Goal: Task Accomplishment & Management: Manage account settings

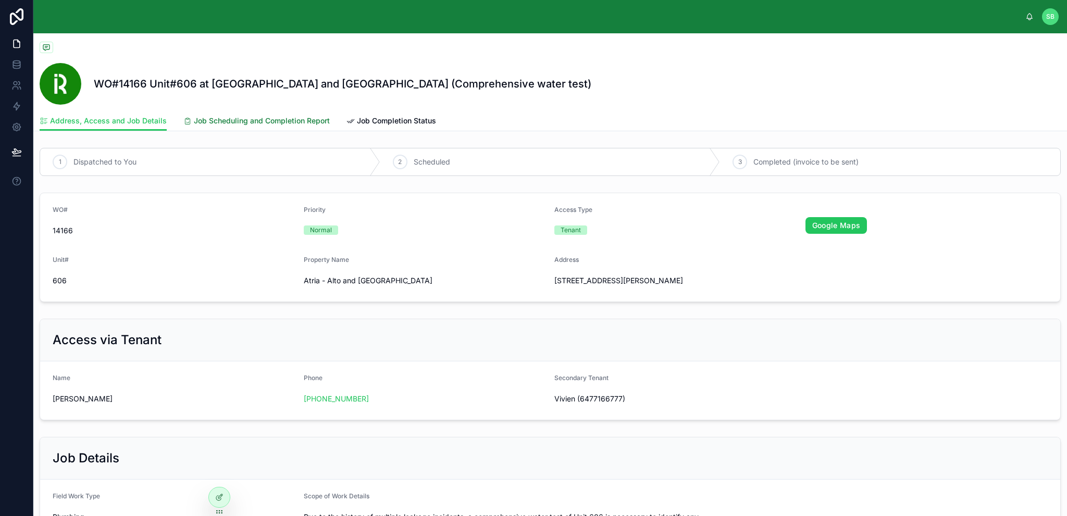
click at [251, 121] on span "Job Scheduling and Completion Report" at bounding box center [262, 121] width 136 height 10
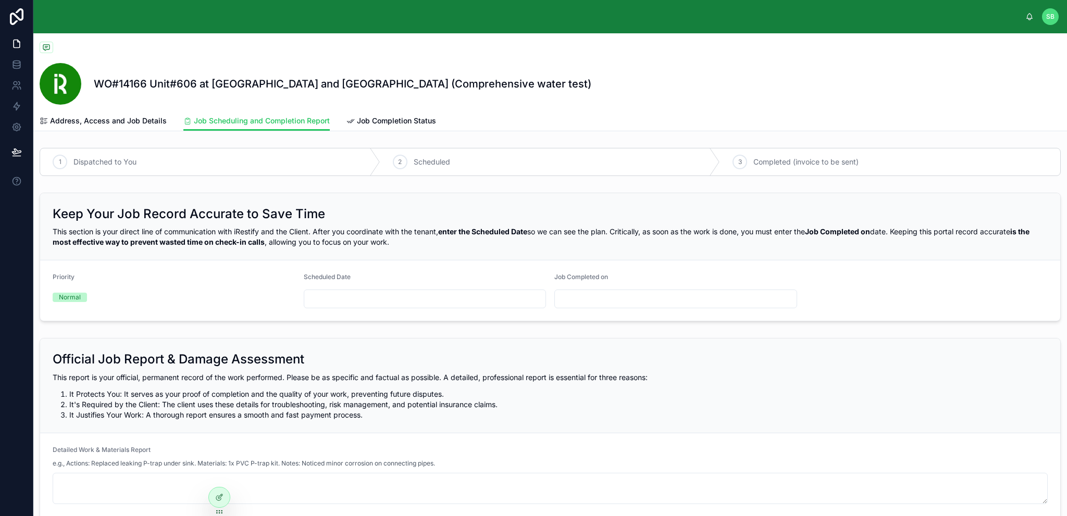
click at [567, 240] on div "This section is your direct line of communication with iRestify and the Client.…" at bounding box center [550, 237] width 995 height 21
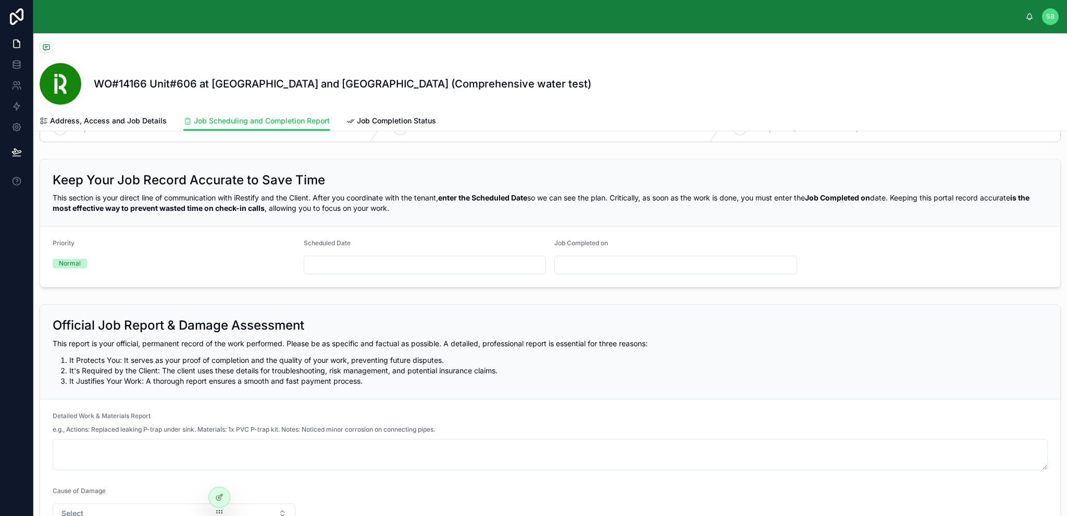
scroll to position [52, 0]
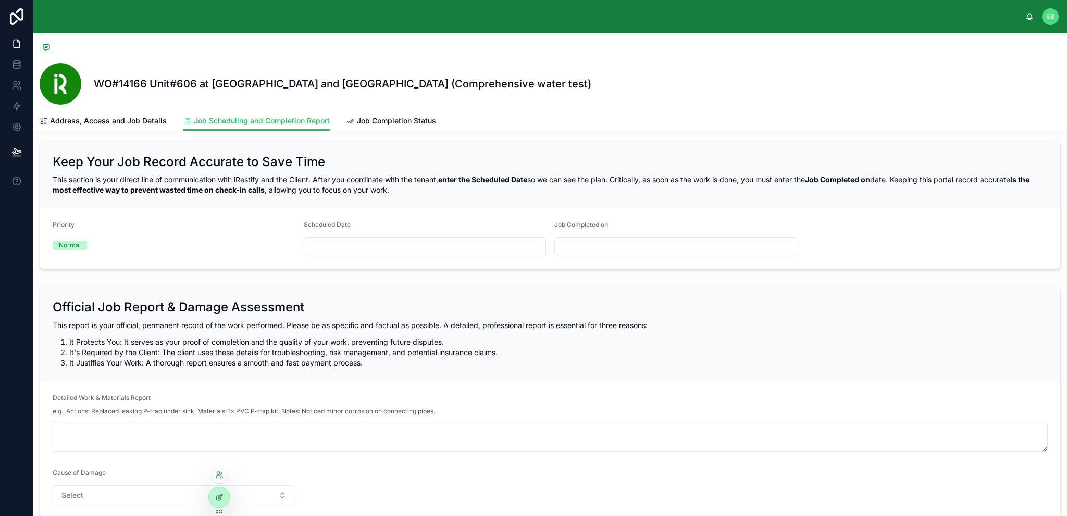
click at [218, 502] on div at bounding box center [219, 498] width 21 height 20
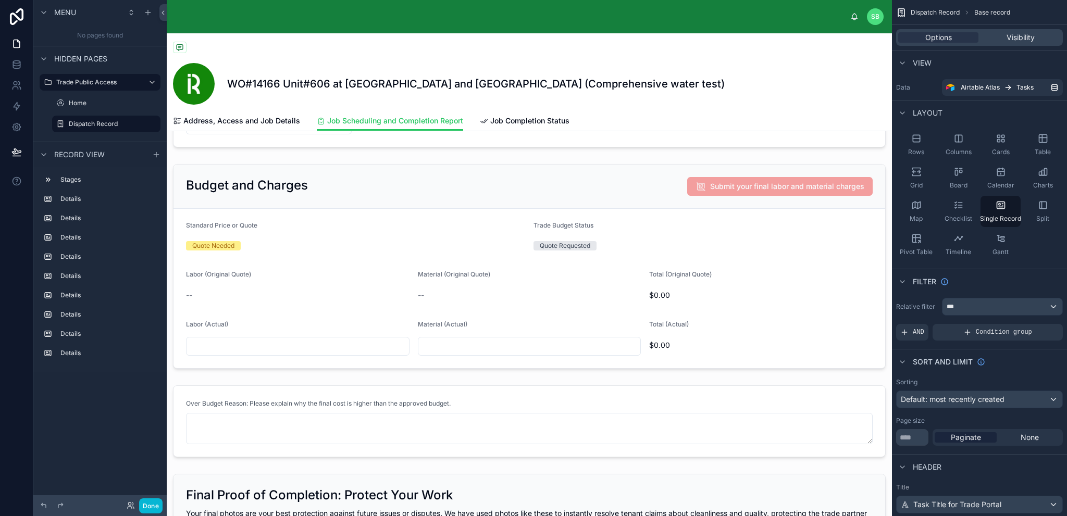
scroll to position [573, 0]
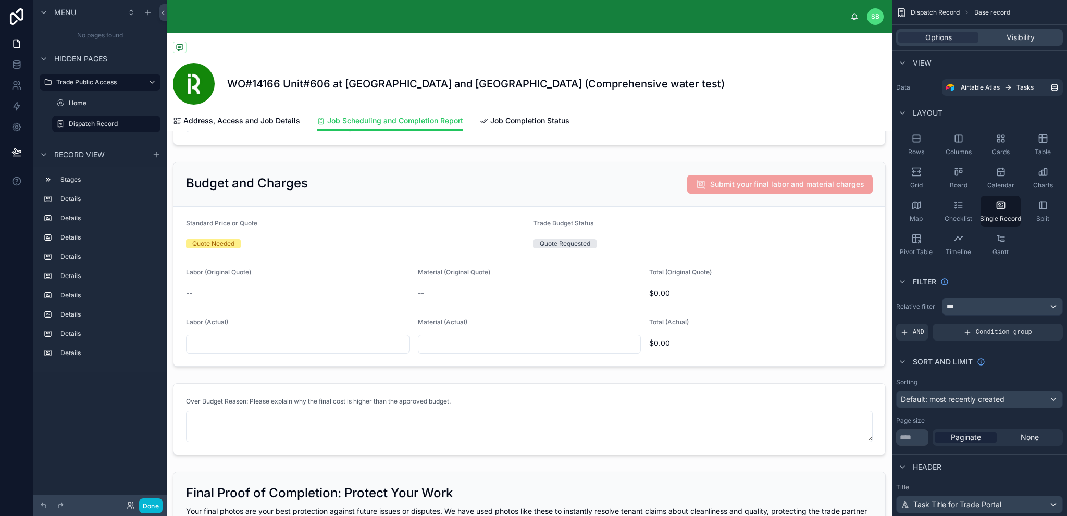
click at [711, 239] on div at bounding box center [529, 388] width 725 height 1857
click at [759, 239] on div at bounding box center [529, 264] width 725 height 213
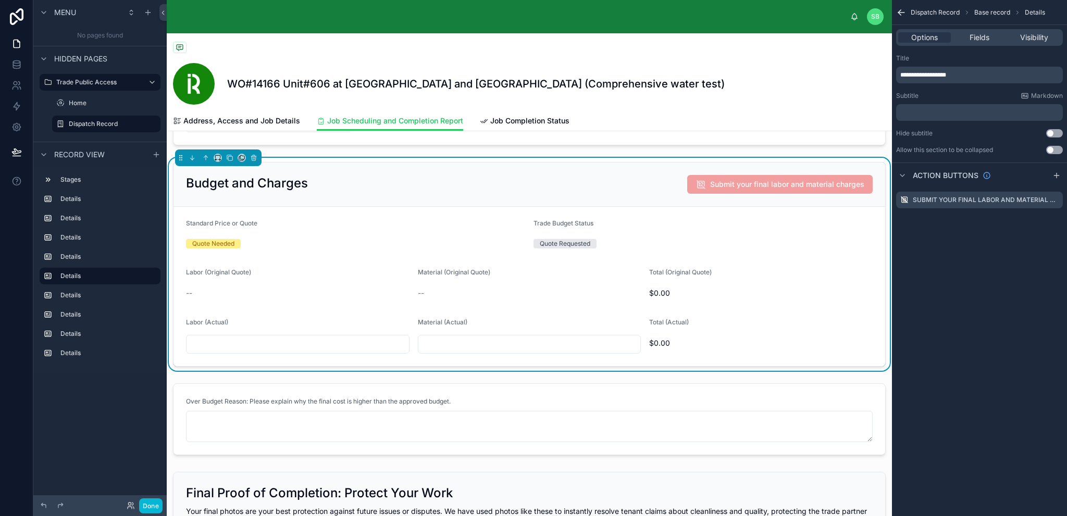
click at [759, 239] on div "Quote Requested" at bounding box center [703, 243] width 339 height 9
click at [984, 37] on span "Fields" at bounding box center [980, 37] width 20 height 10
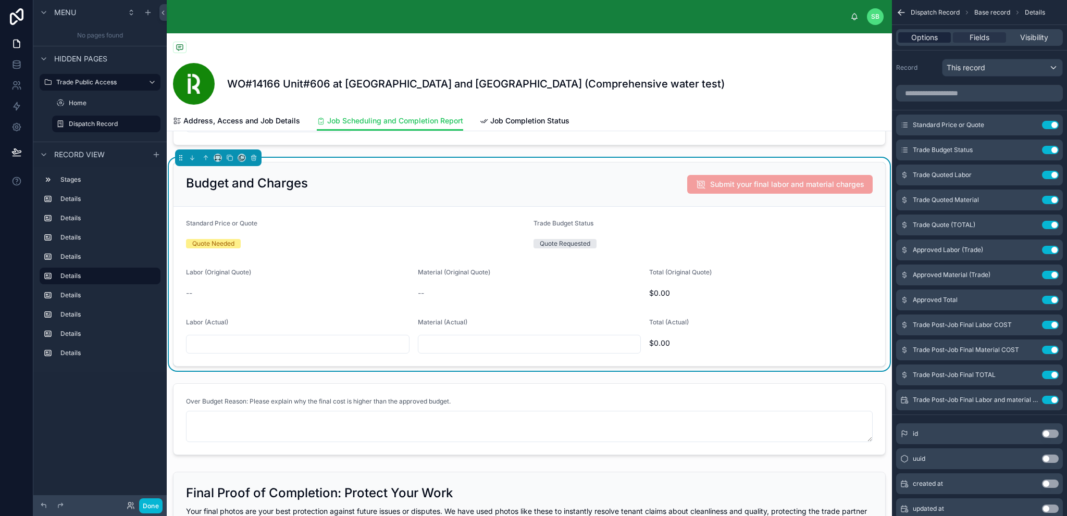
click at [934, 37] on span "Options" at bounding box center [924, 37] width 27 height 10
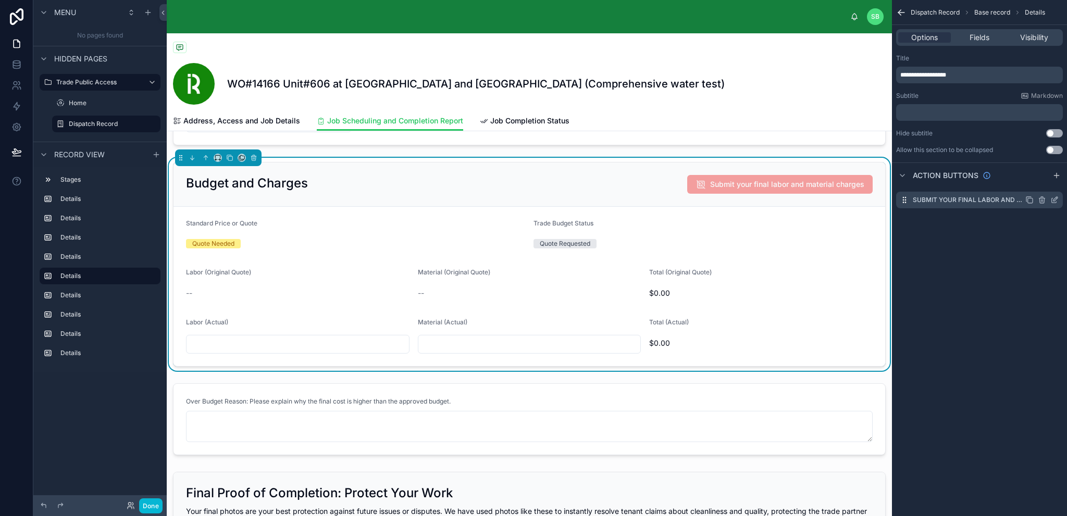
click at [1058, 199] on icon "scrollable content" at bounding box center [1055, 200] width 8 height 8
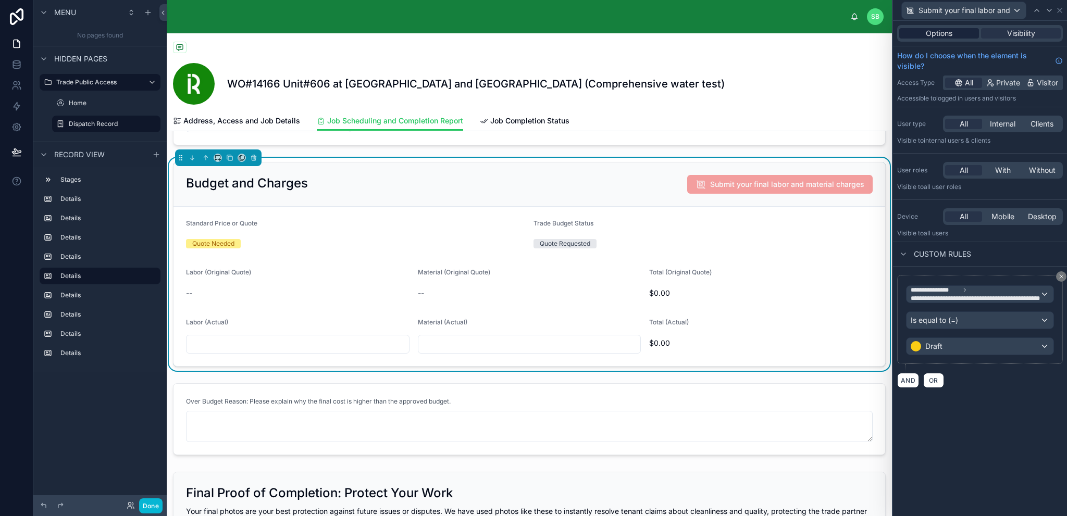
click at [941, 33] on span "Options" at bounding box center [939, 33] width 27 height 10
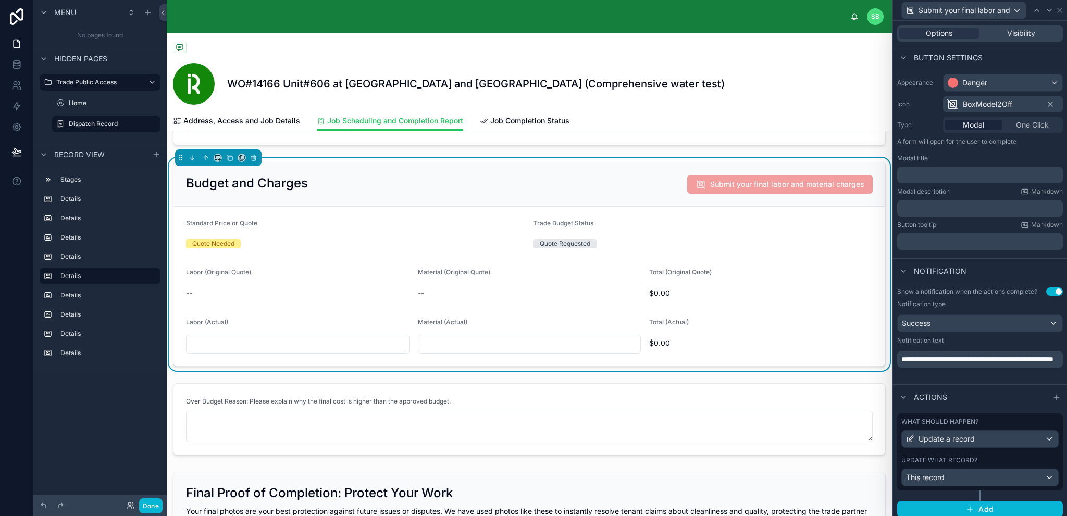
scroll to position [64, 0]
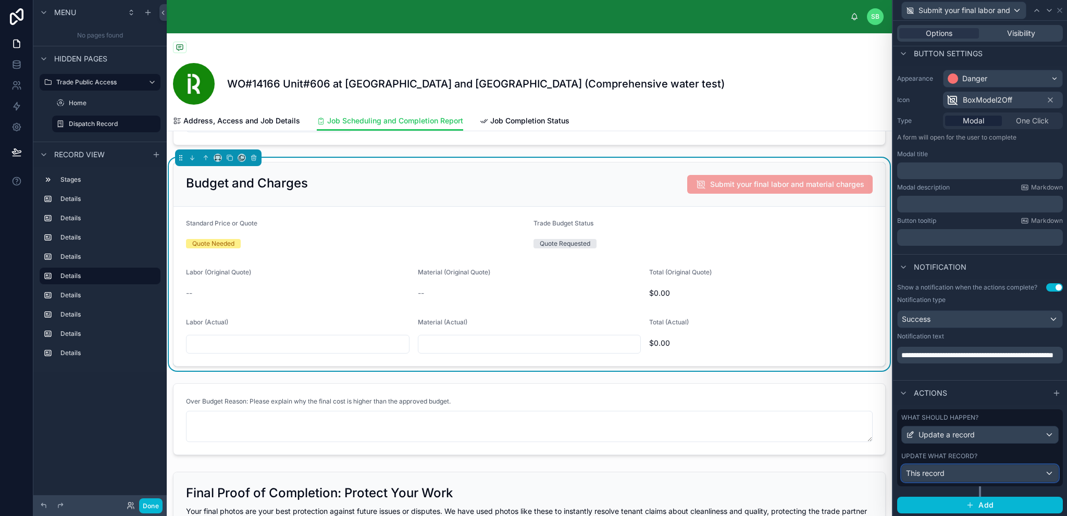
click at [982, 470] on div "This record" at bounding box center [980, 473] width 156 height 17
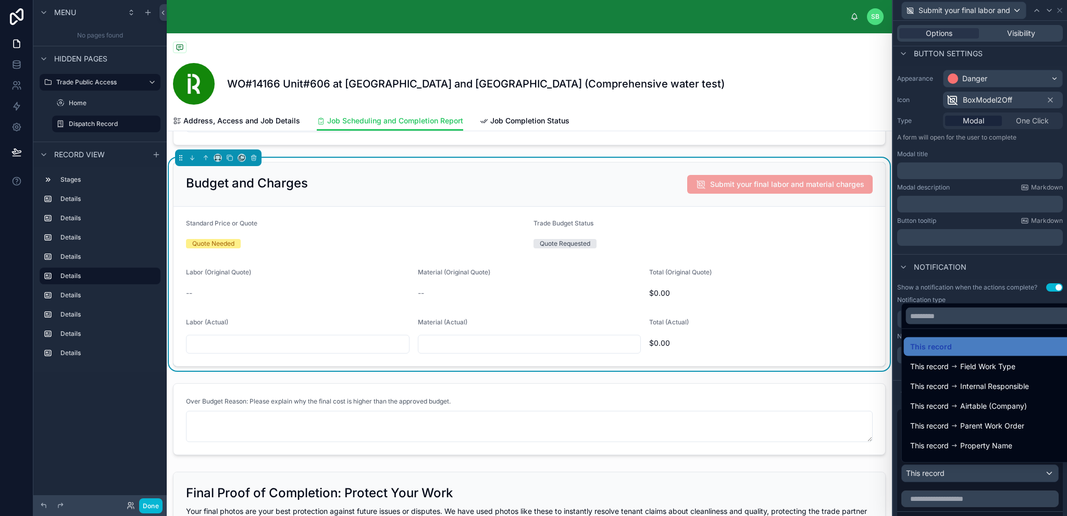
click at [982, 470] on div at bounding box center [980, 258] width 174 height 516
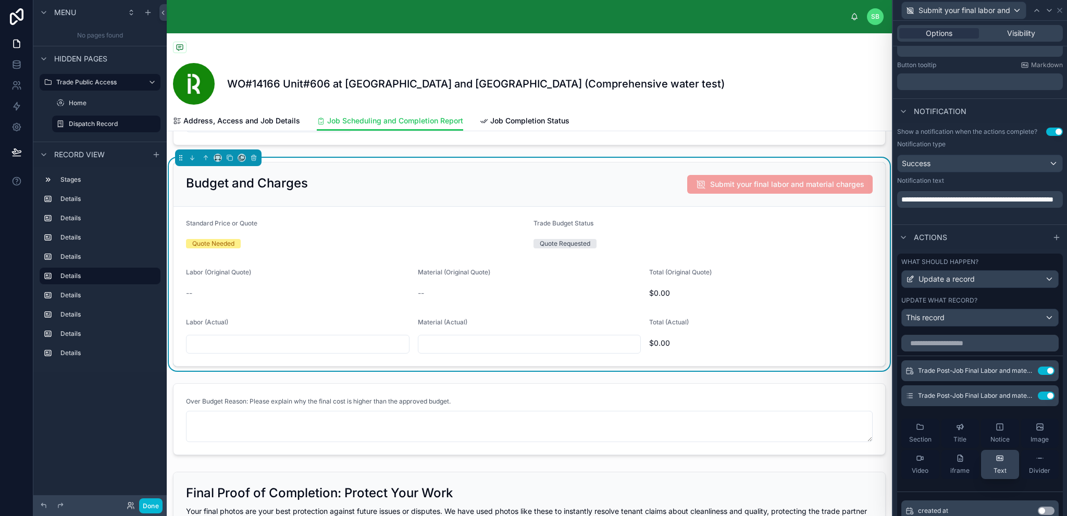
scroll to position [220, 0]
click at [982, 318] on div "This record" at bounding box center [980, 317] width 156 height 17
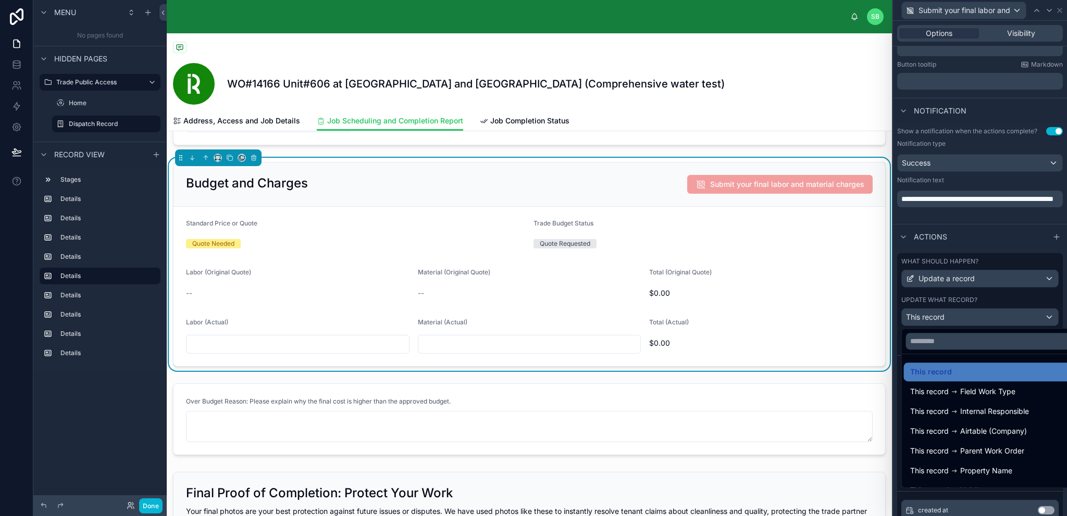
click at [982, 318] on div at bounding box center [980, 258] width 174 height 516
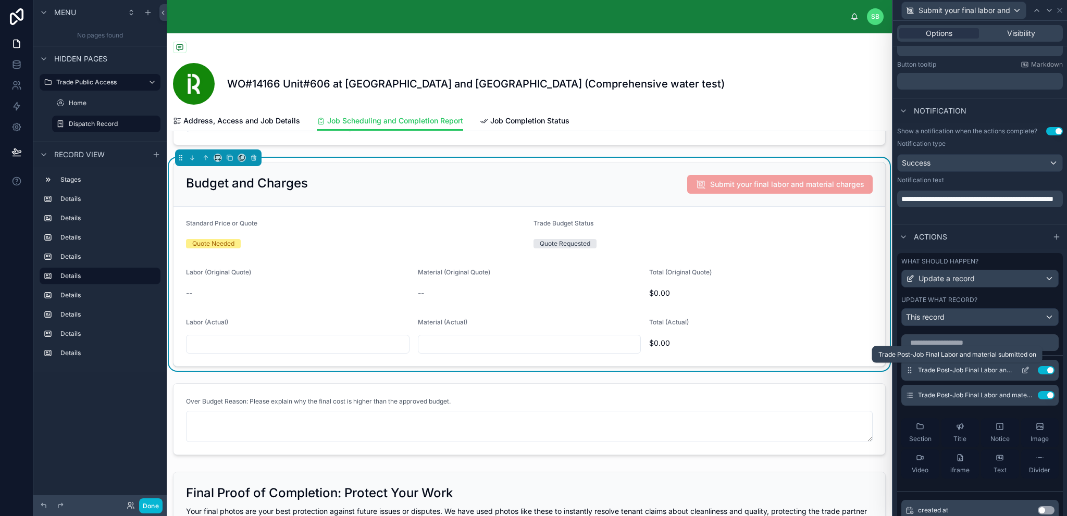
click at [984, 370] on span "Trade Post-Job Final Labor and material submitted on" at bounding box center [965, 370] width 95 height 8
click at [1021, 368] on icon at bounding box center [1025, 370] width 8 height 8
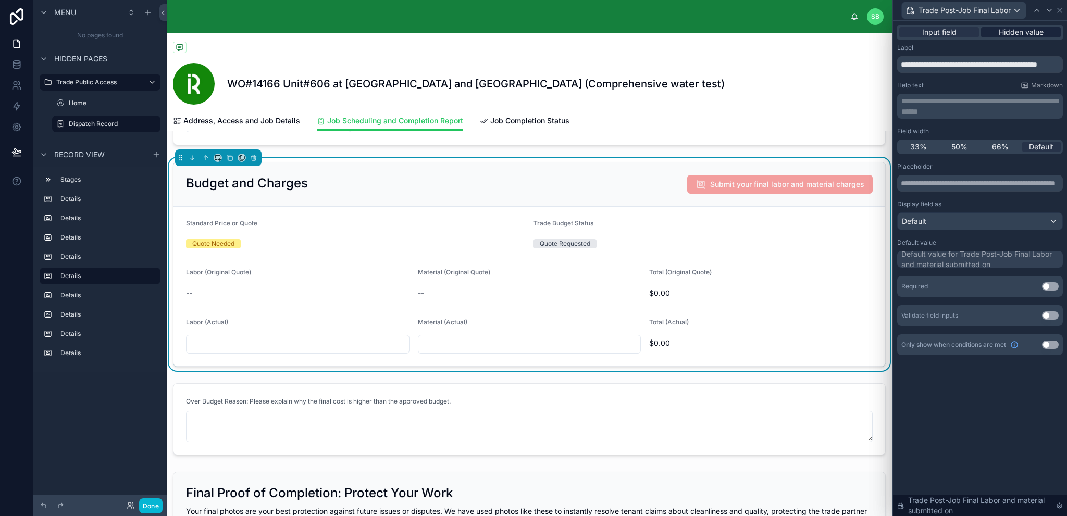
click at [1024, 35] on span "Hidden value" at bounding box center [1021, 32] width 45 height 10
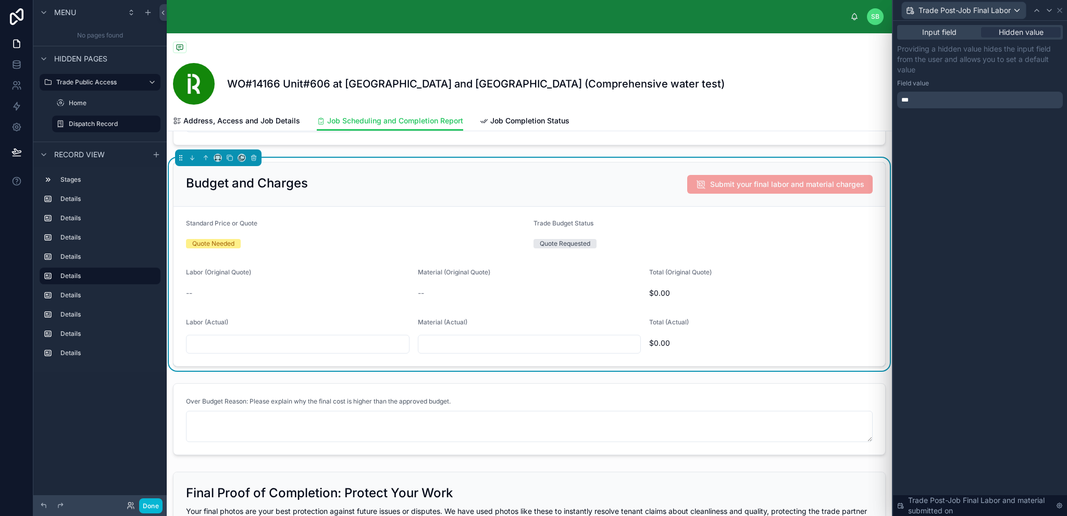
click at [957, 104] on div "***" at bounding box center [980, 100] width 166 height 17
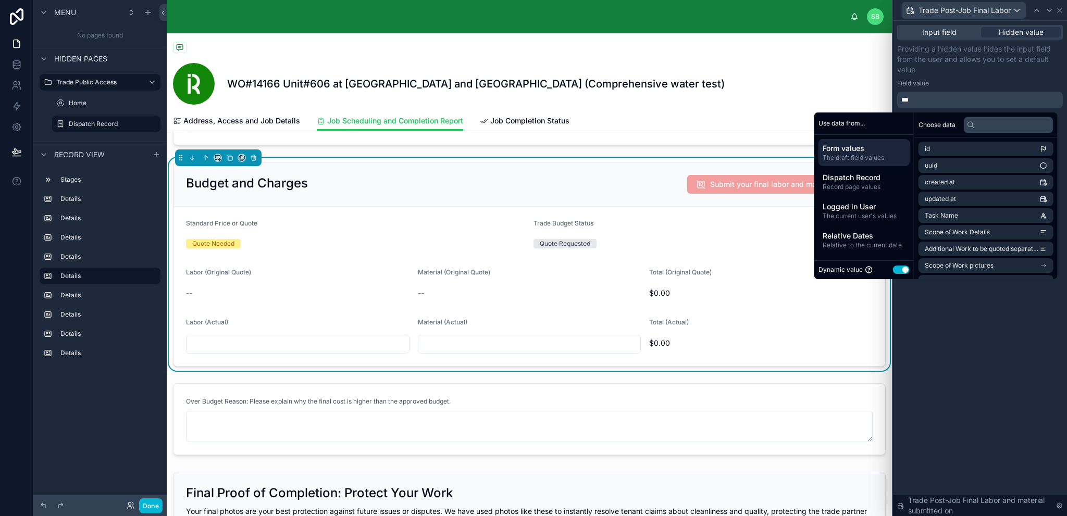
click at [985, 73] on p "Providing a hidden value hides the input field from the user and allows you to …" at bounding box center [980, 59] width 166 height 31
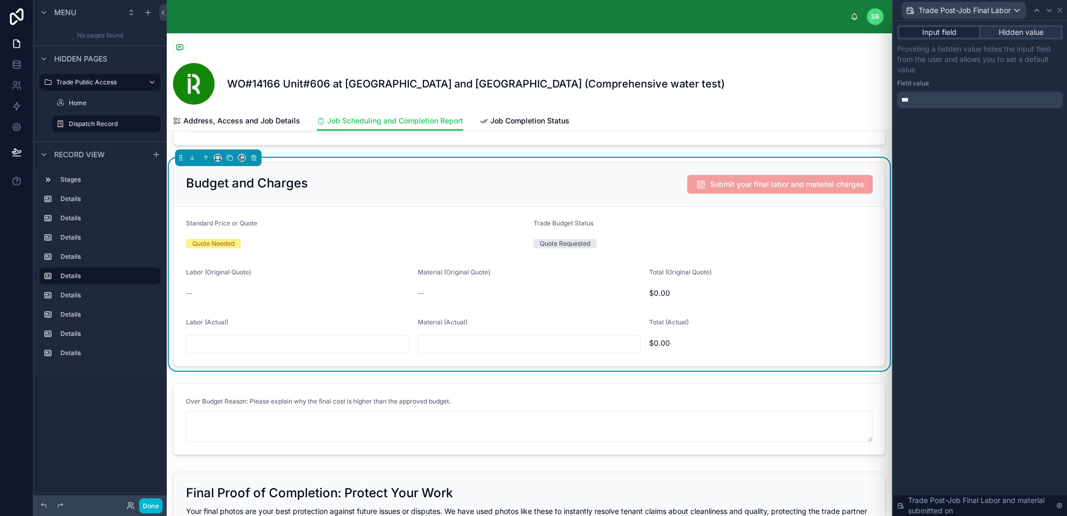
click at [964, 31] on div "Input field" at bounding box center [939, 32] width 80 height 10
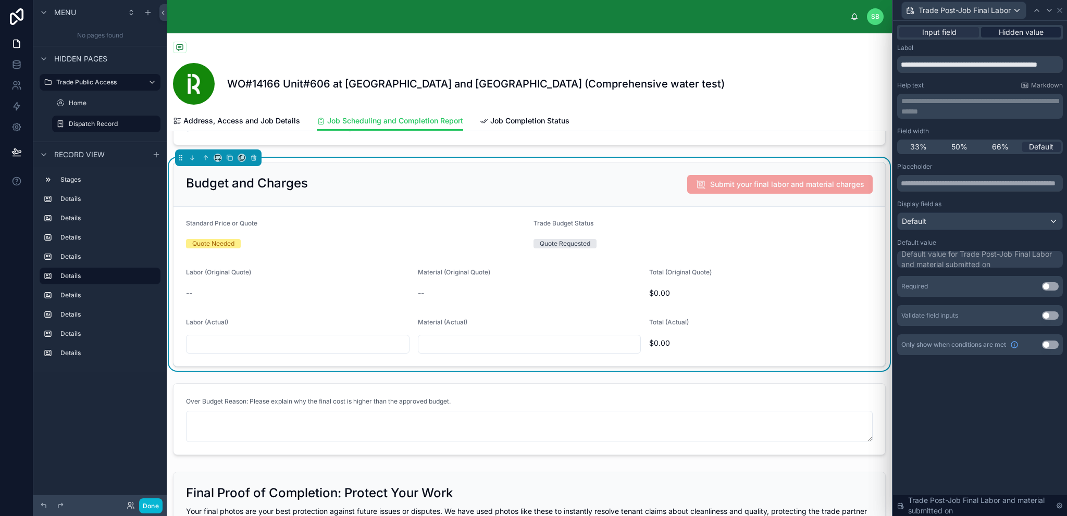
click at [1024, 30] on span "Hidden value" at bounding box center [1021, 32] width 45 height 10
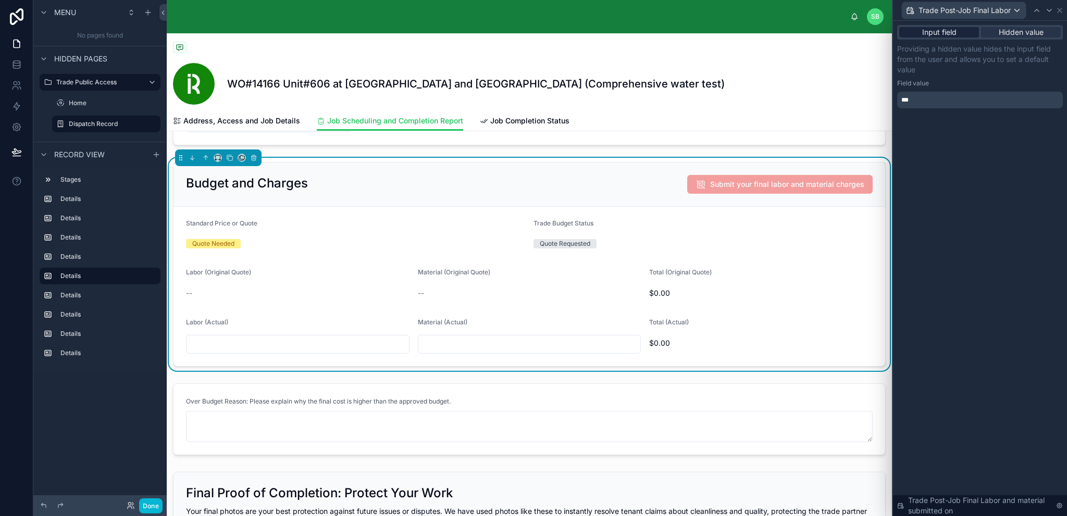
click at [956, 35] on span "Input field" at bounding box center [939, 32] width 34 height 10
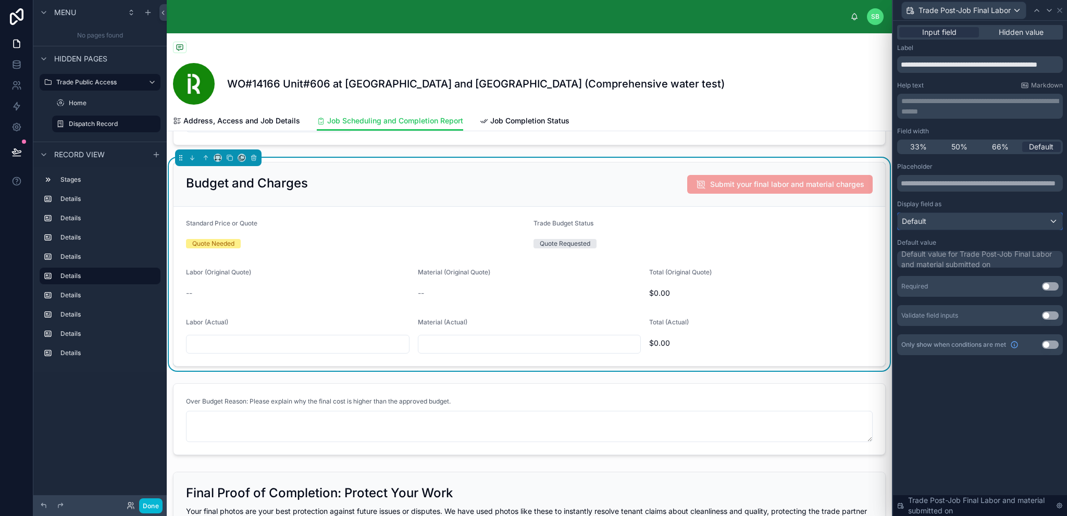
click at [1025, 225] on div "Default" at bounding box center [980, 221] width 165 height 17
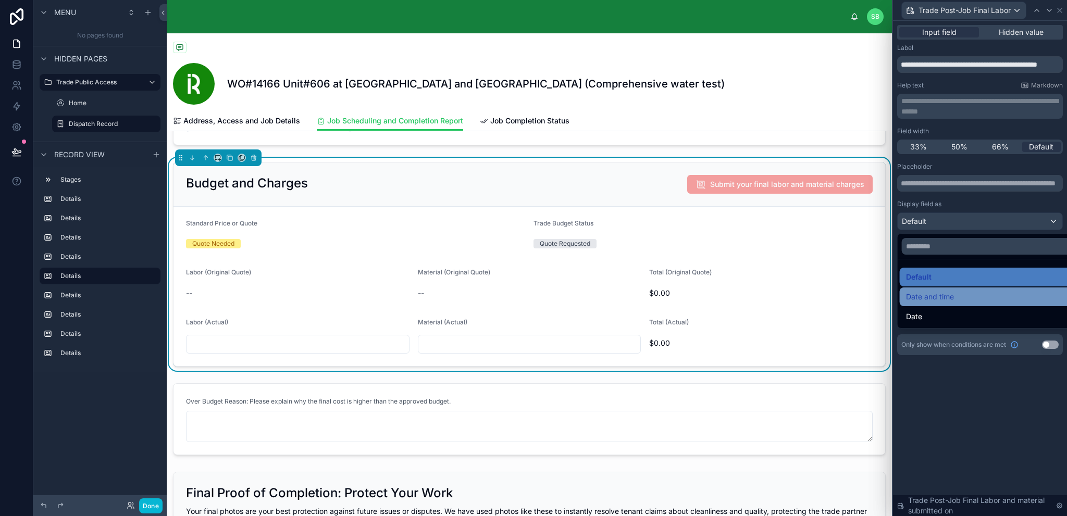
click at [950, 298] on span "Date and time" at bounding box center [930, 297] width 48 height 13
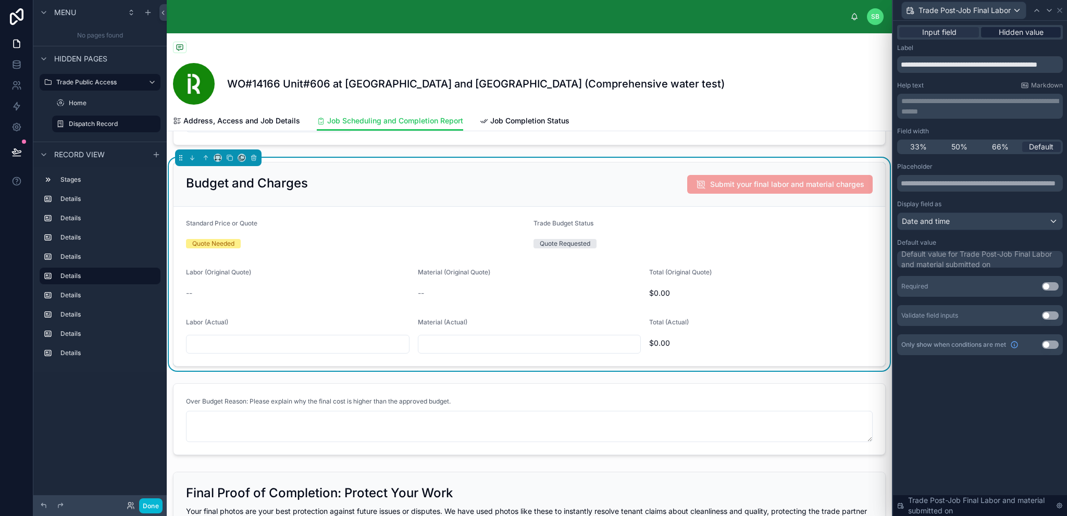
click at [1007, 28] on span "Hidden value" at bounding box center [1021, 32] width 45 height 10
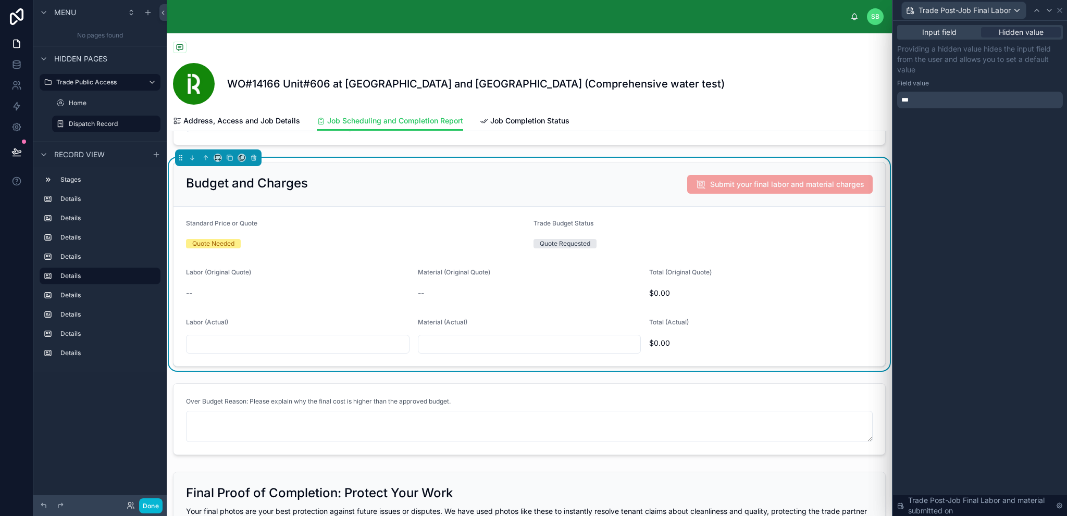
click at [940, 101] on div "***" at bounding box center [980, 100] width 166 height 17
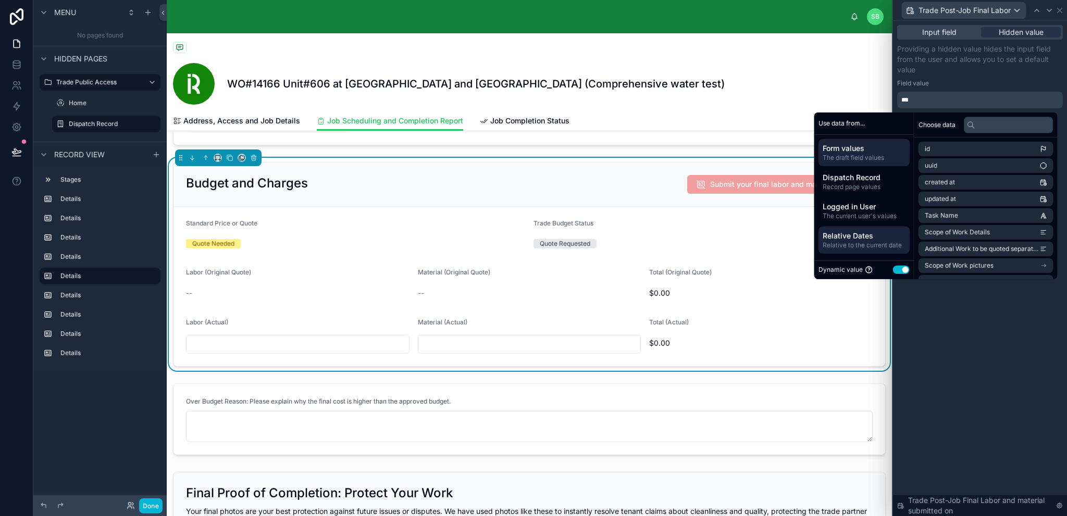
click at [867, 239] on span "Relative Dates" at bounding box center [864, 236] width 83 height 10
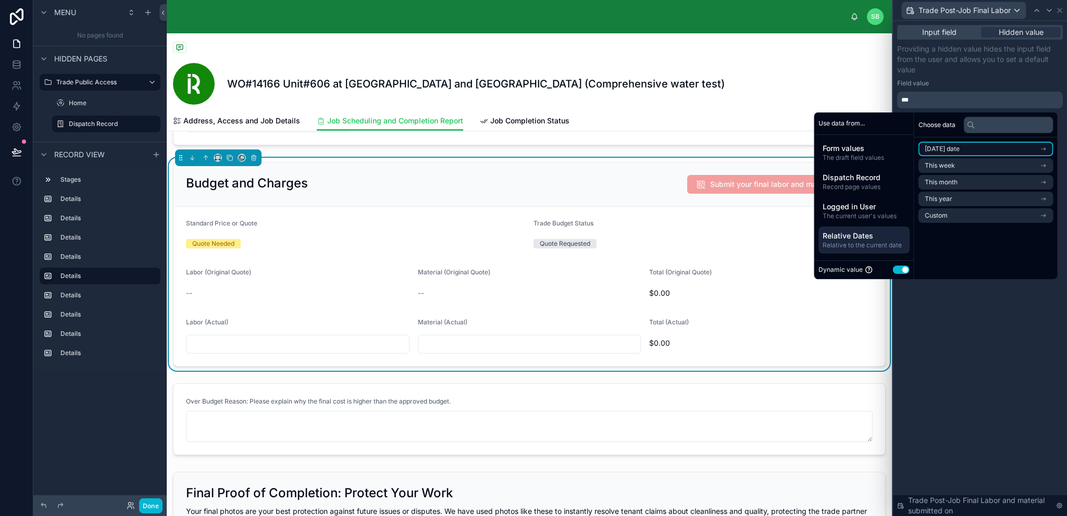
click at [1006, 150] on li "Today's date" at bounding box center [986, 149] width 135 height 15
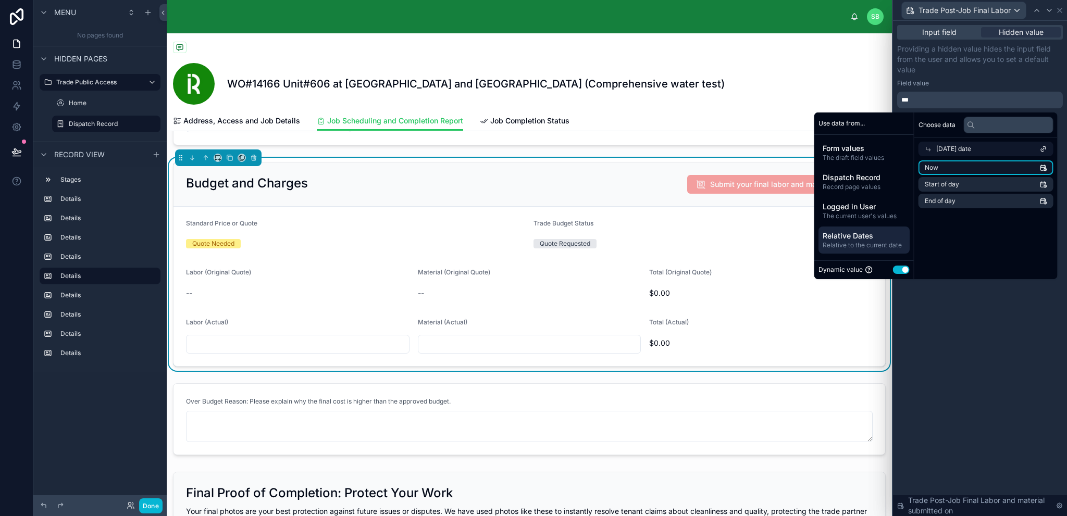
click at [1001, 169] on li "Now" at bounding box center [986, 168] width 135 height 15
click at [1023, 168] on li "Now" at bounding box center [986, 168] width 135 height 15
click at [1042, 166] on icon "scrollable content" at bounding box center [1043, 167] width 7 height 7
click at [1020, 168] on li "Now" at bounding box center [986, 168] width 135 height 15
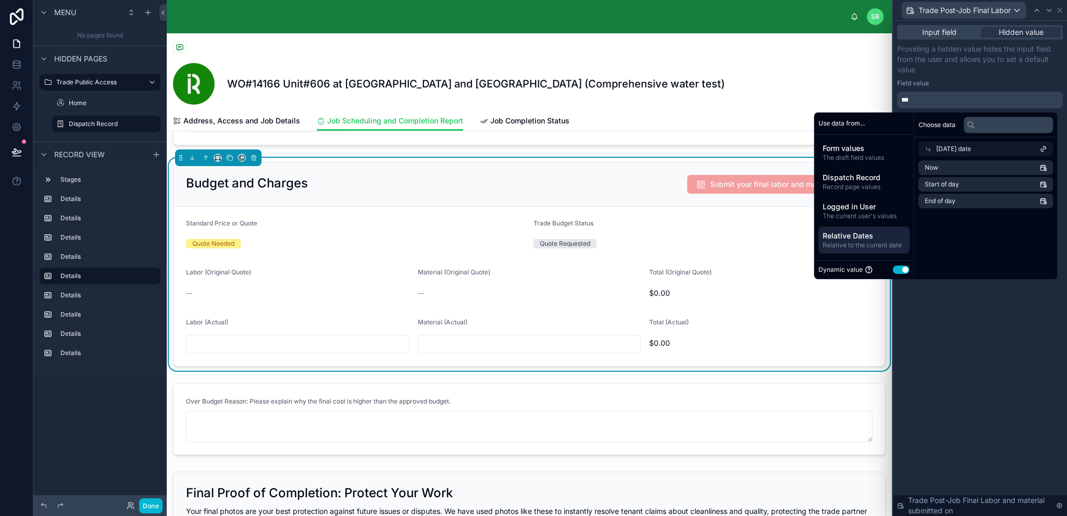
click at [1005, 231] on div "Choose data Today's date Now Start of day End of day" at bounding box center [986, 196] width 143 height 167
click at [996, 169] on li "Now" at bounding box center [986, 168] width 135 height 15
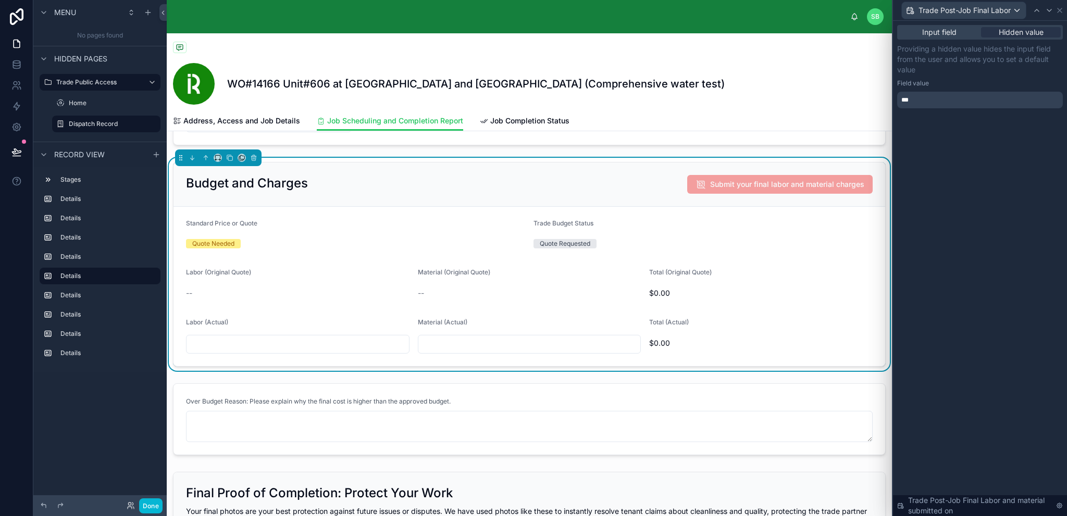
click at [981, 81] on div "Field value" at bounding box center [980, 83] width 166 height 8
click at [938, 30] on span "Input field" at bounding box center [939, 32] width 34 height 10
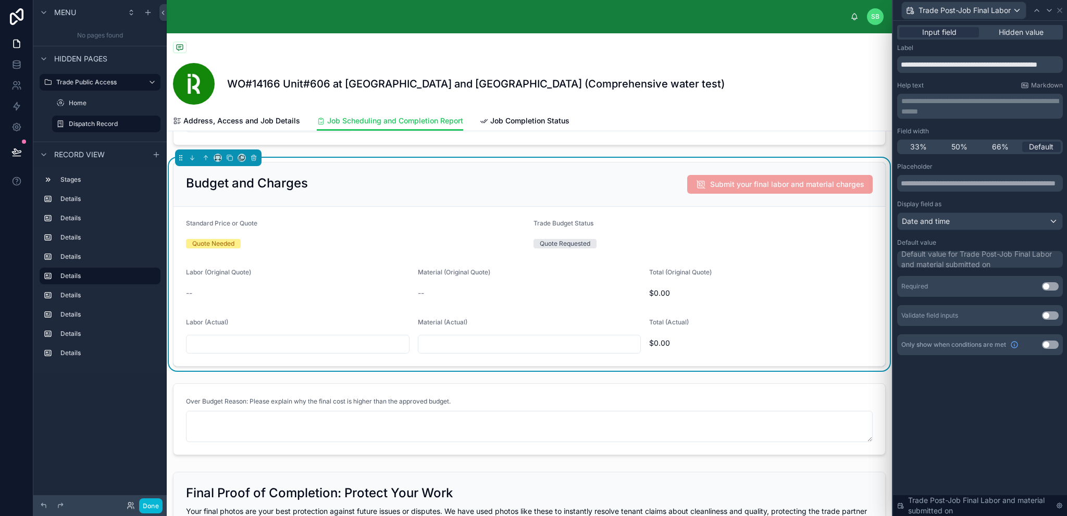
click at [1053, 343] on button "Use setting" at bounding box center [1050, 345] width 17 height 8
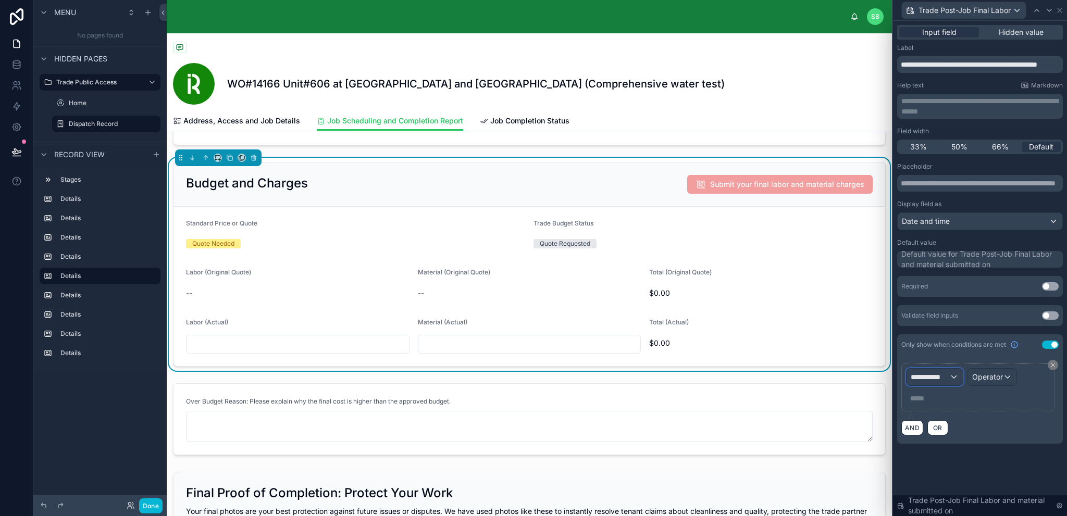
click at [943, 379] on span "**********" at bounding box center [930, 377] width 39 height 10
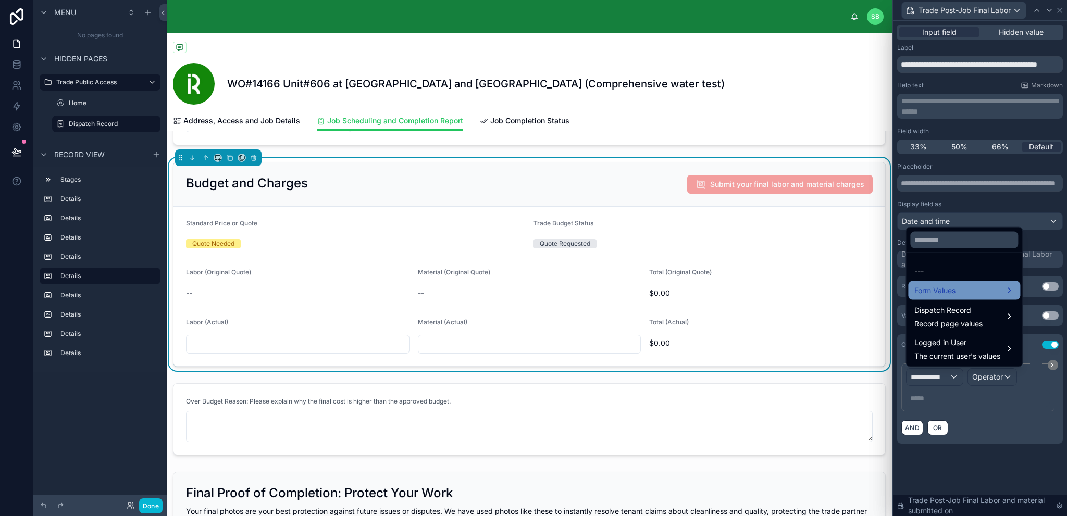
click at [980, 288] on div "Form Values" at bounding box center [965, 291] width 100 height 13
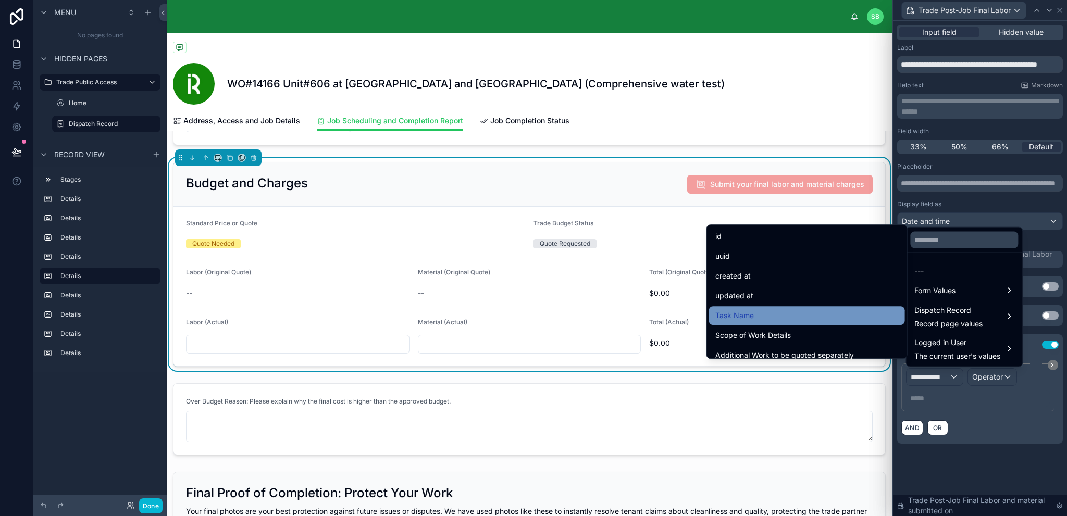
click at [769, 310] on div "Task Name" at bounding box center [806, 316] width 183 height 13
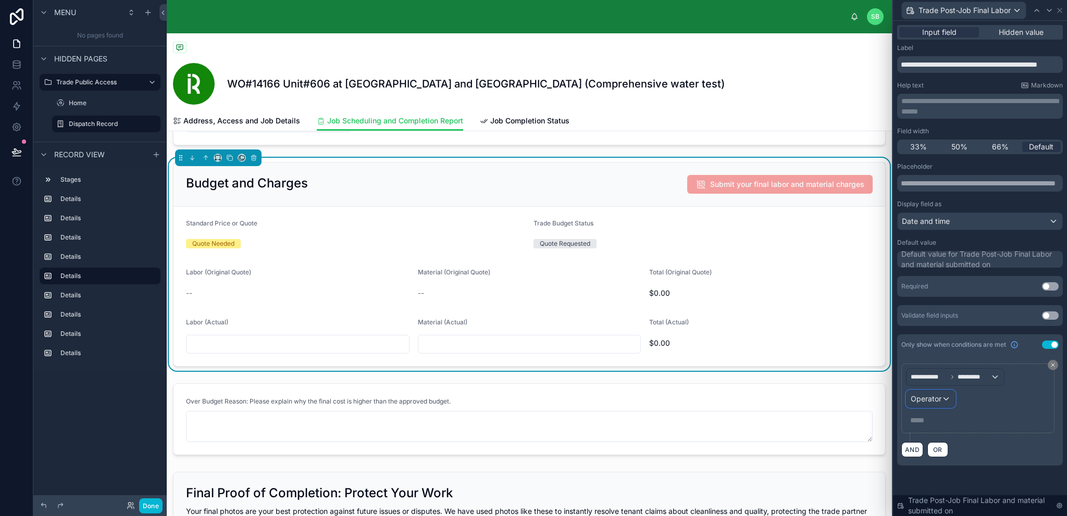
click at [941, 401] on span "Operator" at bounding box center [926, 398] width 31 height 9
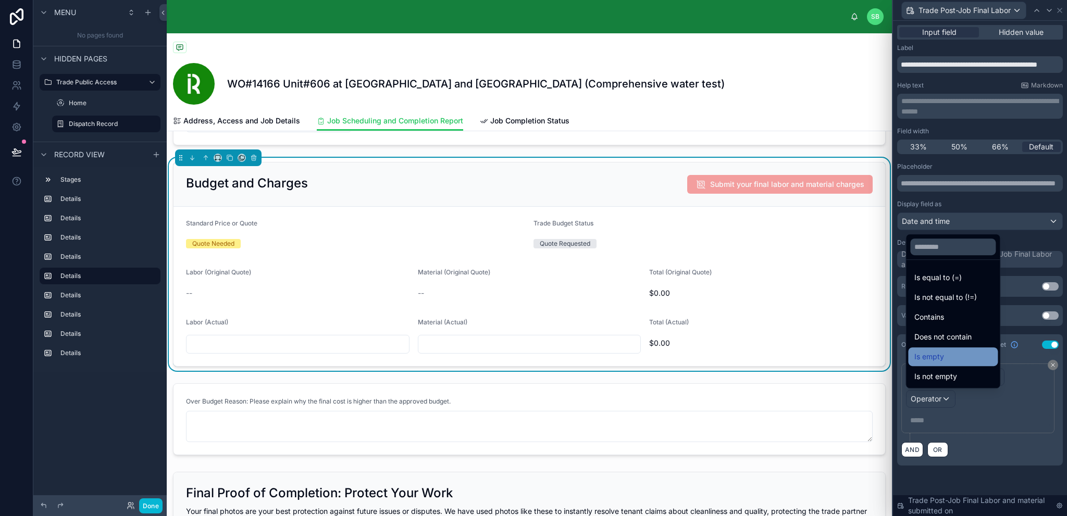
click at [965, 361] on div "Is empty" at bounding box center [953, 357] width 77 height 13
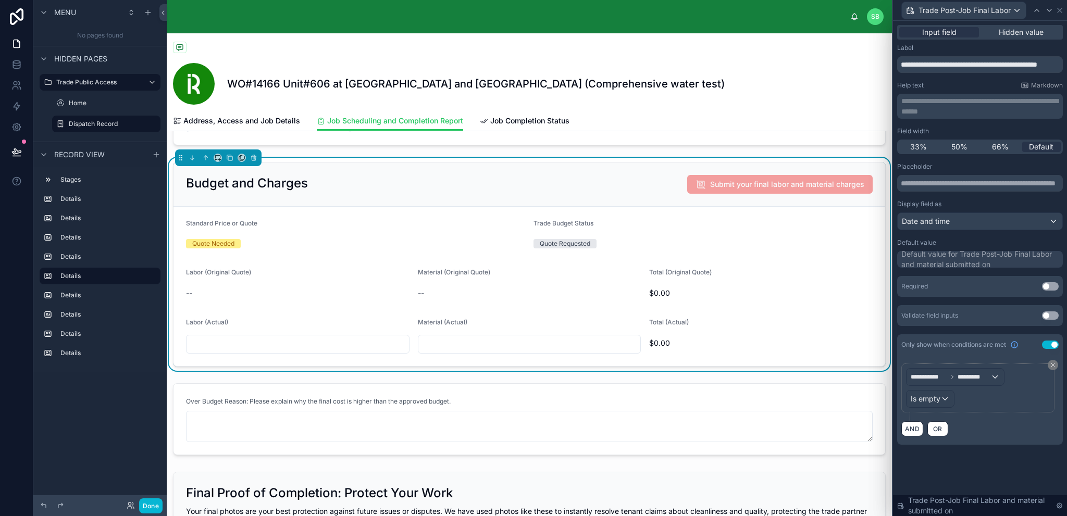
click at [1007, 466] on div "**********" at bounding box center [980, 245] width 174 height 449
click at [13, 152] on icon at bounding box center [16, 152] width 10 height 10
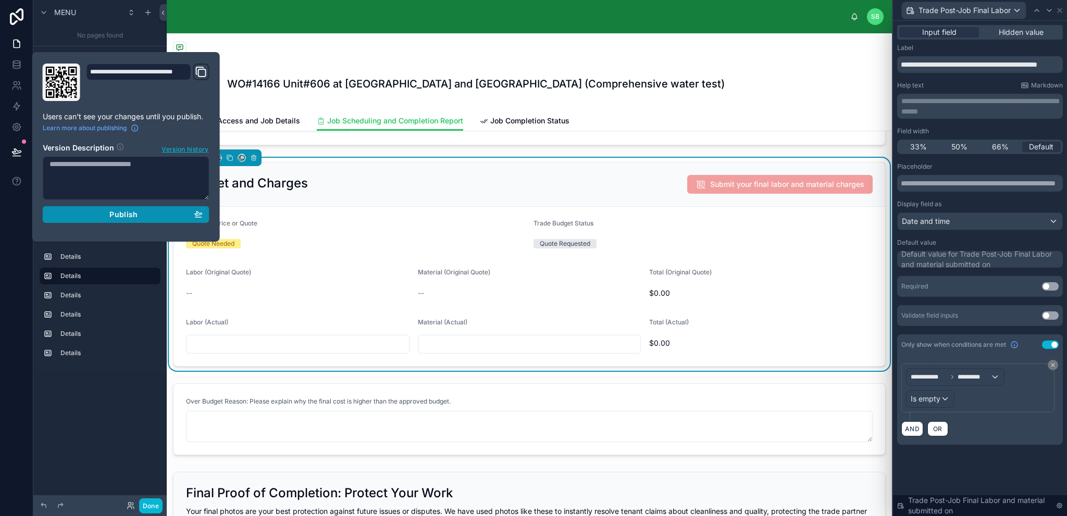
click at [135, 218] on span "Publish" at bounding box center [123, 214] width 28 height 9
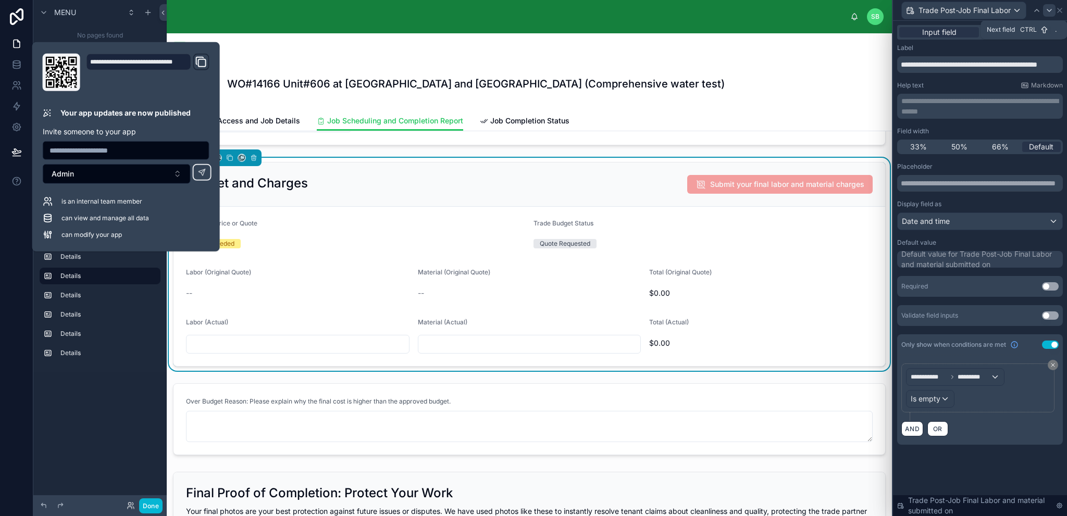
click at [1048, 11] on icon at bounding box center [1049, 10] width 8 height 8
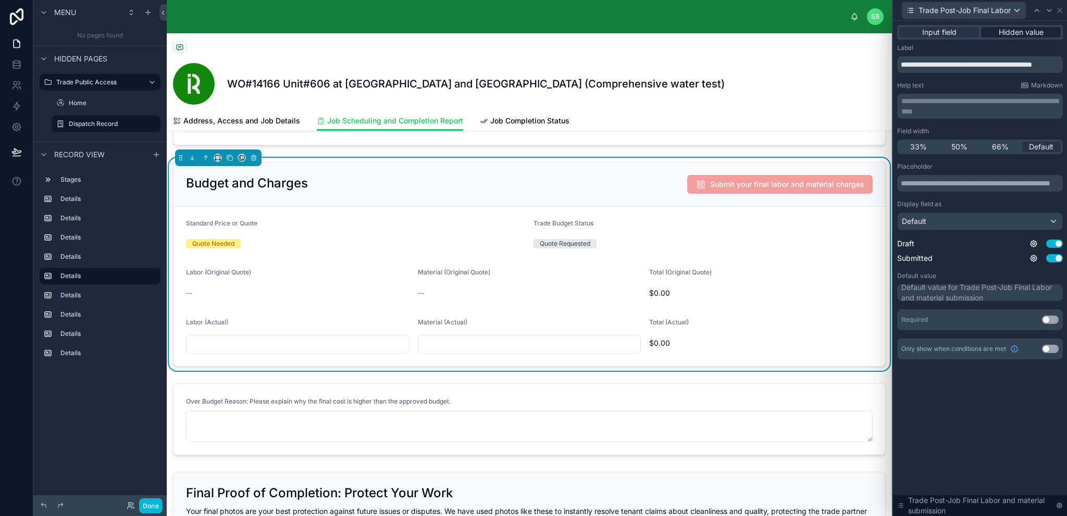
click at [1032, 30] on span "Hidden value" at bounding box center [1021, 32] width 45 height 10
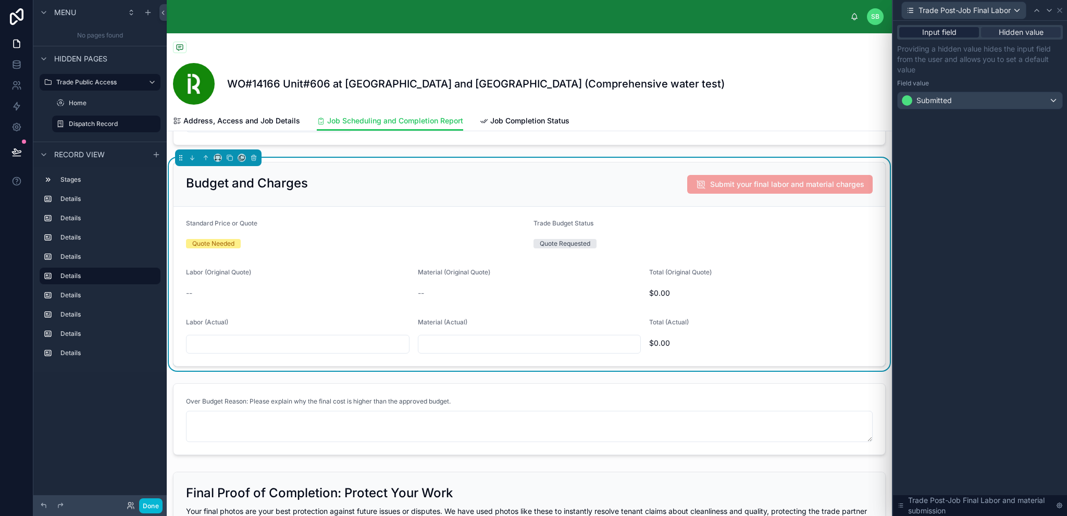
click at [956, 31] on span "Input field" at bounding box center [939, 32] width 34 height 10
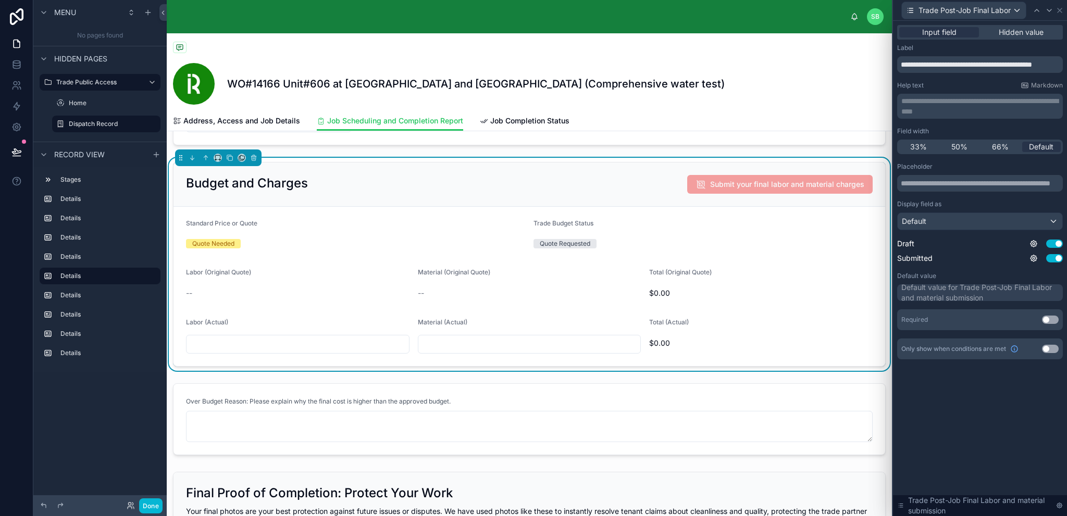
click at [1050, 348] on button "Use setting" at bounding box center [1050, 349] width 17 height 8
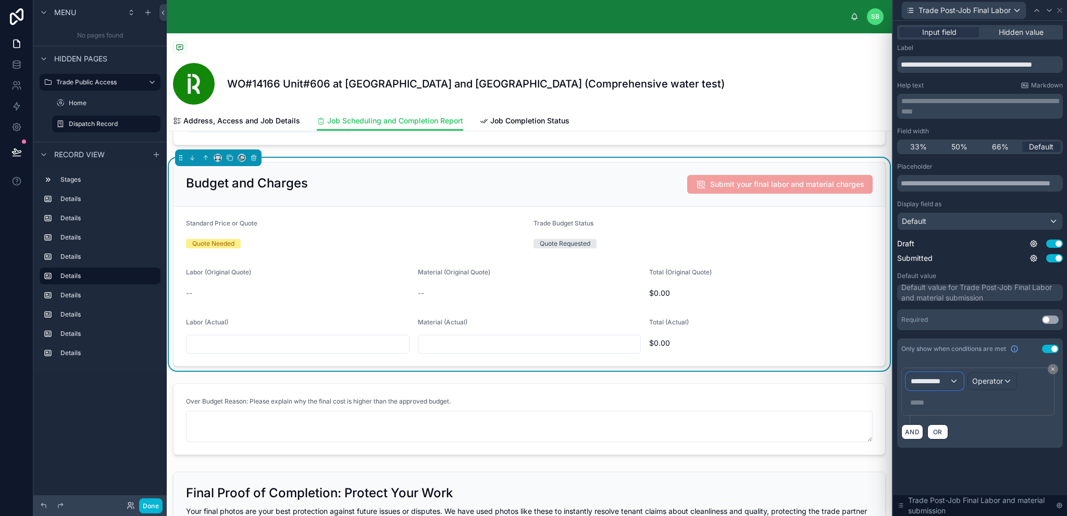
click at [938, 383] on span "**********" at bounding box center [930, 381] width 39 height 10
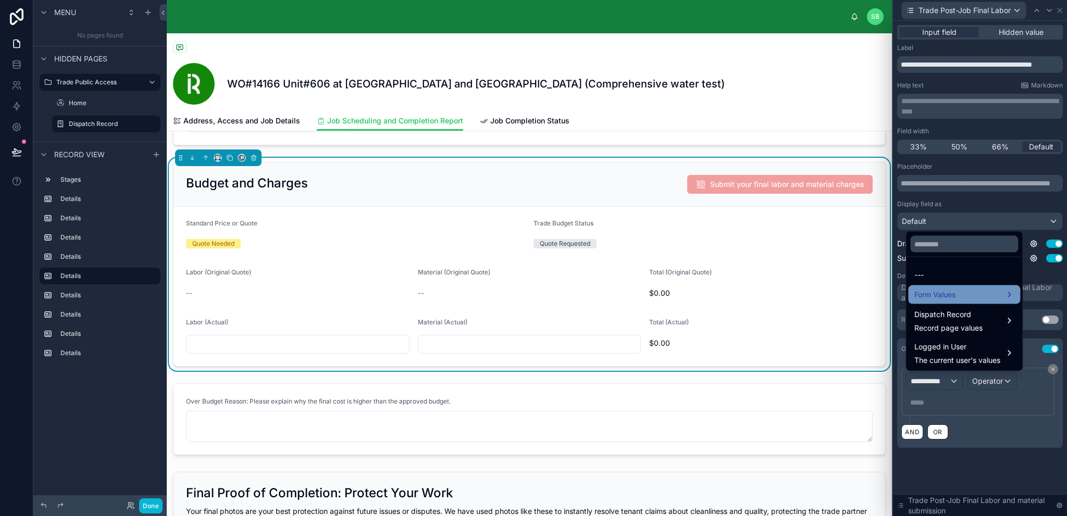
click at [949, 294] on span "Form Values" at bounding box center [935, 295] width 41 height 13
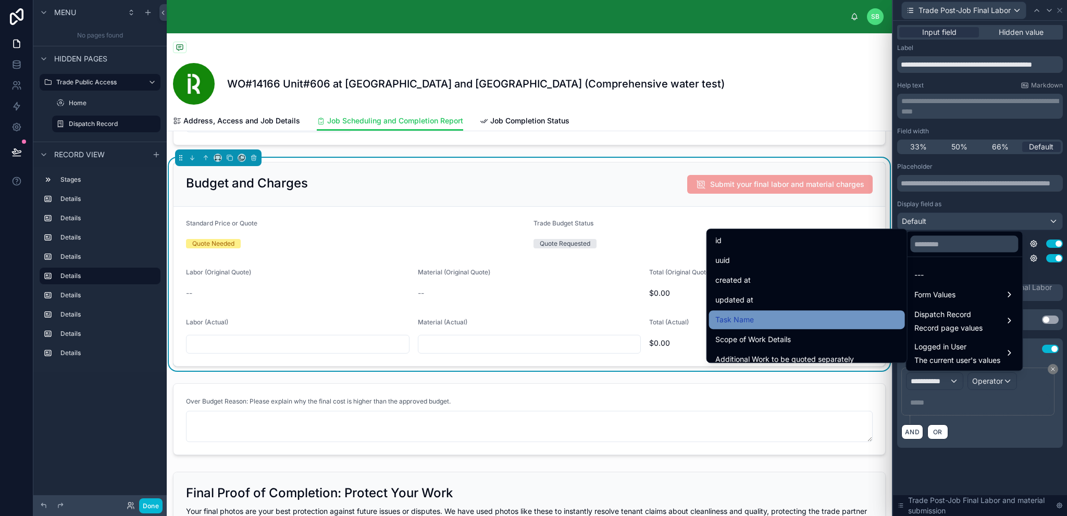
click at [748, 317] on div "Task Name" at bounding box center [806, 320] width 183 height 13
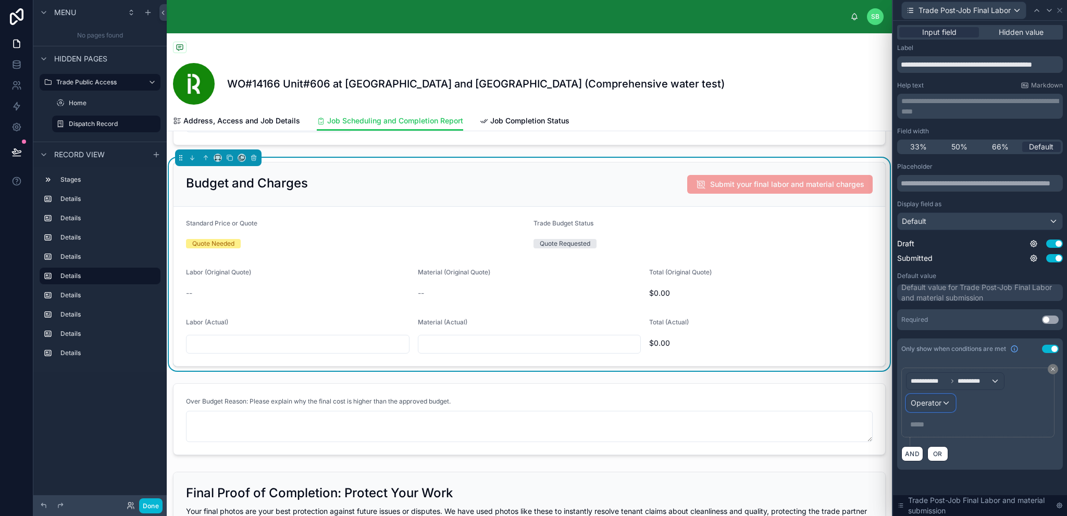
click at [940, 405] on span "Operator" at bounding box center [926, 403] width 31 height 9
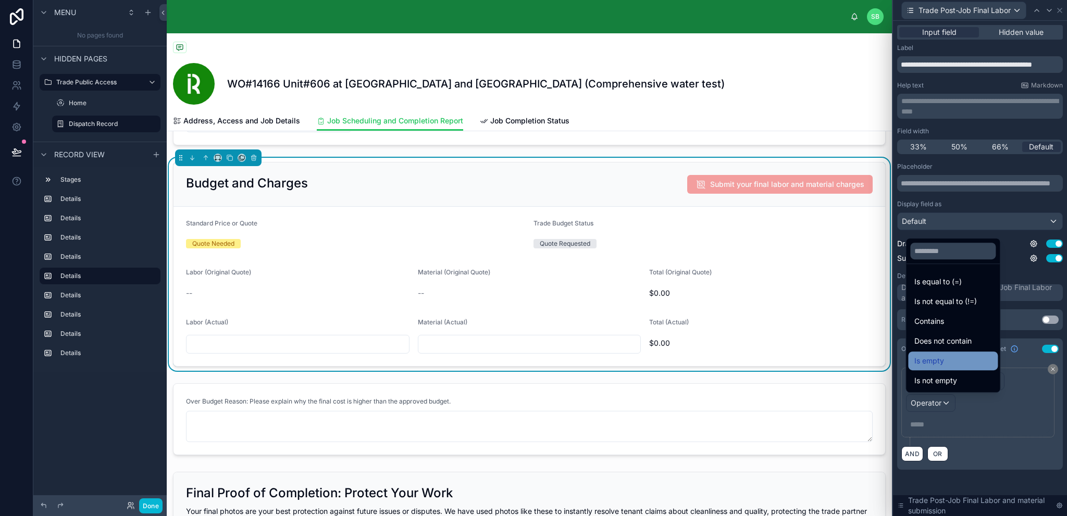
click at [965, 364] on div "Is empty" at bounding box center [953, 361] width 77 height 13
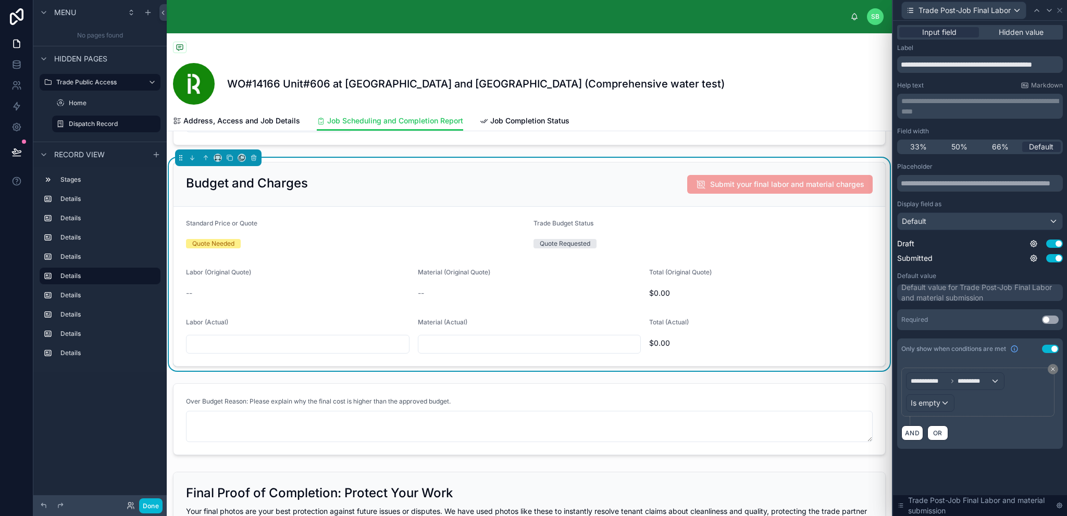
click at [973, 465] on div "**********" at bounding box center [980, 247] width 174 height 453
click at [20, 155] on icon at bounding box center [16, 152] width 10 height 10
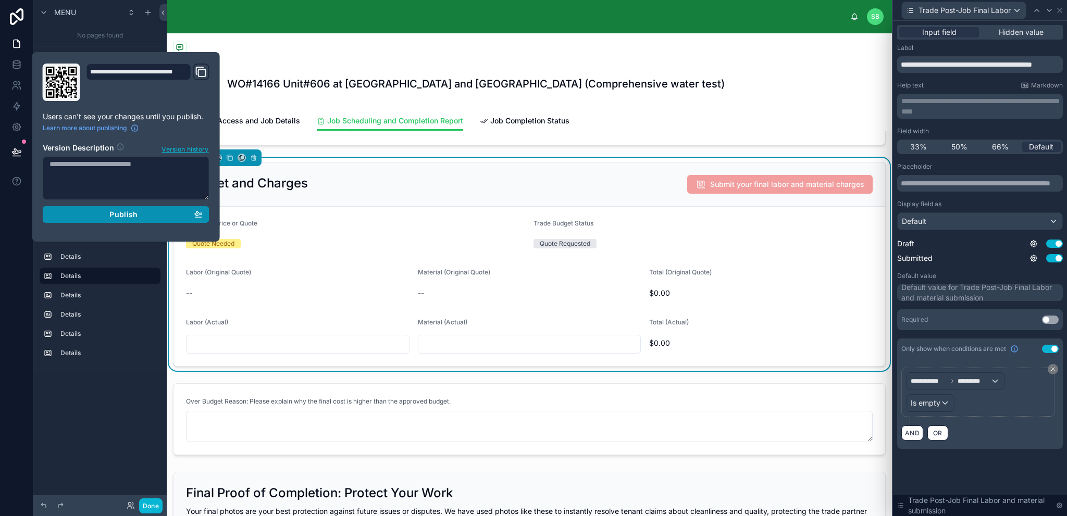
click at [131, 215] on span "Publish" at bounding box center [123, 214] width 28 height 9
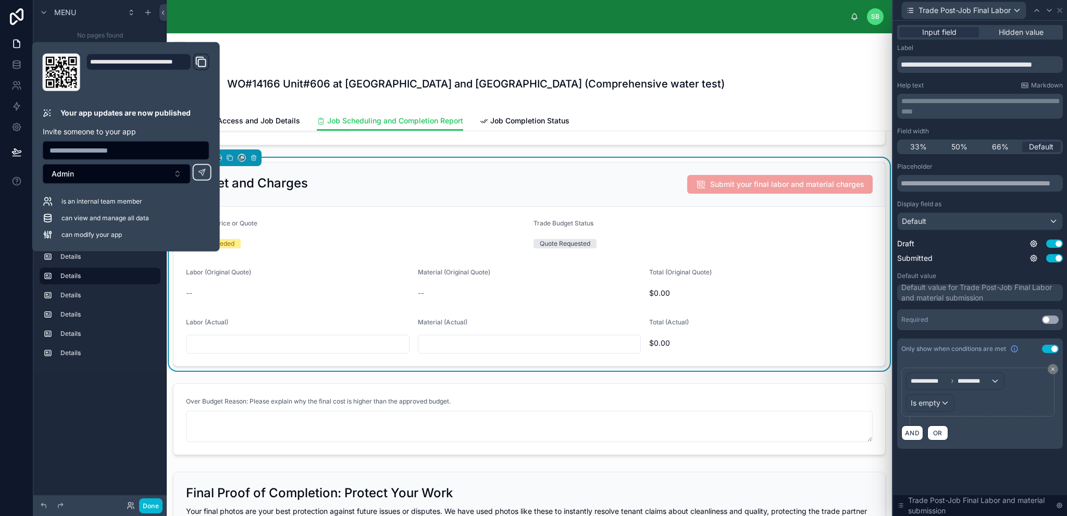
click at [450, 236] on div "Quote Needed" at bounding box center [355, 244] width 339 height 16
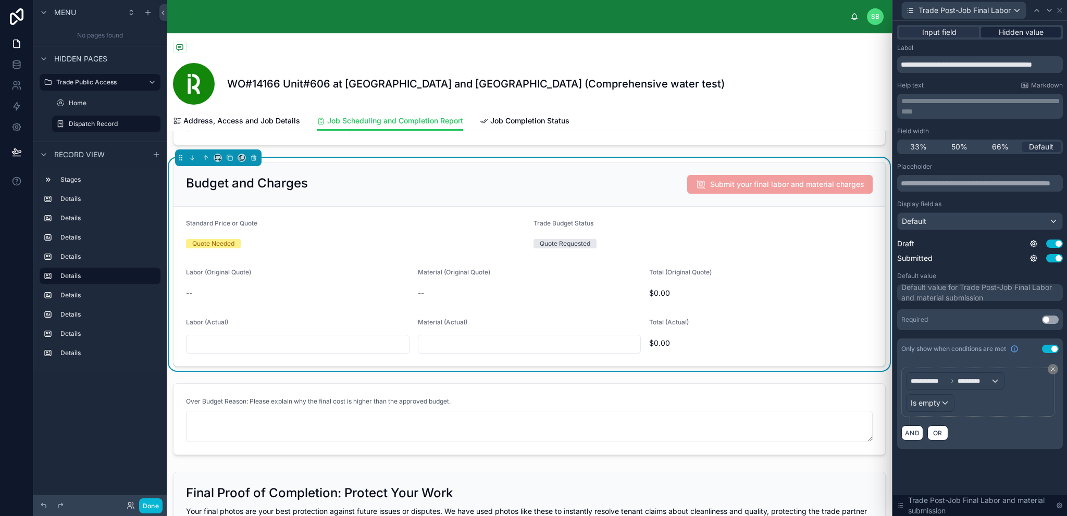
click at [1021, 33] on span "Hidden value" at bounding box center [1021, 32] width 45 height 10
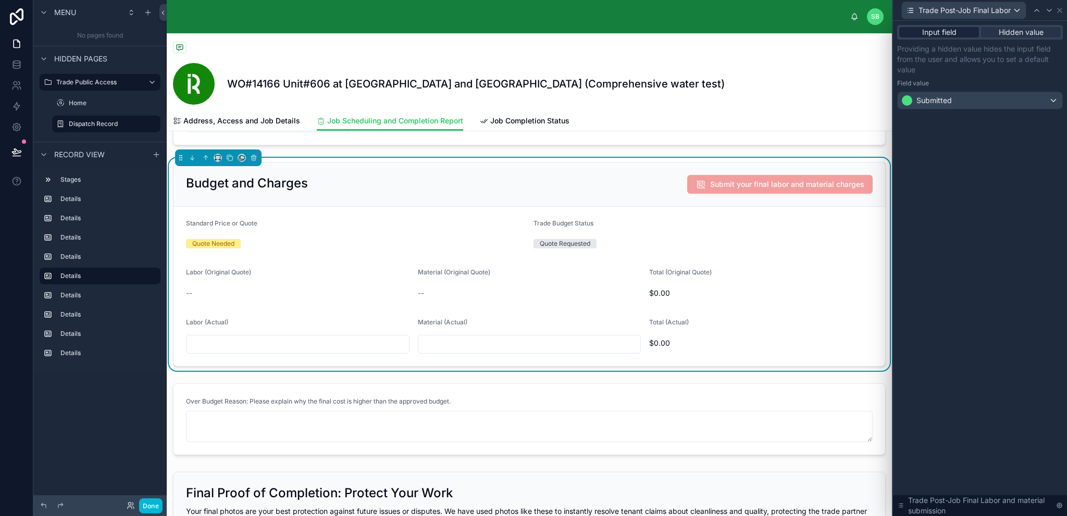
click at [932, 32] on span "Input field" at bounding box center [939, 32] width 34 height 10
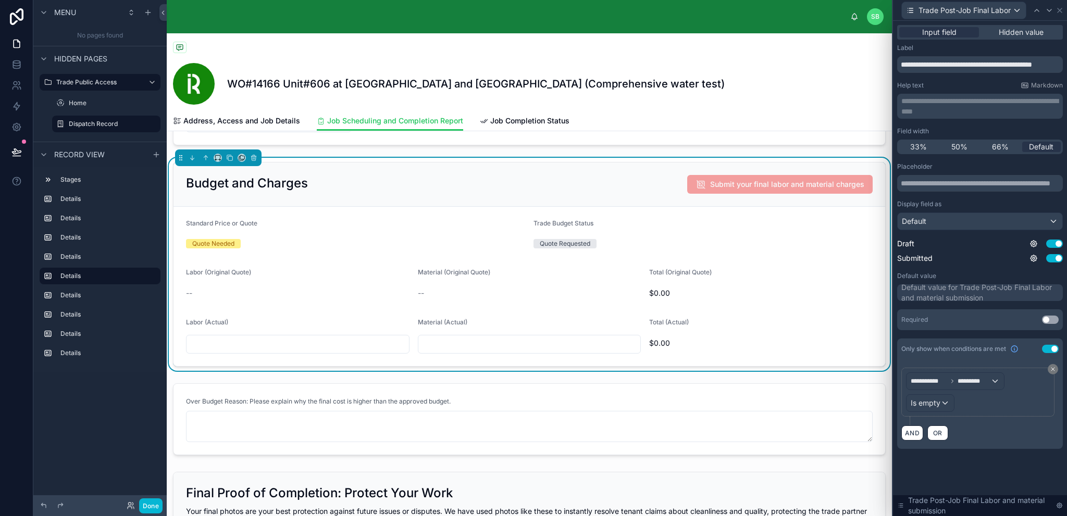
click at [991, 291] on div "Default value for Trade Post-Job Final Labor and material submission" at bounding box center [981, 292] width 159 height 21
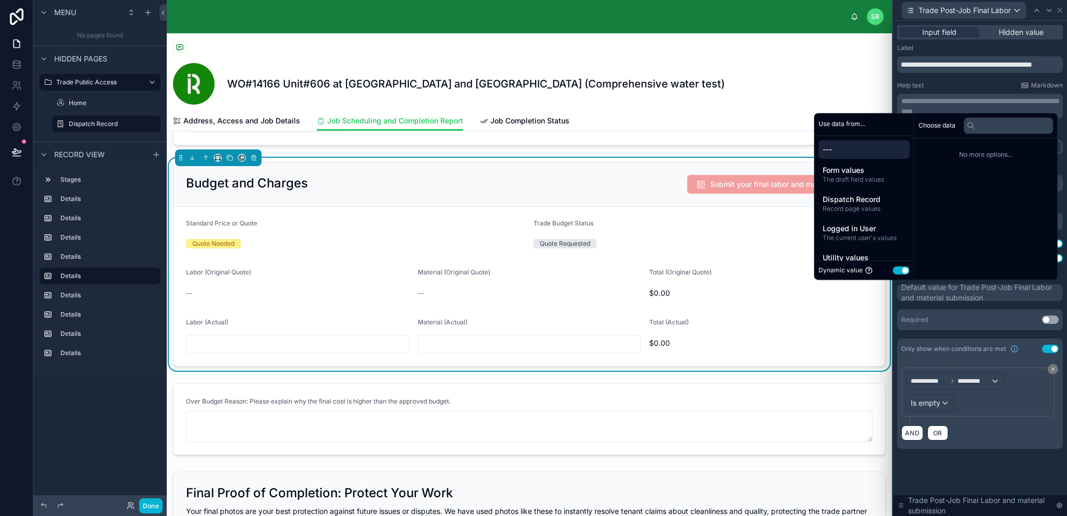
click at [1012, 337] on div "**********" at bounding box center [980, 246] width 166 height 405
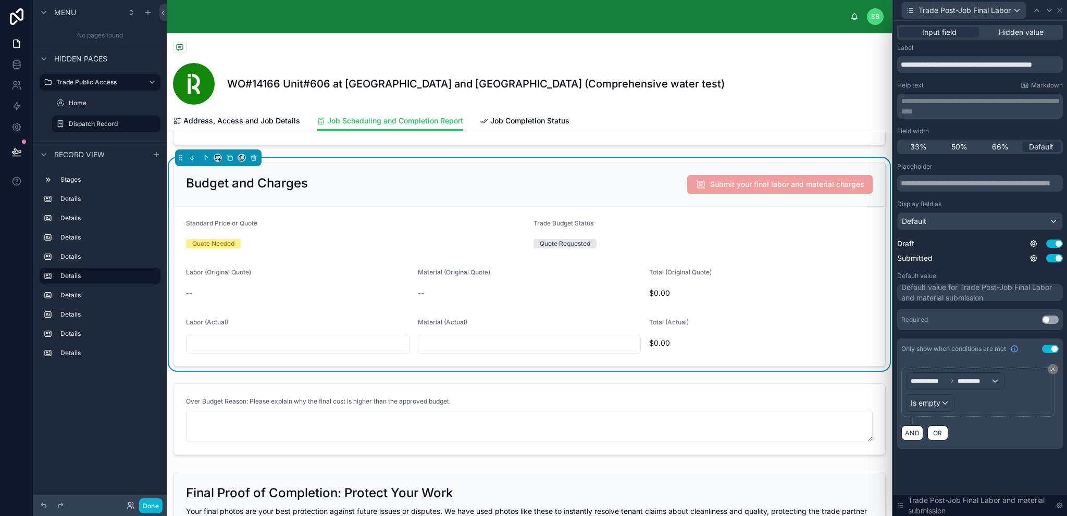
click at [957, 291] on div "Default value for Trade Post-Job Final Labor and material submission" at bounding box center [981, 292] width 159 height 21
click at [993, 306] on div "Placeholder Display field as Default Draft Use setting Submitted Use setting De…" at bounding box center [980, 247] width 166 height 168
click at [976, 292] on div "Default value for Trade Post-Job Final Labor and material submission" at bounding box center [981, 292] width 159 height 21
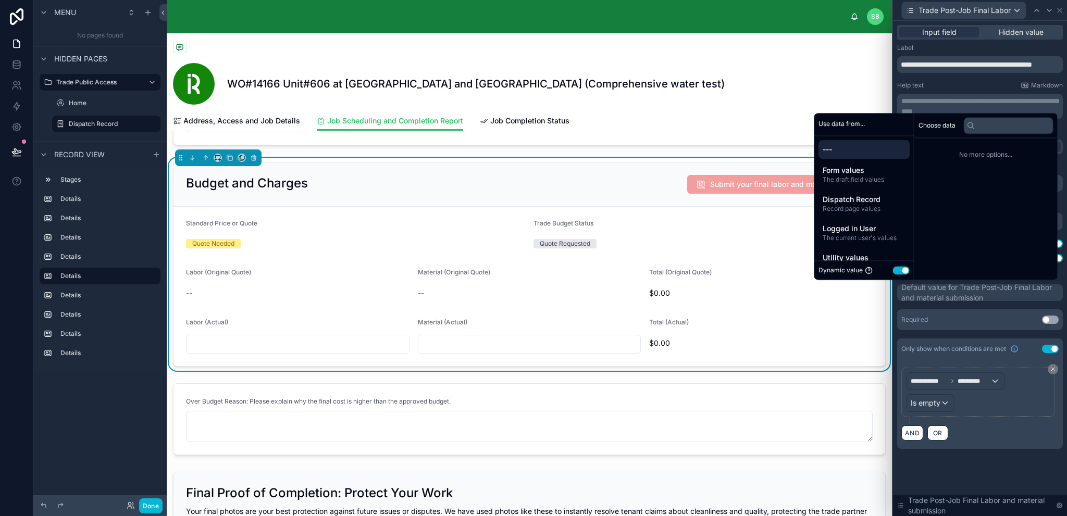
click at [893, 268] on button "Use setting" at bounding box center [901, 270] width 17 height 8
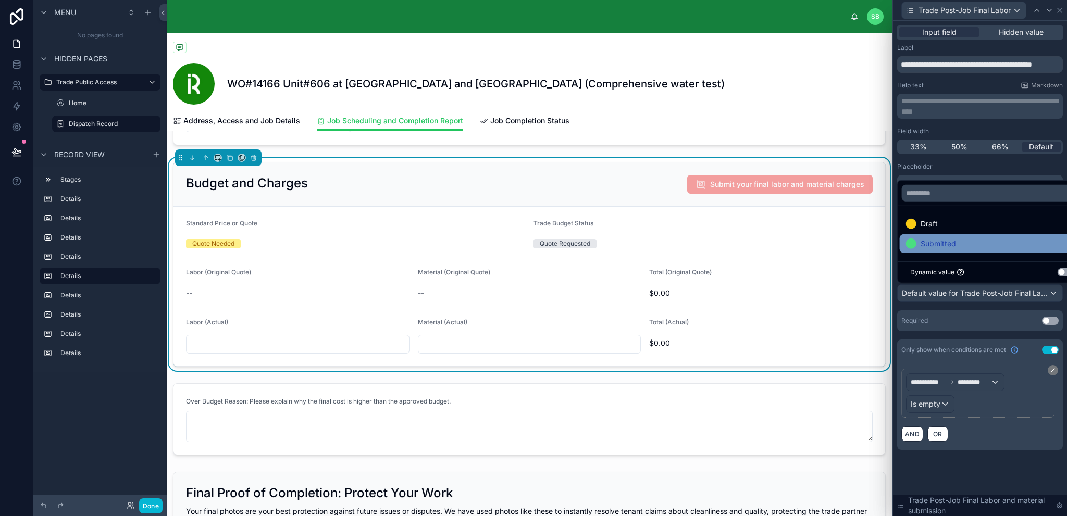
click at [946, 243] on span "Submitted" at bounding box center [938, 244] width 35 height 13
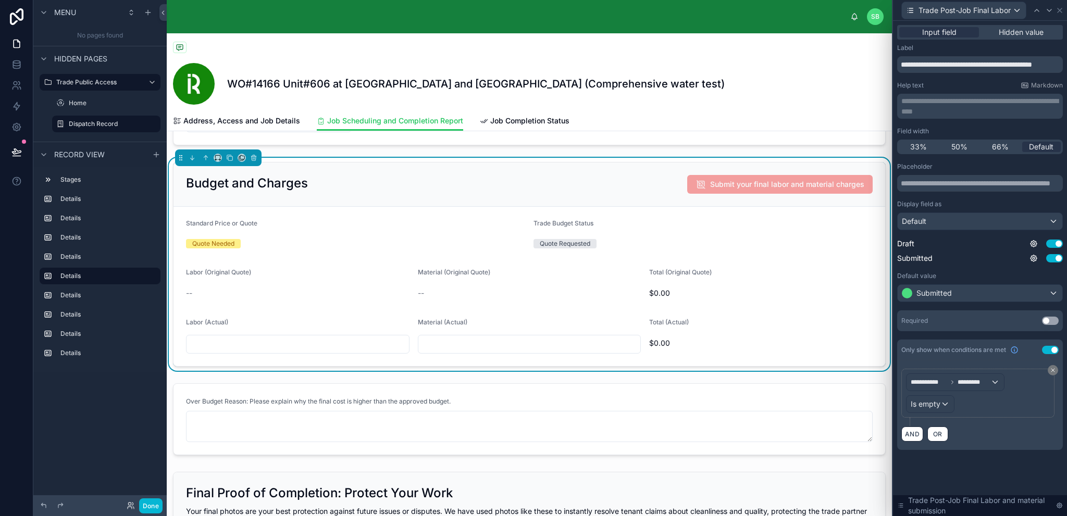
click at [1006, 459] on div "**********" at bounding box center [980, 248] width 174 height 454
click at [1051, 10] on icon at bounding box center [1049, 10] width 4 height 2
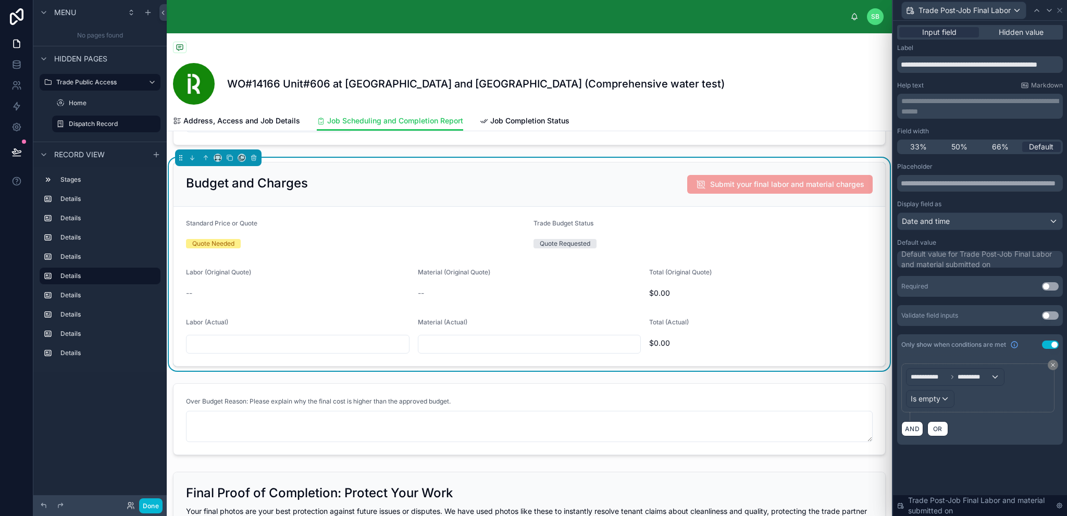
click at [972, 260] on div "Default value for Trade Post-Job Final Labor and material submitted on" at bounding box center [981, 259] width 159 height 21
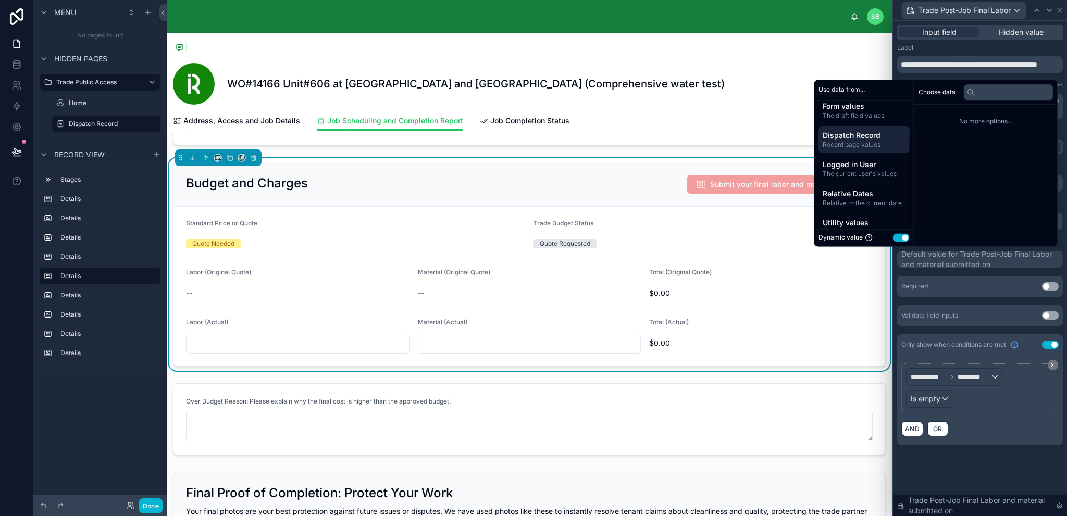
scroll to position [44, 0]
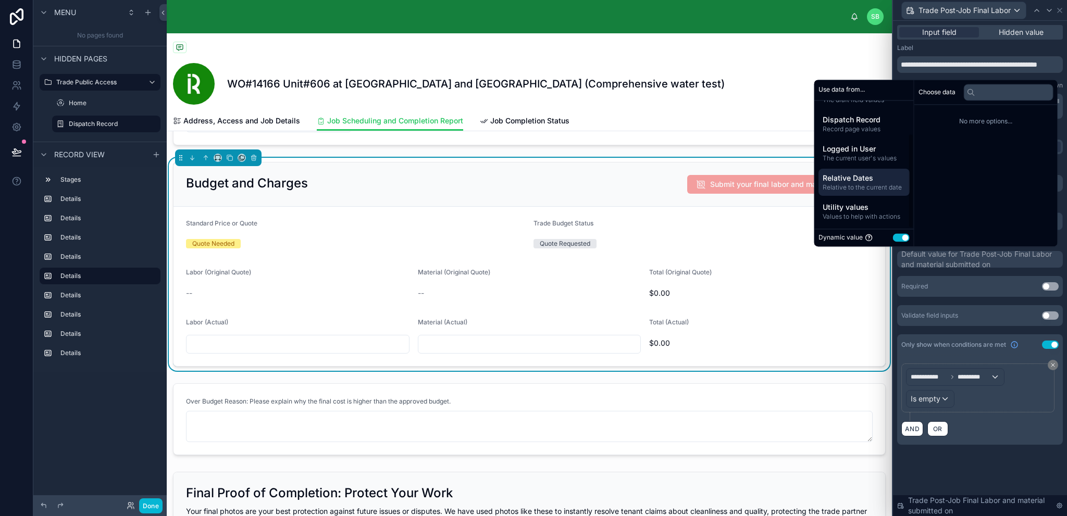
click at [857, 187] on span "Relative to the current date" at bounding box center [864, 187] width 83 height 8
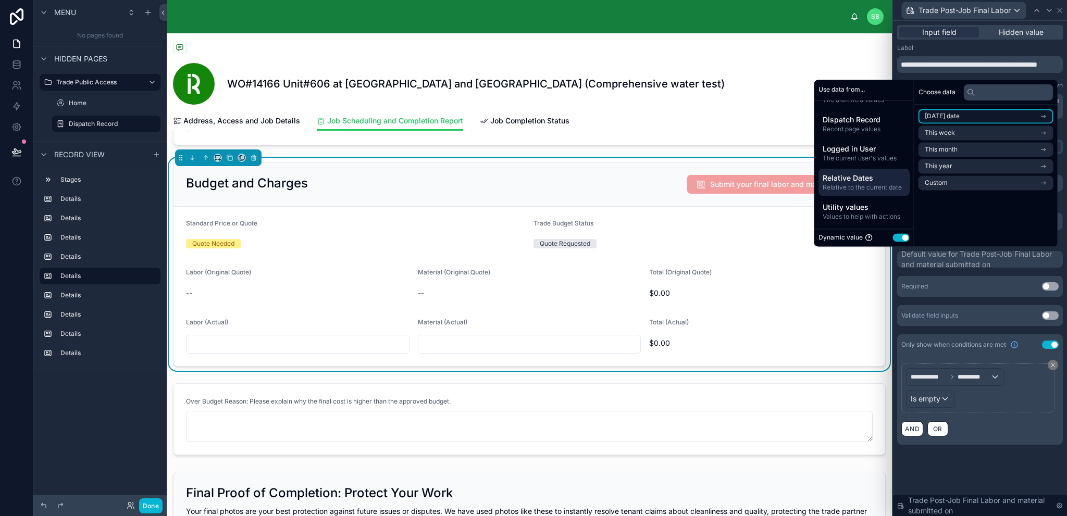
click at [976, 117] on li "Today's date" at bounding box center [986, 116] width 135 height 15
click at [976, 137] on li "Now" at bounding box center [986, 135] width 135 height 15
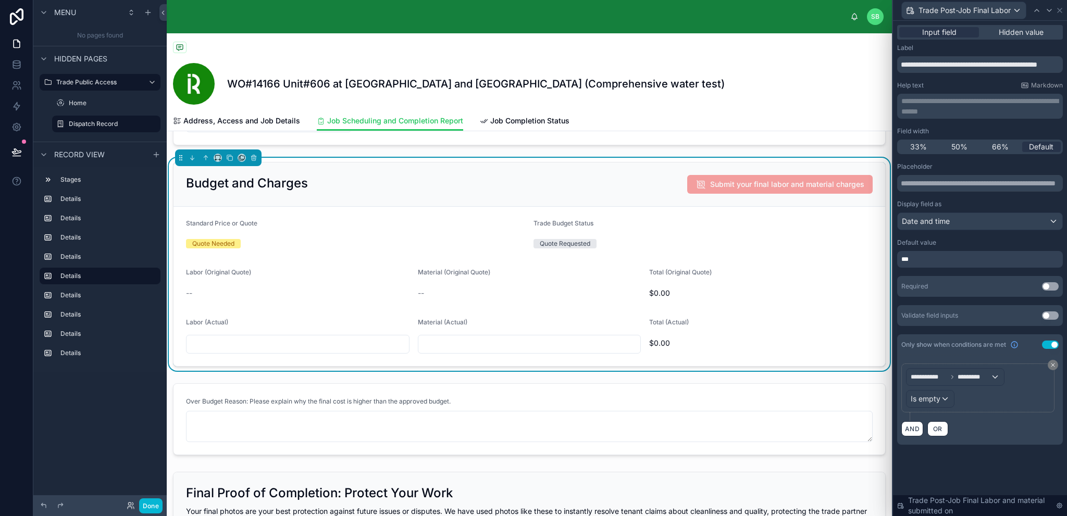
click at [1010, 460] on div "**********" at bounding box center [980, 245] width 174 height 449
click at [1058, 12] on icon at bounding box center [1060, 10] width 4 height 4
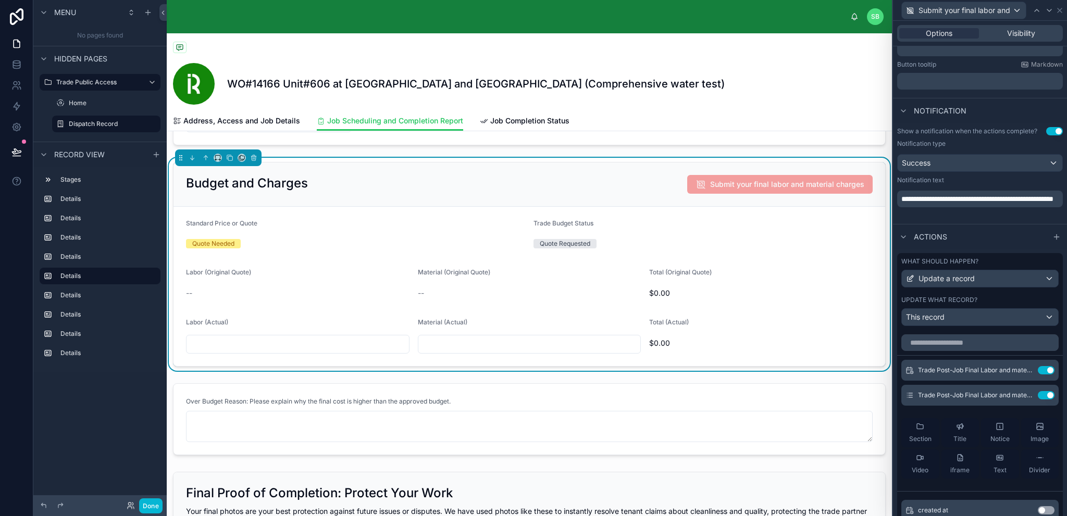
scroll to position [273, 0]
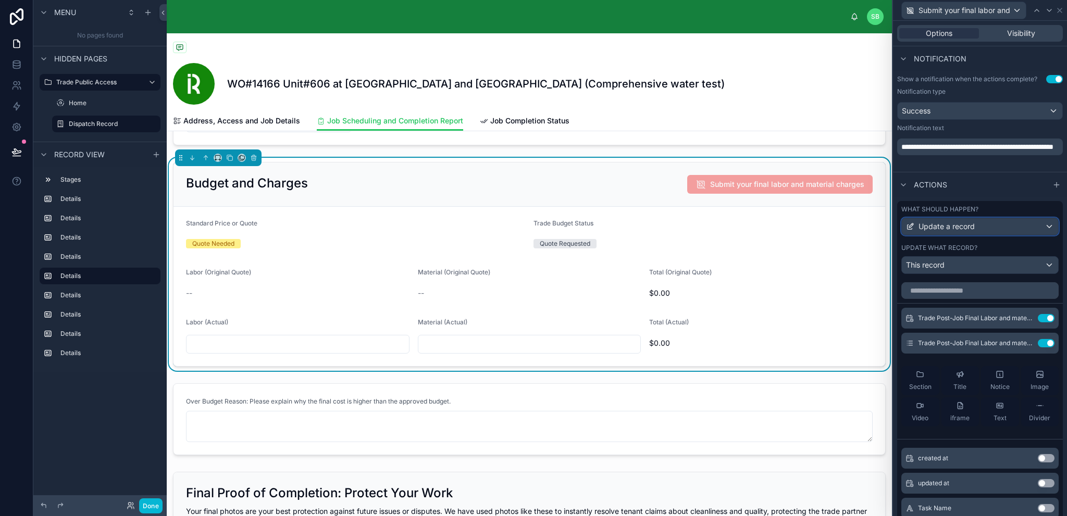
click at [1004, 223] on div "Update a record" at bounding box center [980, 226] width 156 height 17
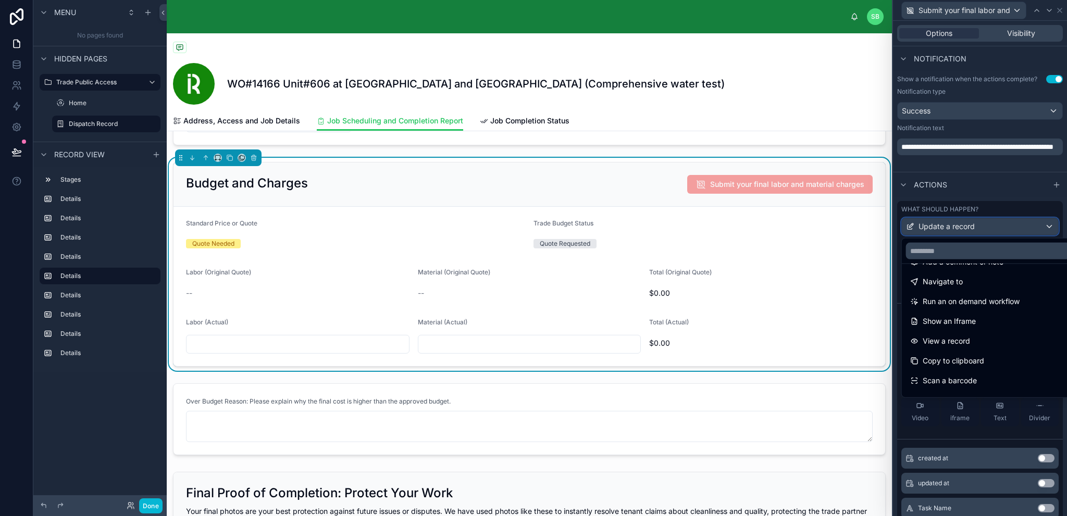
scroll to position [94, 0]
click at [1013, 194] on div at bounding box center [980, 258] width 174 height 516
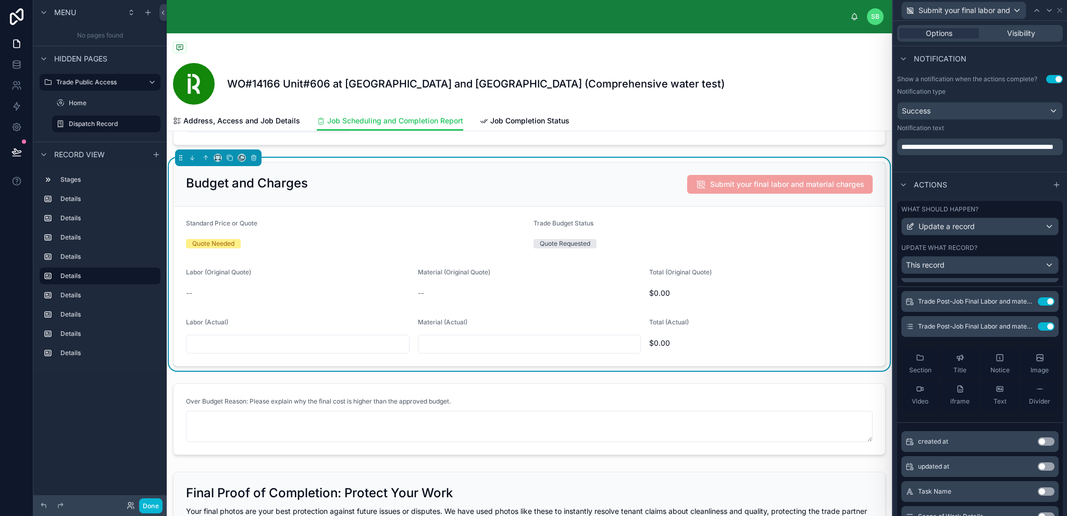
scroll to position [0, 0]
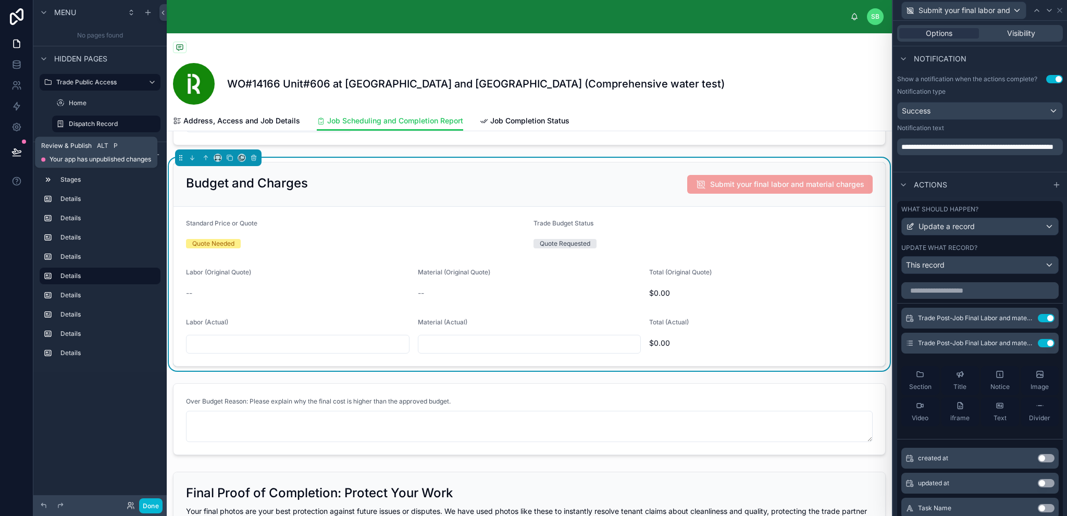
click at [18, 157] on button at bounding box center [16, 152] width 23 height 29
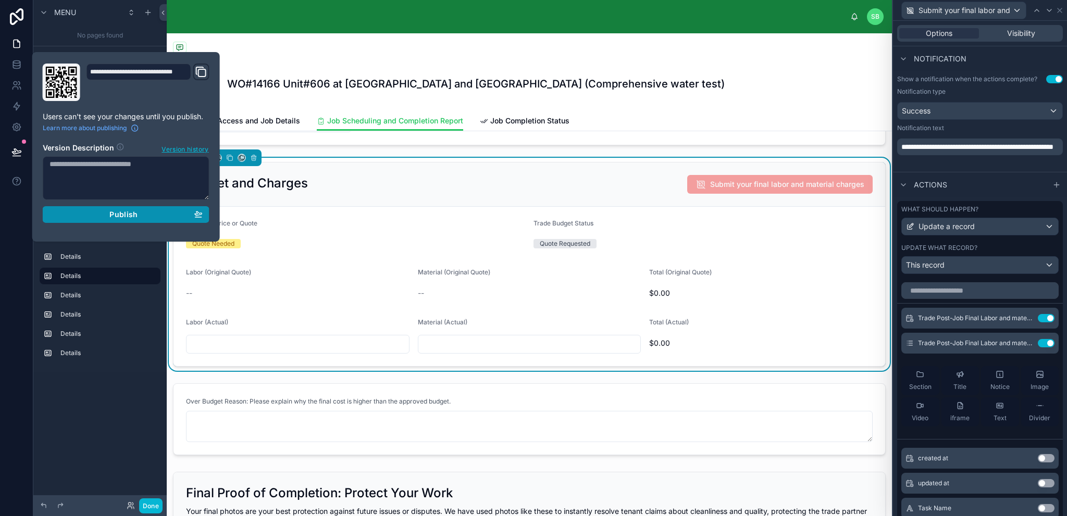
click at [145, 216] on div "Publish" at bounding box center [126, 214] width 153 height 9
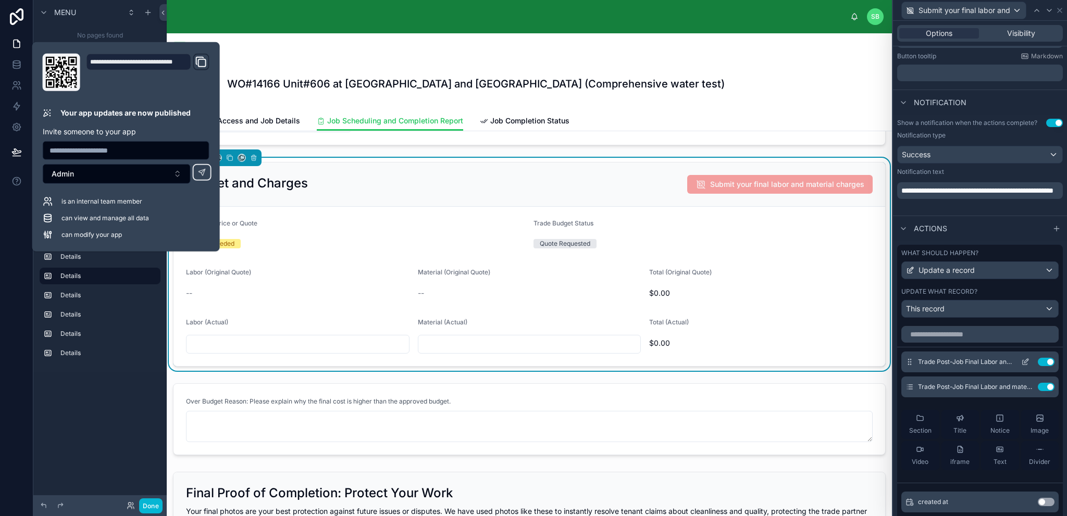
scroll to position [295, 0]
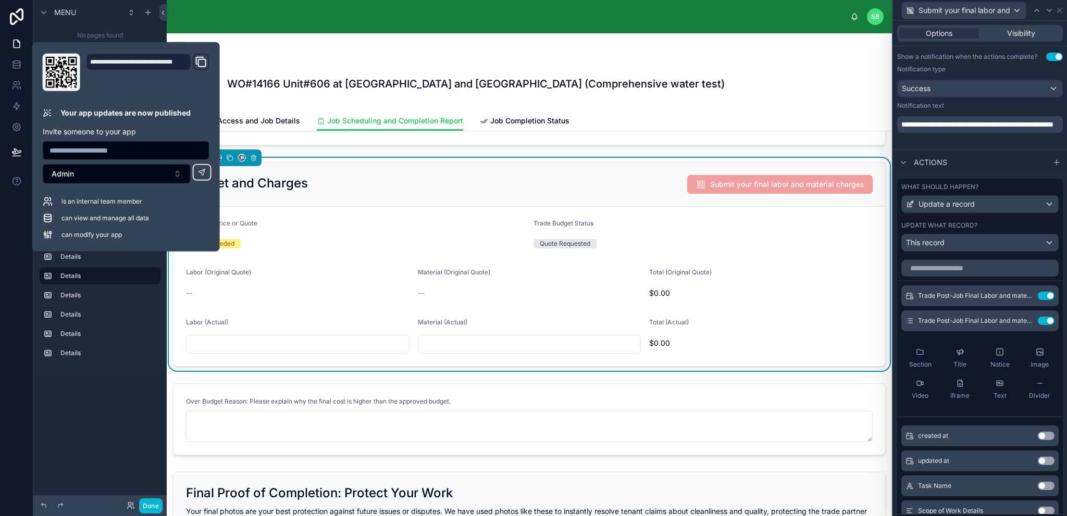
click at [1038, 292] on button "Use setting" at bounding box center [1046, 296] width 17 height 8
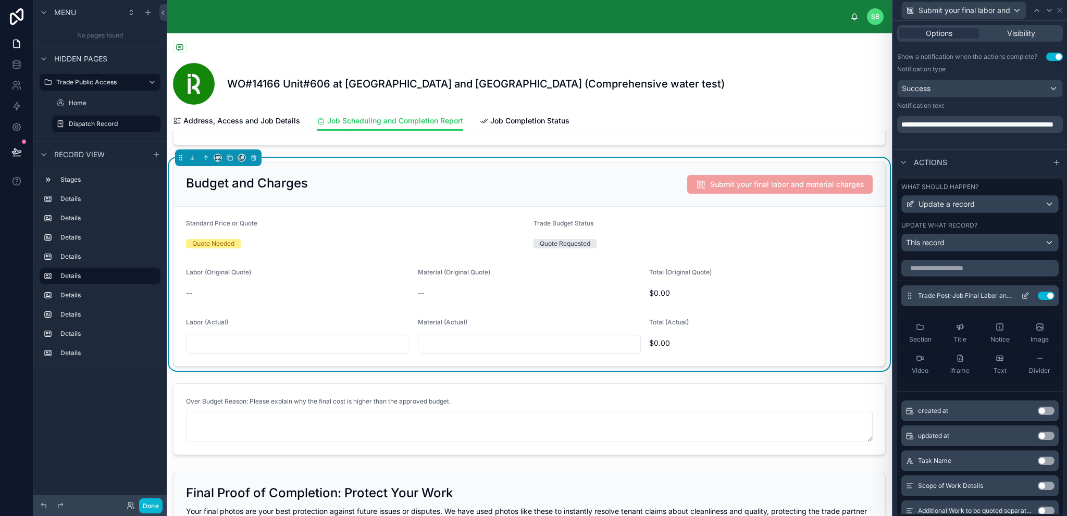
click at [1038, 294] on button "Use setting" at bounding box center [1046, 296] width 17 height 8
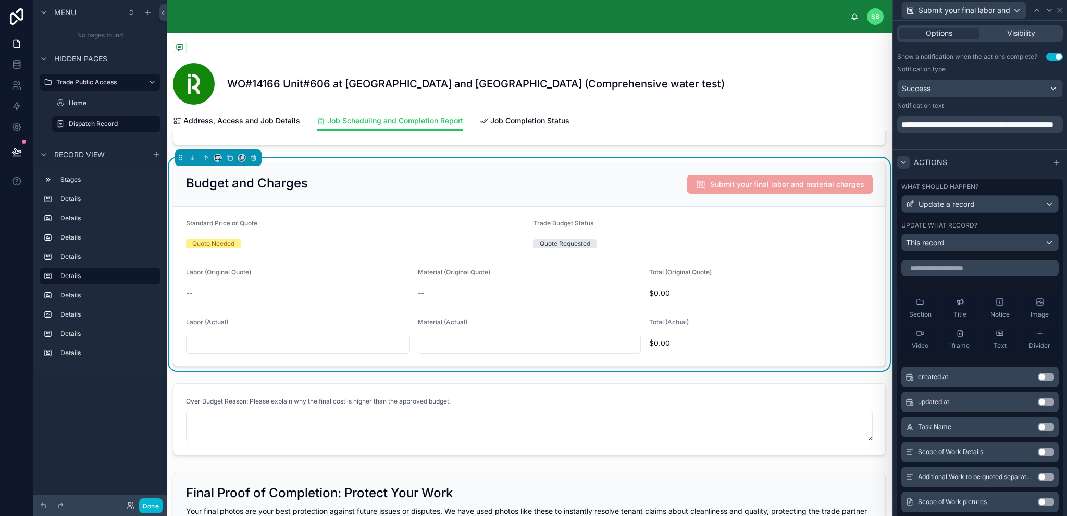
click at [905, 159] on icon at bounding box center [903, 162] width 8 height 8
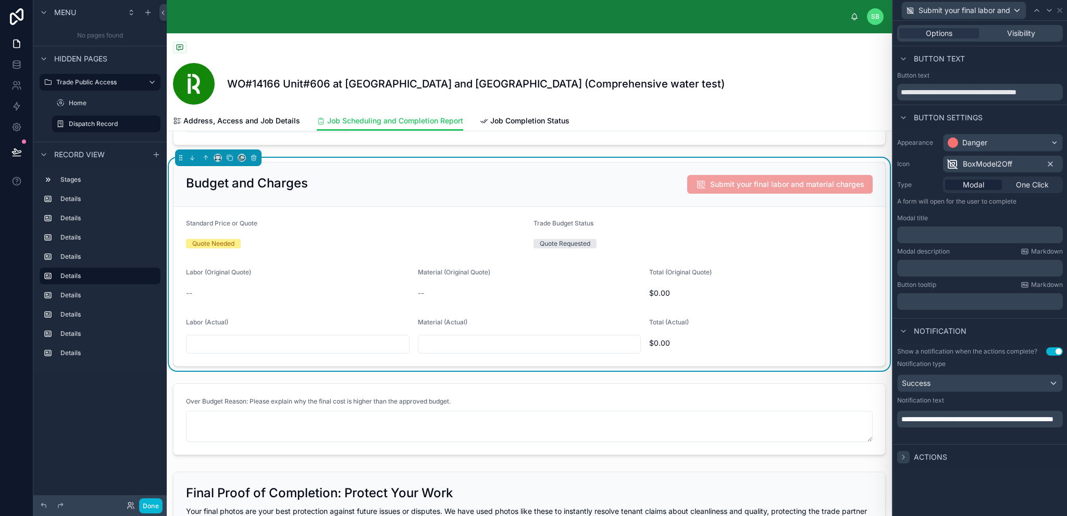
click at [1052, 164] on icon at bounding box center [1050, 164] width 8 height 8
click at [938, 456] on span "Actions" at bounding box center [930, 457] width 33 height 10
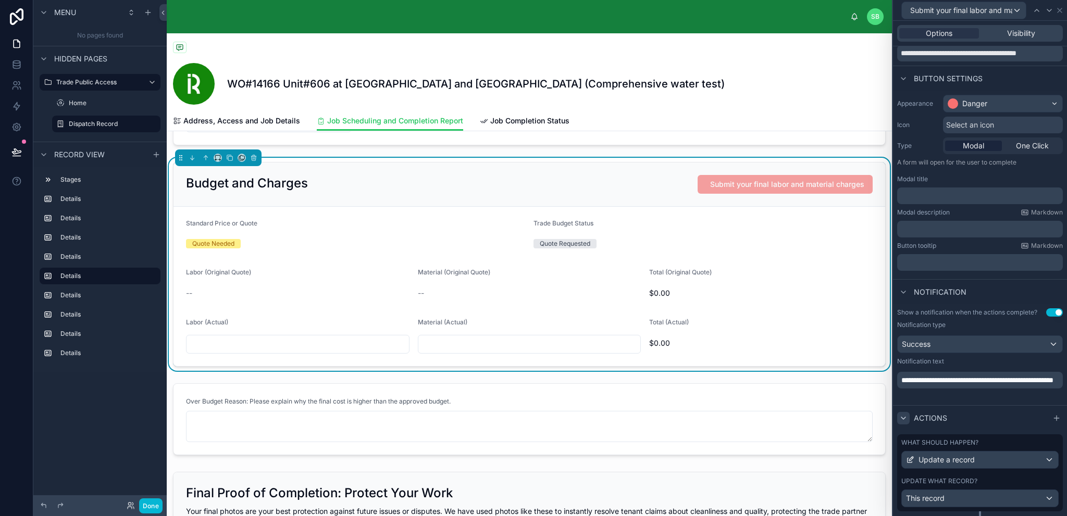
scroll to position [64, 0]
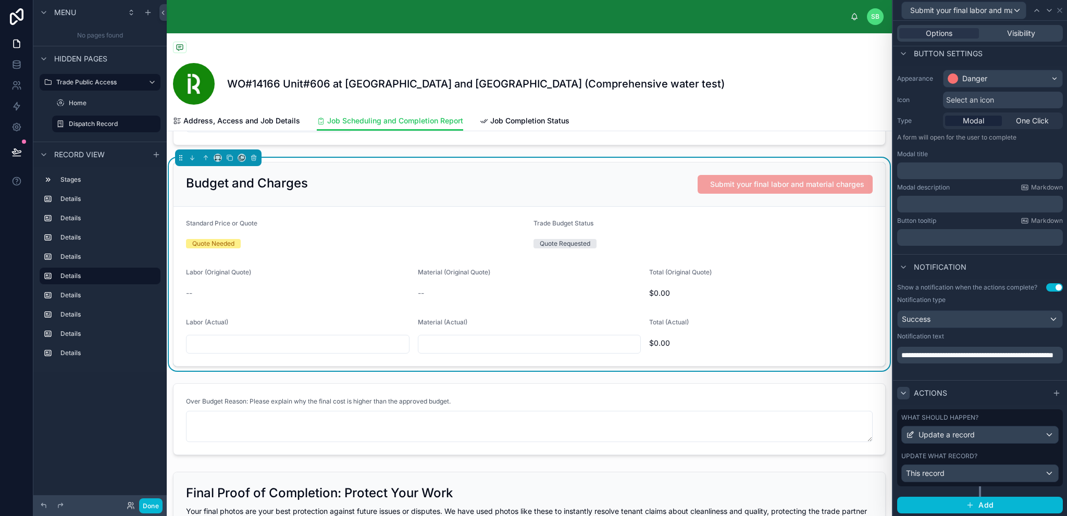
click at [940, 393] on span "Actions" at bounding box center [930, 393] width 33 height 10
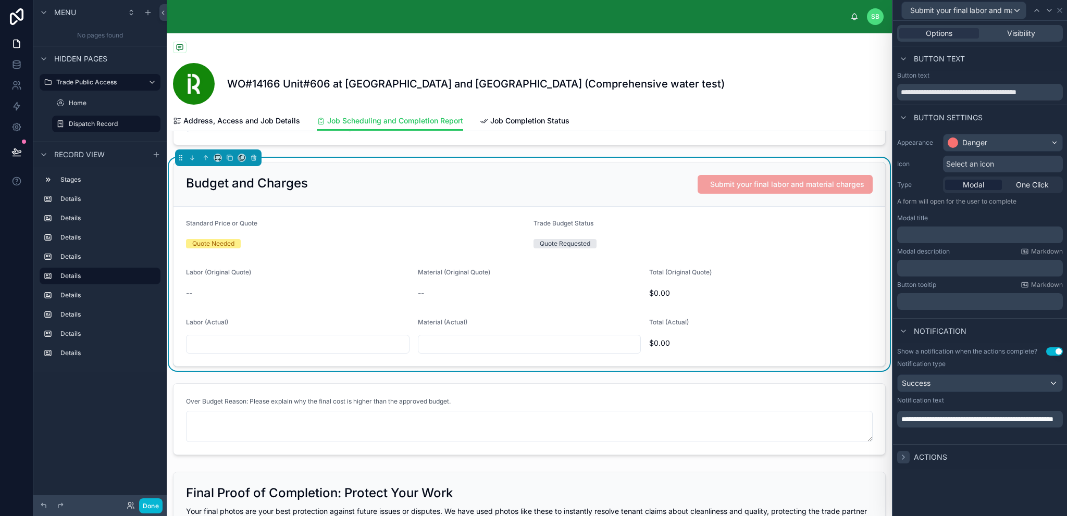
scroll to position [0, 0]
click at [1061, 9] on icon at bounding box center [1060, 10] width 8 height 8
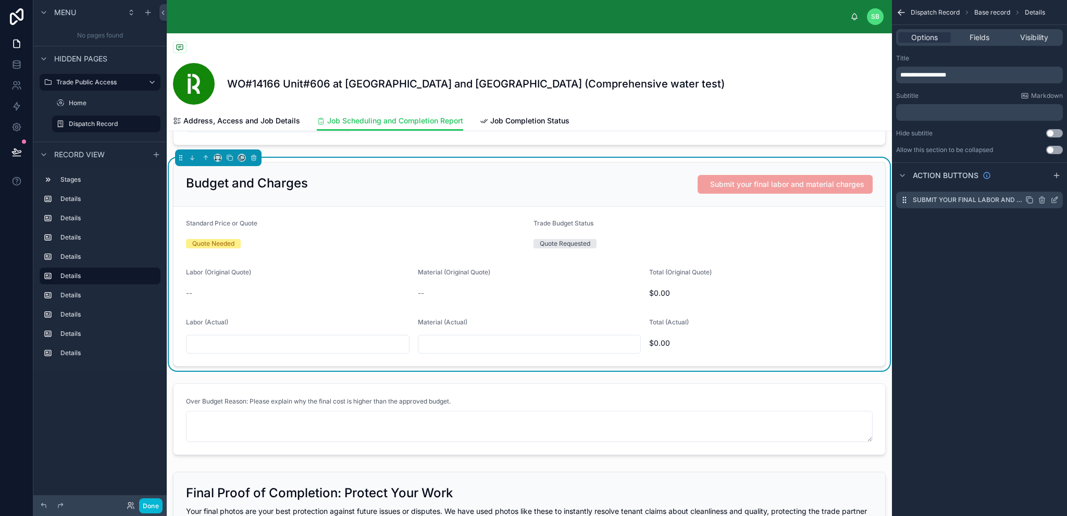
click at [1043, 199] on icon "scrollable content" at bounding box center [1042, 200] width 8 height 8
click at [1037, 184] on icon at bounding box center [1037, 184] width 0 height 2
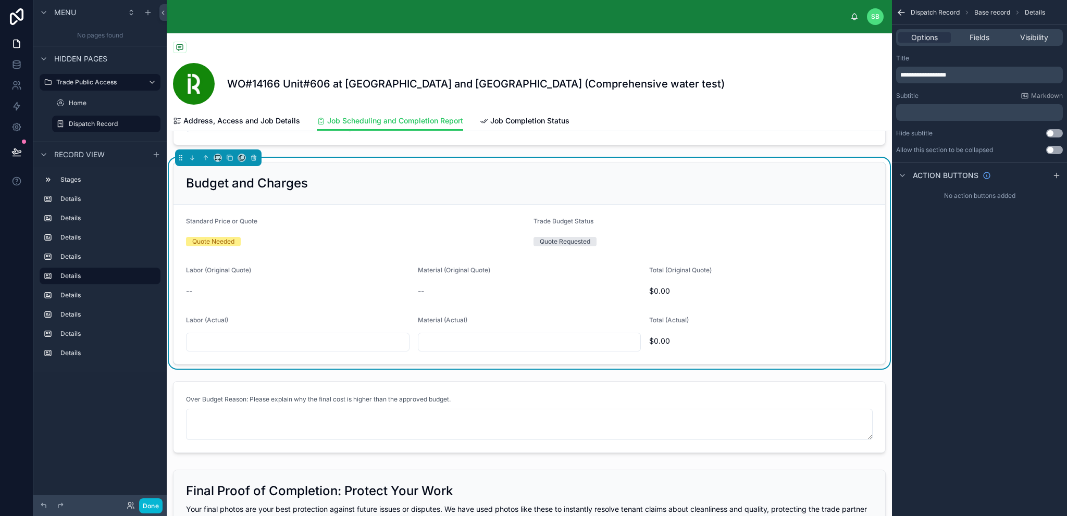
click at [999, 258] on div "**********" at bounding box center [979, 258] width 175 height 516
click at [21, 152] on button at bounding box center [16, 152] width 23 height 29
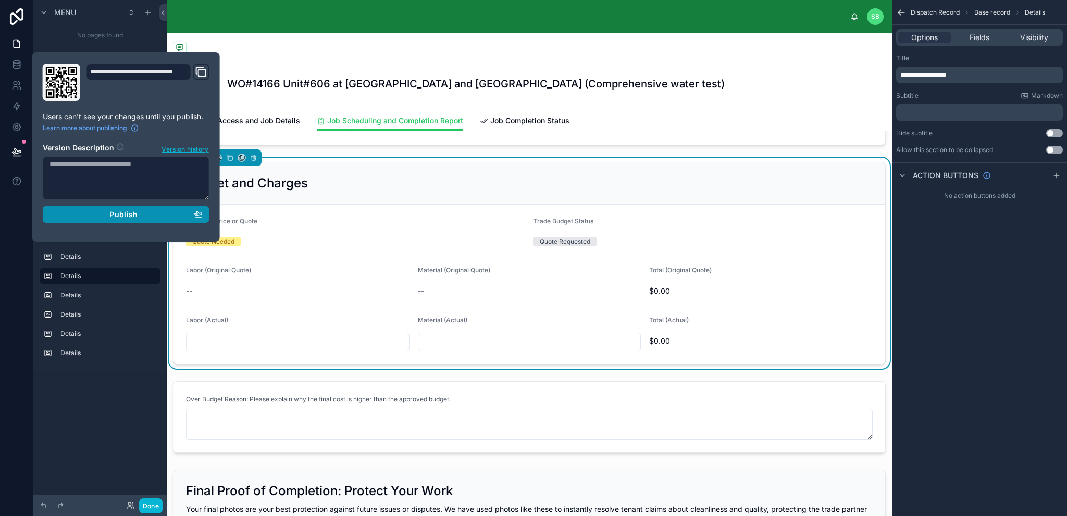
click at [144, 213] on div "Publish" at bounding box center [126, 214] width 153 height 9
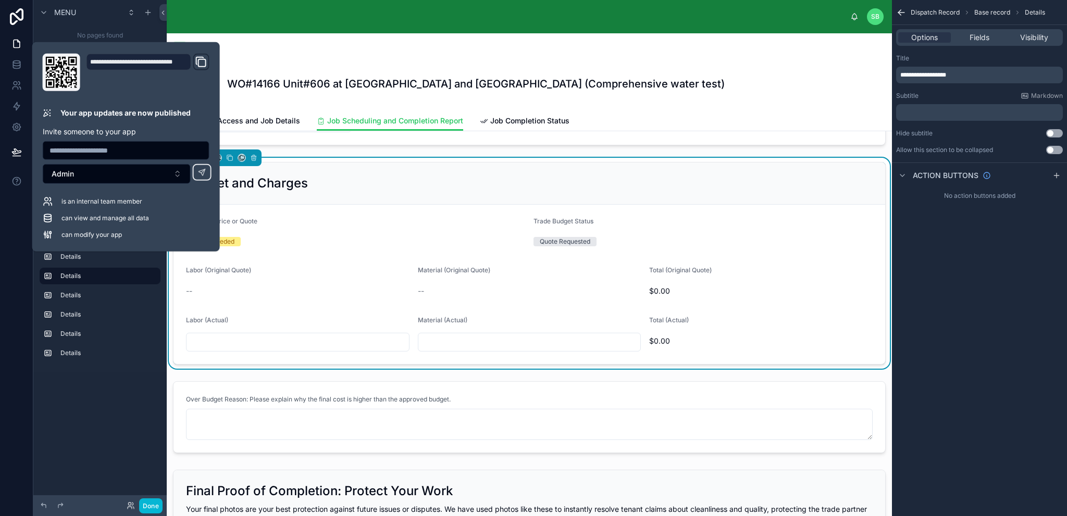
click at [336, 49] on div at bounding box center [529, 48] width 713 height 13
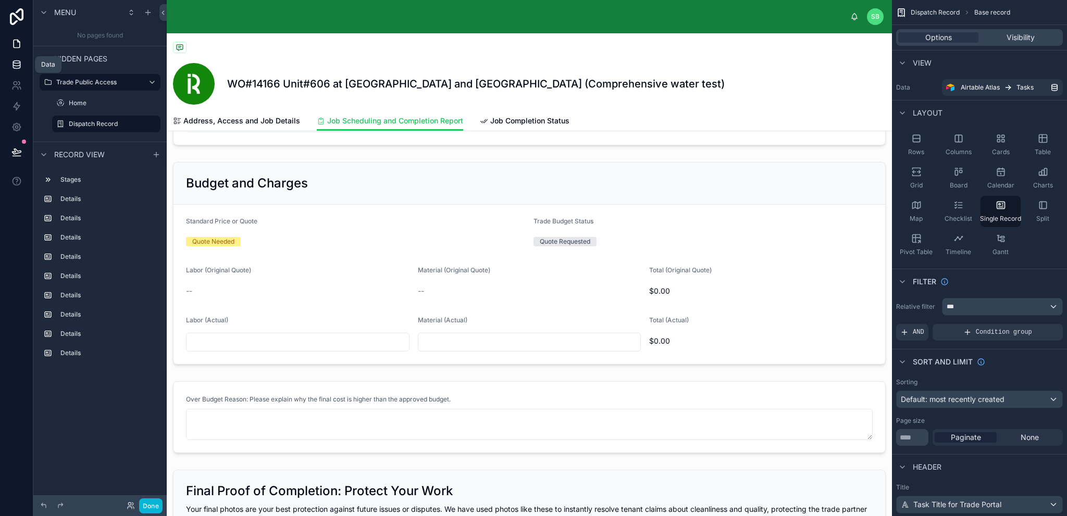
click at [18, 63] on icon at bounding box center [16, 62] width 7 height 3
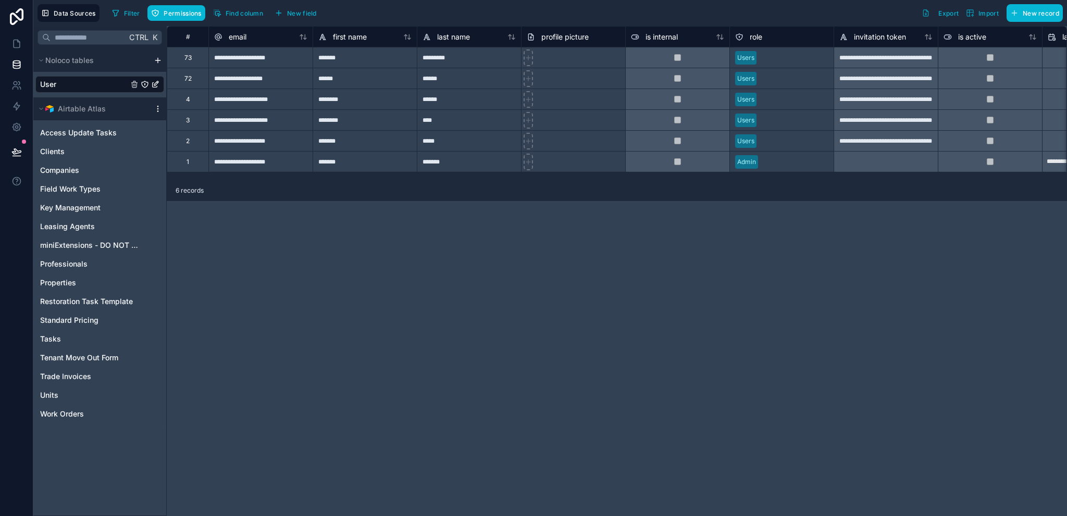
click at [160, 108] on icon "scrollable content" at bounding box center [158, 109] width 8 height 8
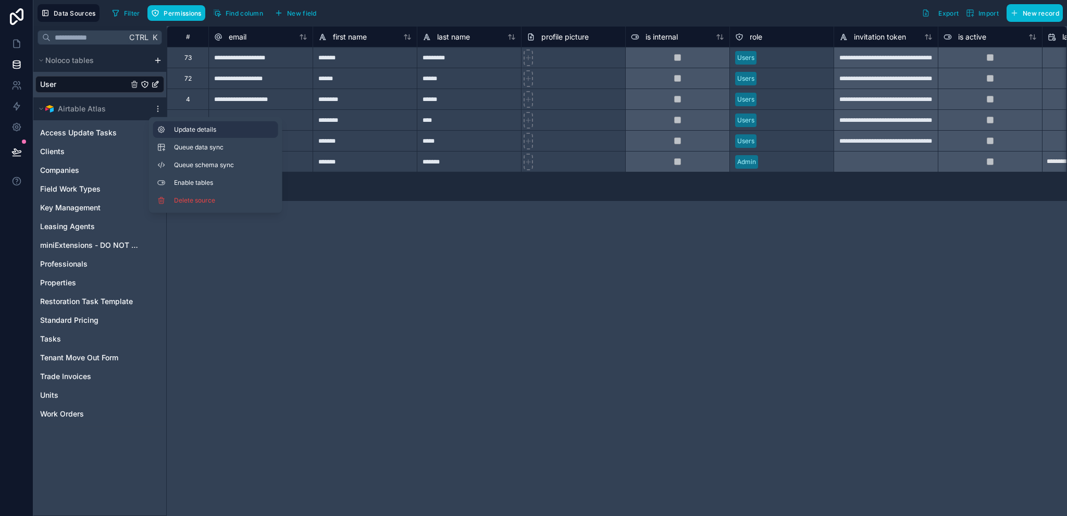
click at [186, 133] on span "Update details" at bounding box center [224, 130] width 100 height 8
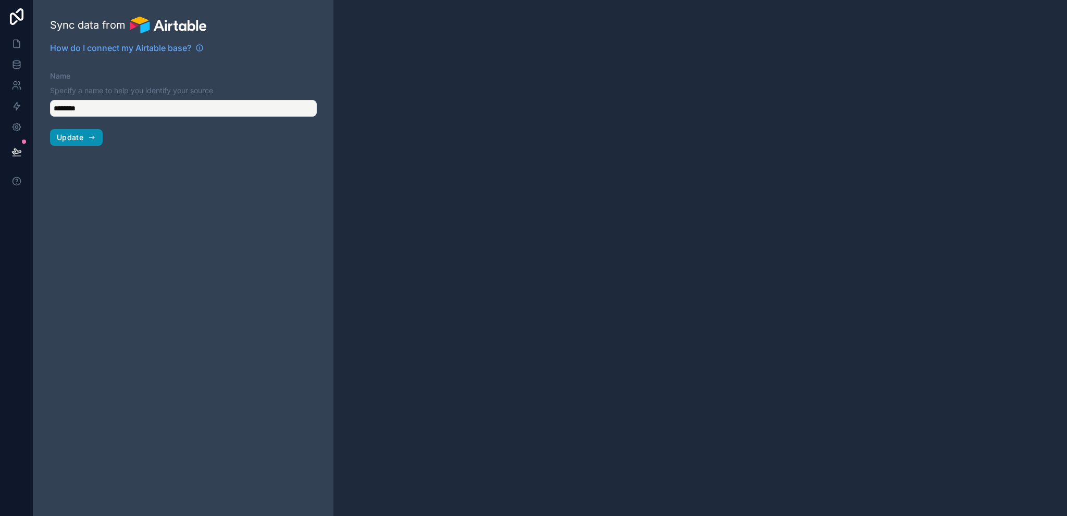
type input "**********"
click at [79, 137] on span "Update" at bounding box center [70, 137] width 27 height 9
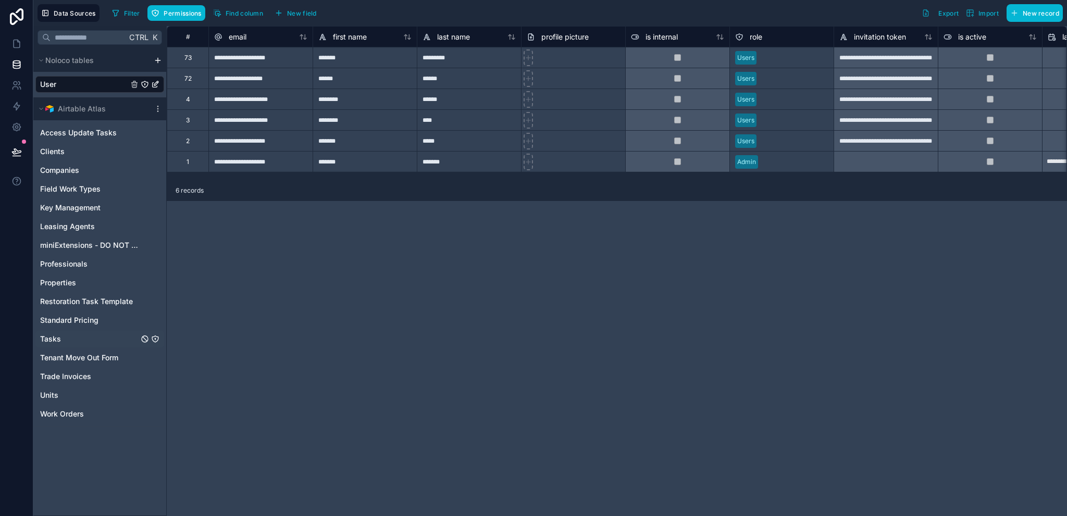
click at [109, 342] on div "Tasks" at bounding box center [99, 339] width 129 height 17
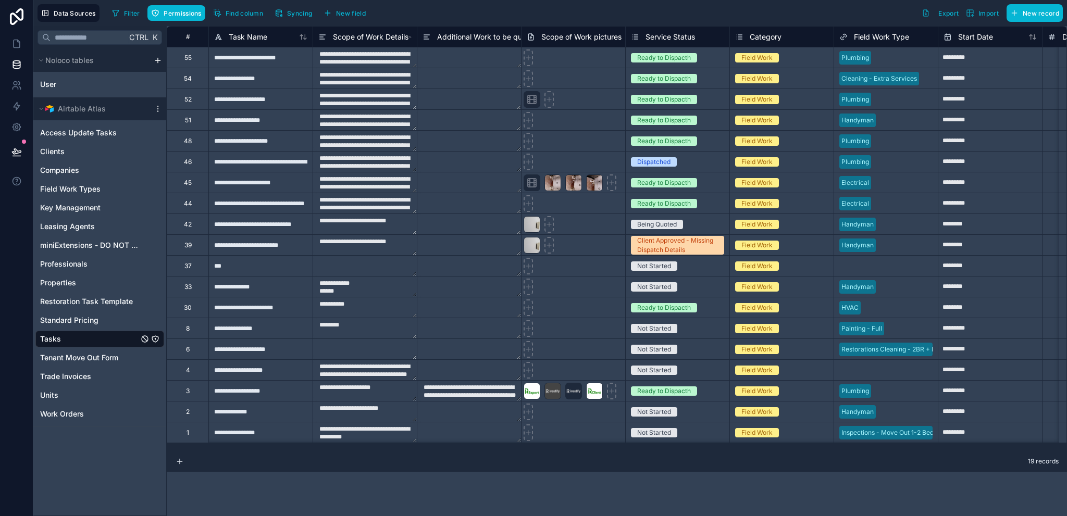
click at [155, 340] on icon "Tasks" at bounding box center [155, 339] width 0 height 1
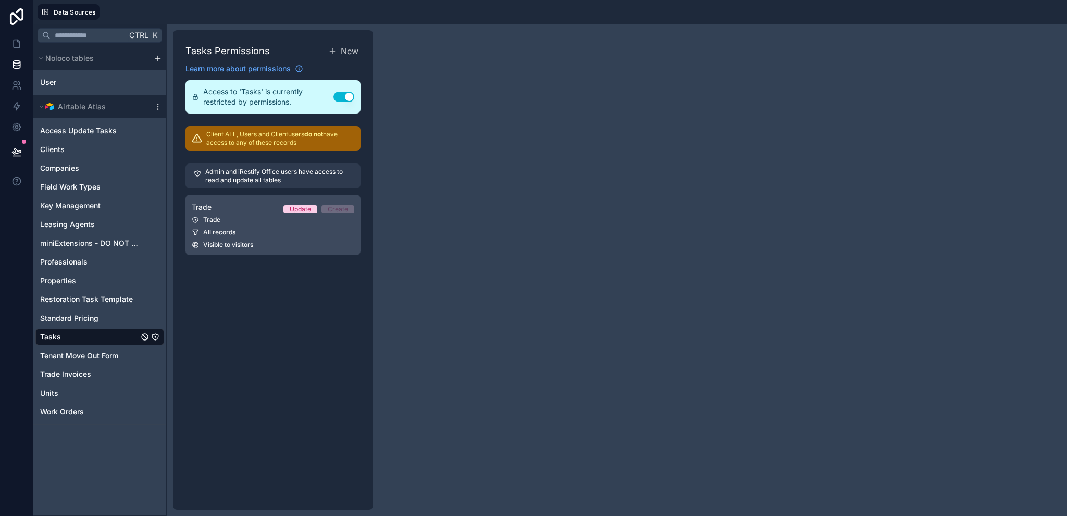
click at [271, 210] on div "Trade Update Create" at bounding box center [273, 207] width 163 height 13
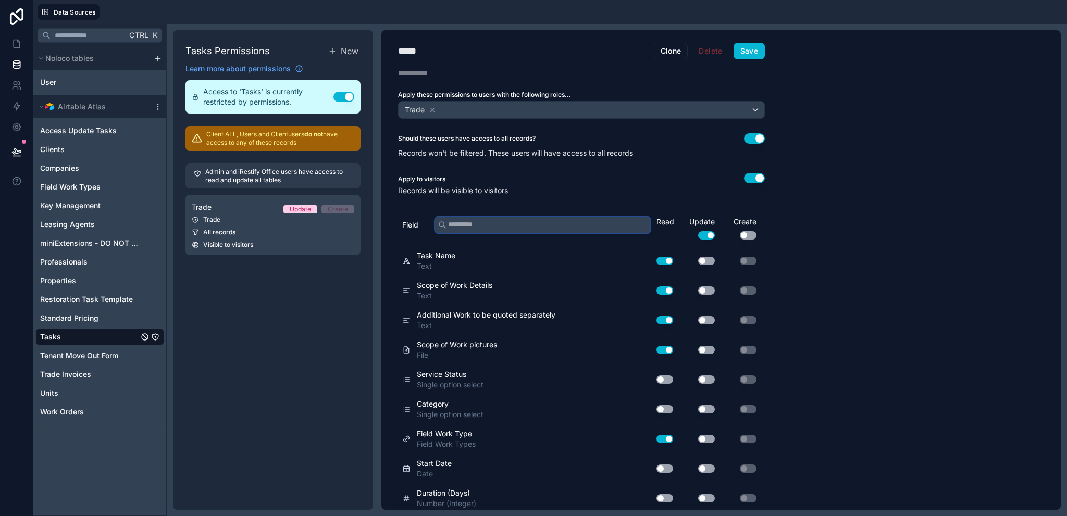
click at [562, 225] on input "text" at bounding box center [542, 225] width 215 height 17
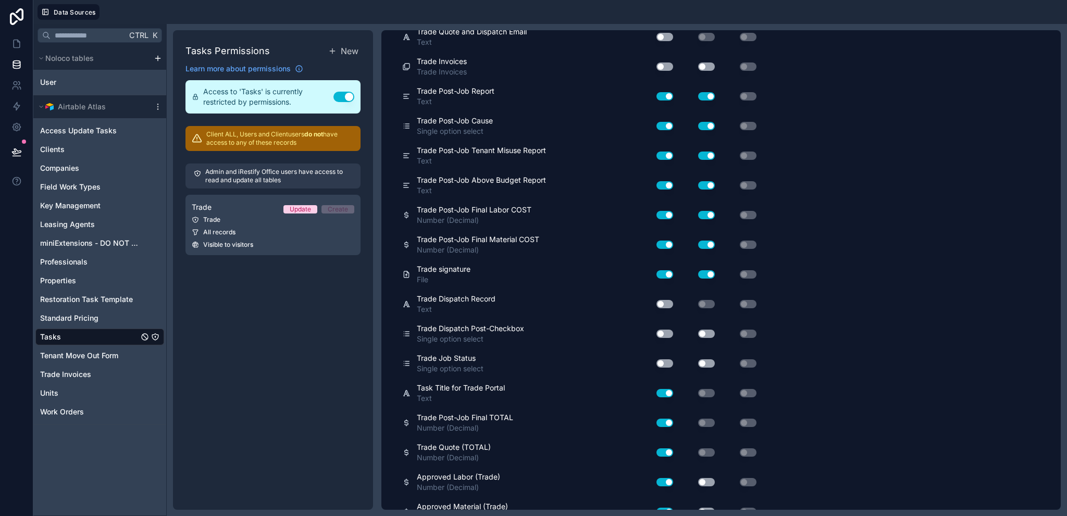
scroll to position [730, 0]
type input "*****"
click at [18, 43] on icon at bounding box center [16, 44] width 10 height 10
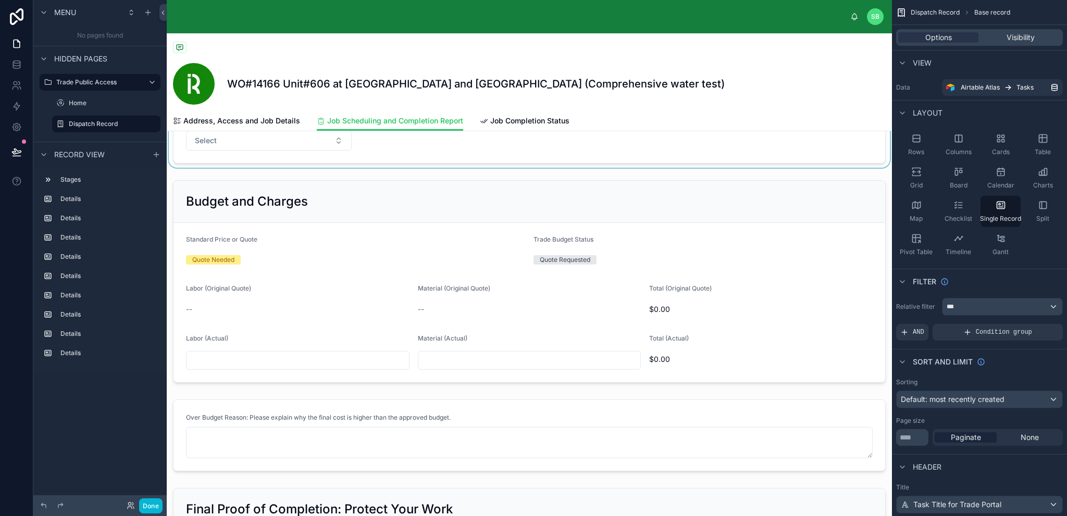
scroll to position [573, 0]
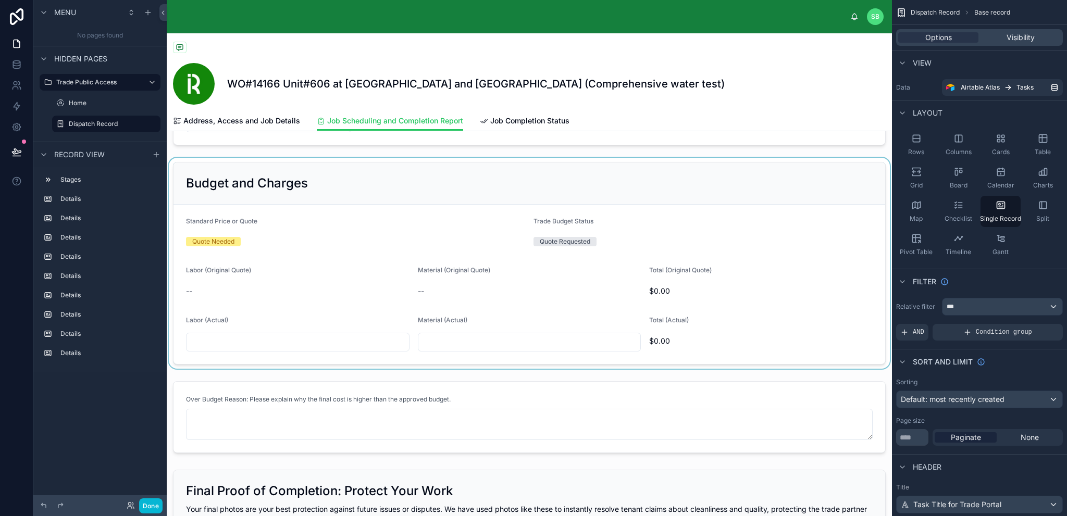
click at [515, 271] on div at bounding box center [529, 263] width 725 height 211
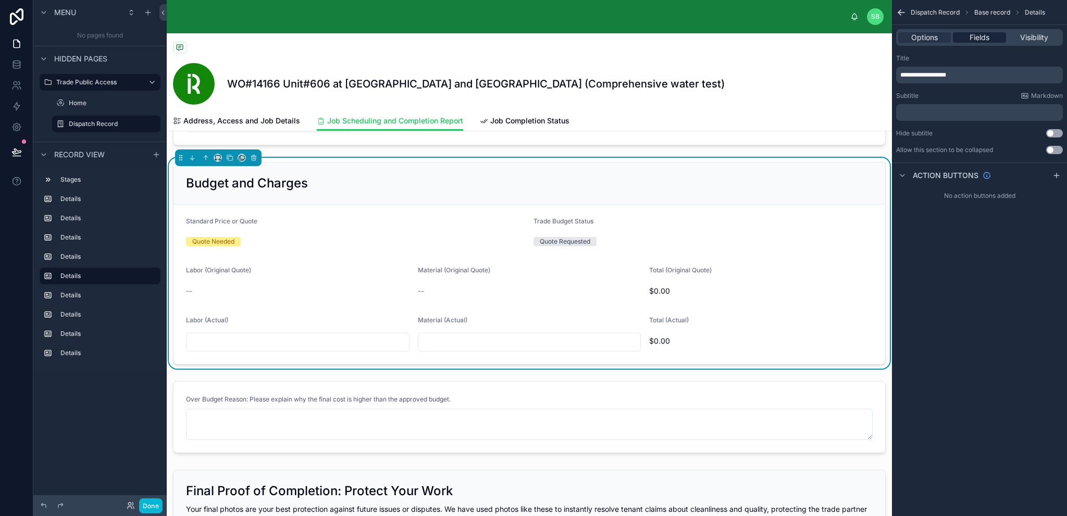
click at [984, 34] on span "Fields" at bounding box center [980, 37] width 20 height 10
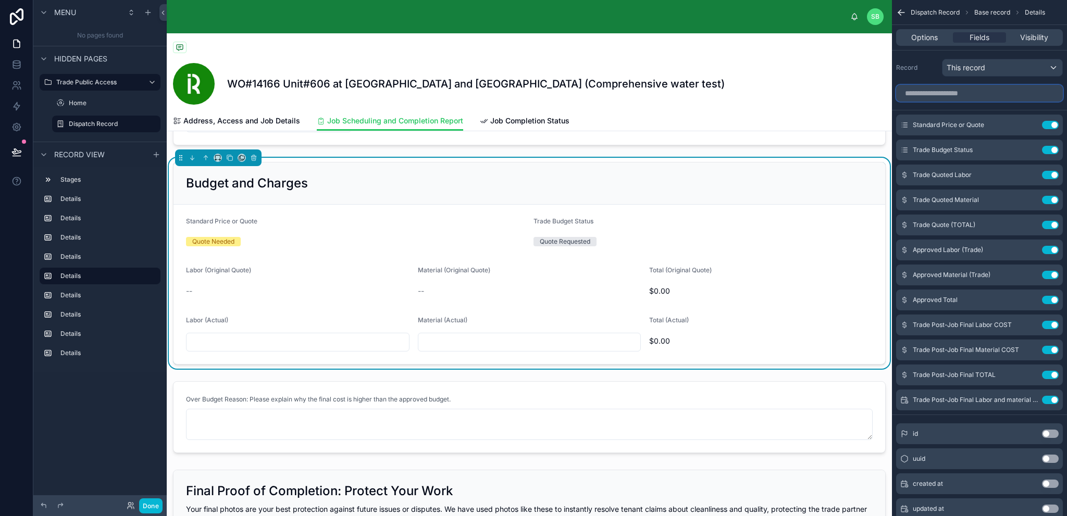
click at [981, 93] on input "scrollable content" at bounding box center [979, 93] width 167 height 17
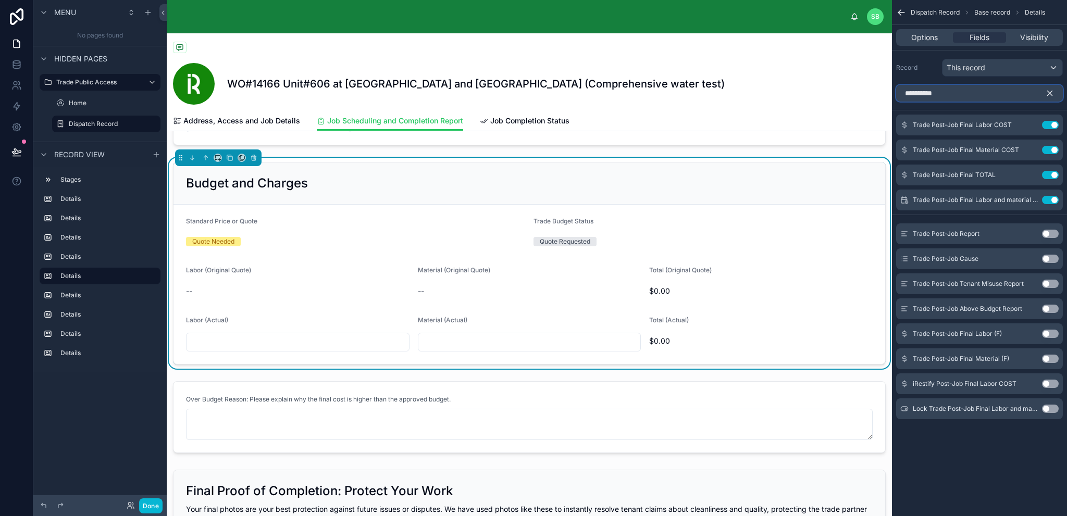
type input "**********"
click at [1052, 332] on button "Use setting" at bounding box center [1050, 334] width 17 height 8
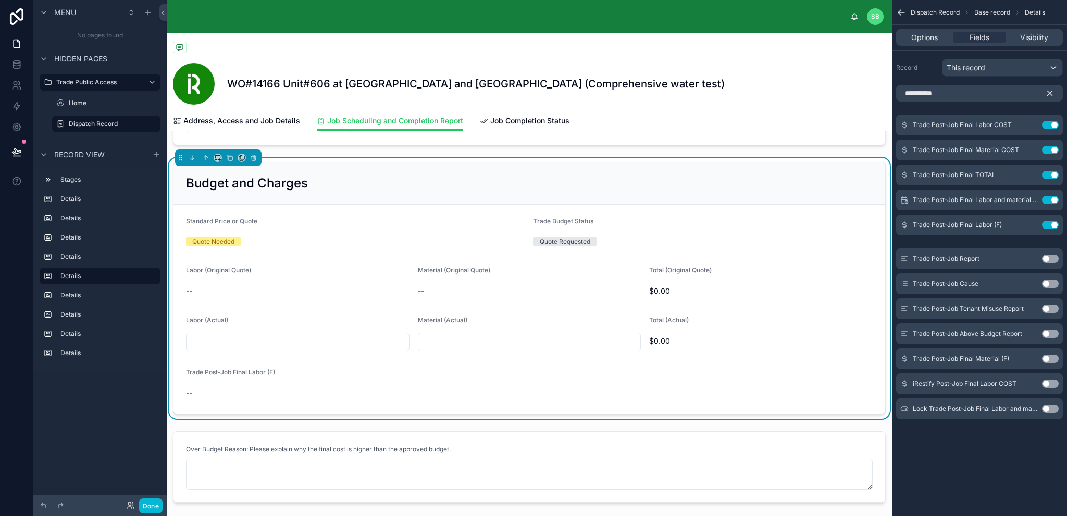
click at [1054, 358] on button "Use setting" at bounding box center [1050, 359] width 17 height 8
click at [293, 381] on div "Trade Post-Job Final Labor (F) --" at bounding box center [269, 384] width 166 height 33
click at [1053, 95] on icon "scrollable content" at bounding box center [1049, 93] width 9 height 9
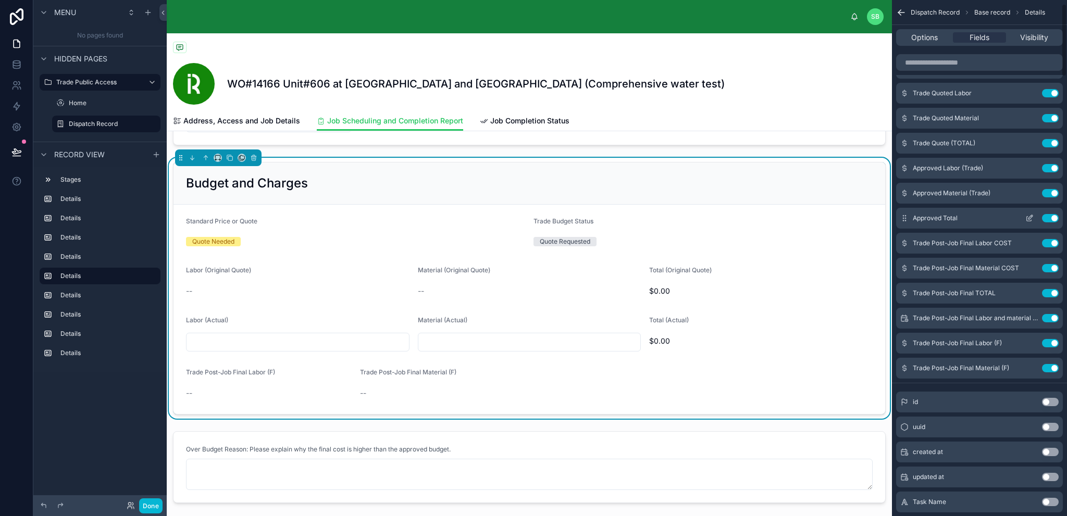
scroll to position [104, 0]
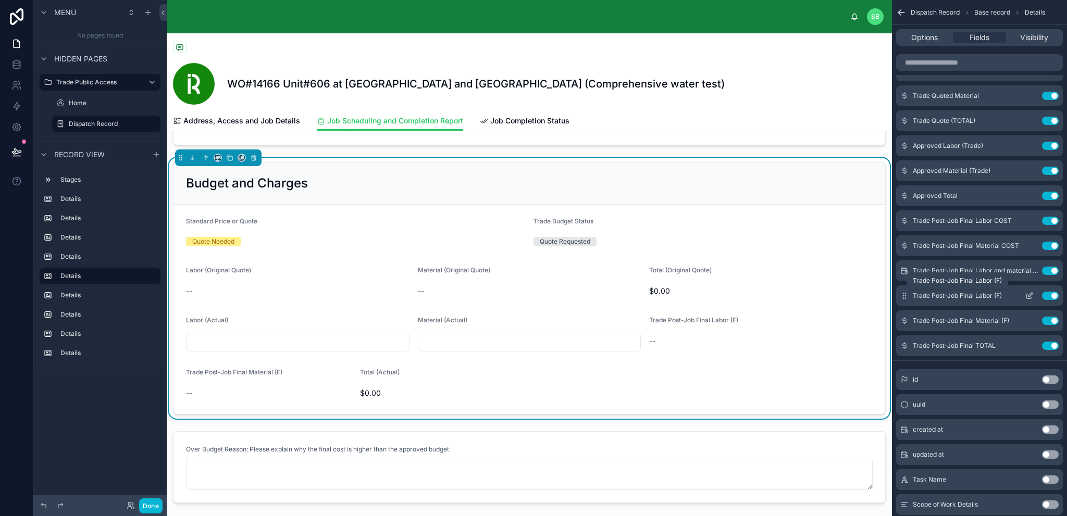
click at [992, 296] on span "Trade Post-Job Final Labor (F)" at bounding box center [957, 296] width 89 height 8
click at [1031, 347] on icon "scrollable content" at bounding box center [1030, 346] width 8 height 8
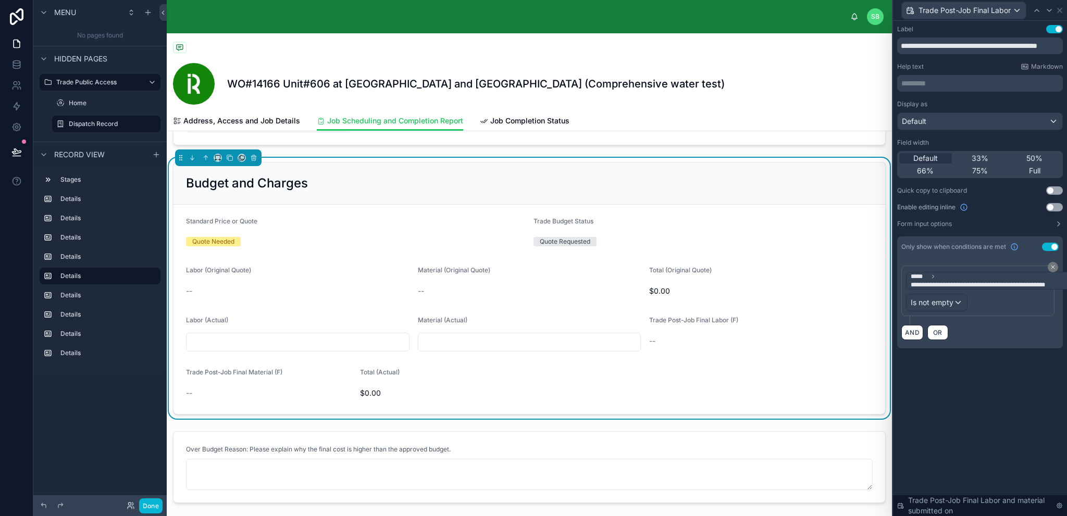
click at [973, 371] on div "**********" at bounding box center [980, 197] width 174 height 353
click at [918, 330] on button "AND" at bounding box center [913, 332] width 22 height 15
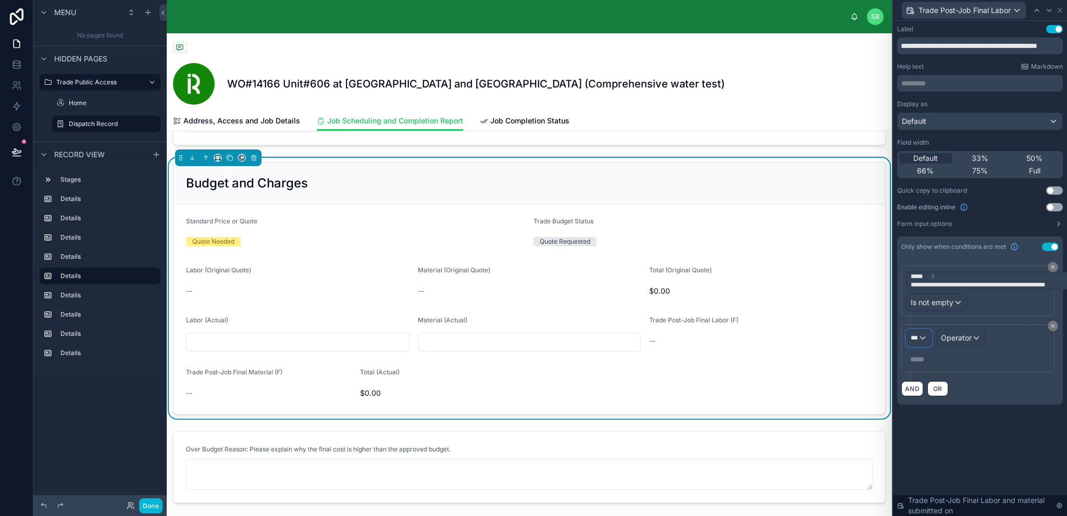
click at [921, 338] on div "***" at bounding box center [919, 338] width 25 height 17
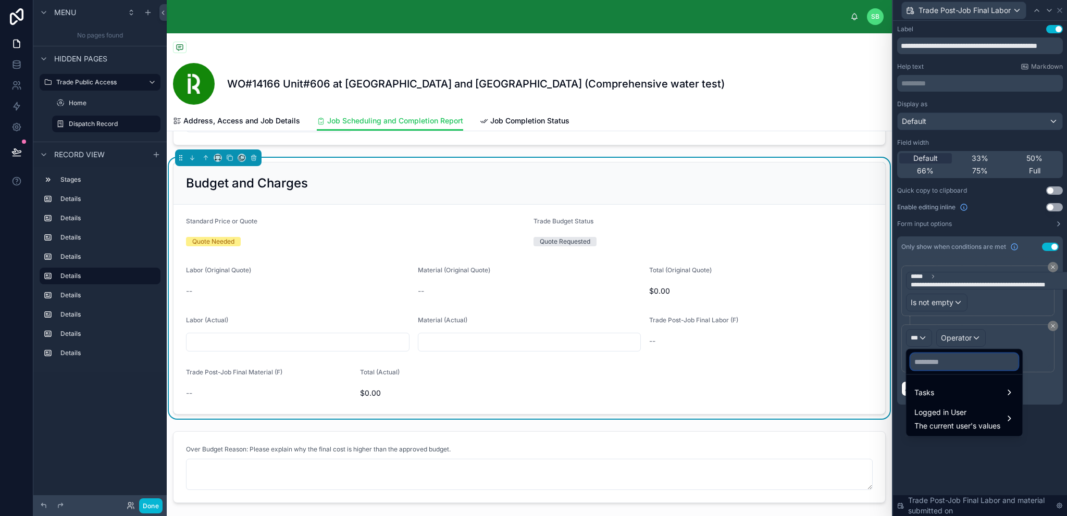
click at [934, 360] on input "text" at bounding box center [964, 362] width 108 height 17
click at [935, 389] on div "Tasks" at bounding box center [965, 393] width 100 height 13
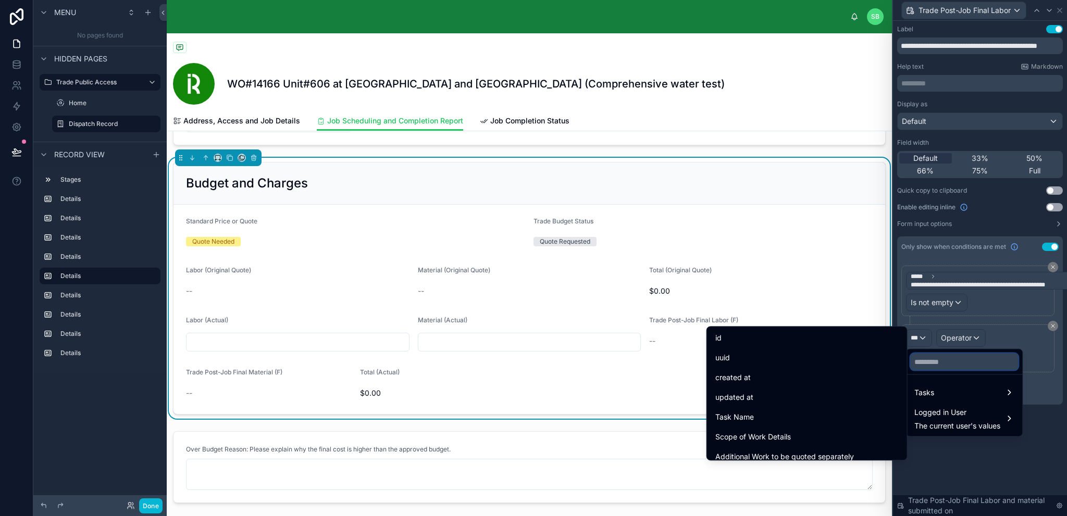
click at [942, 362] on input "text" at bounding box center [964, 362] width 108 height 17
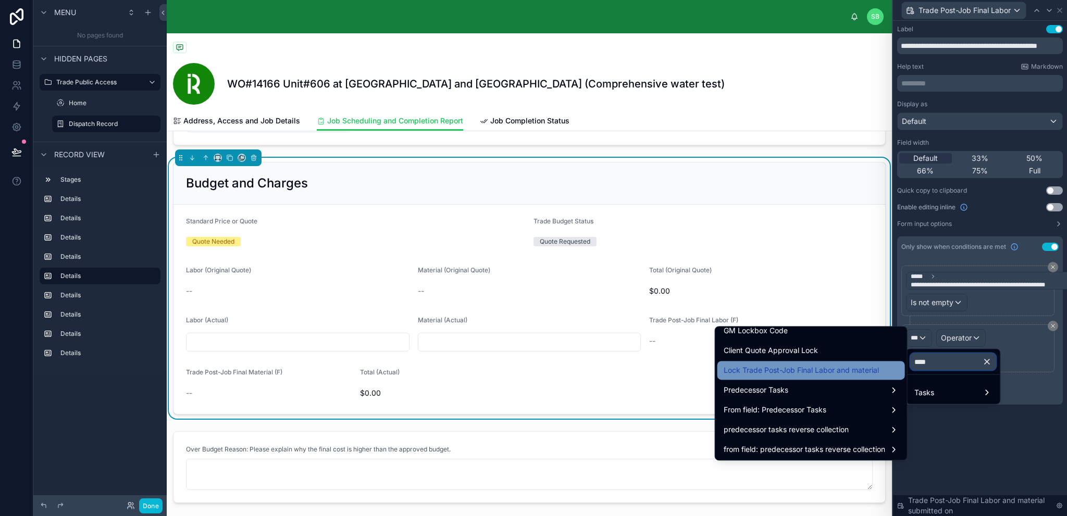
scroll to position [127, 0]
type input "****"
click at [789, 367] on span "Lock Trade Post-Job Final Labor and material" at bounding box center [801, 369] width 155 height 13
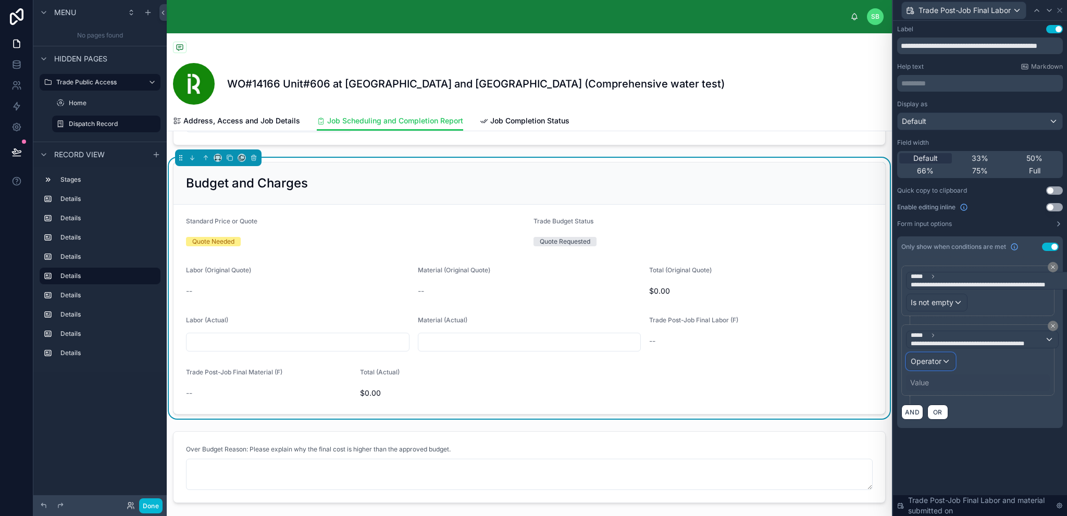
click at [932, 362] on span "Operator" at bounding box center [926, 361] width 31 height 9
click at [946, 413] on div "Is true" at bounding box center [953, 416] width 77 height 13
click at [983, 421] on div "**********" at bounding box center [980, 227] width 174 height 412
click at [1058, 11] on icon at bounding box center [1060, 10] width 4 height 4
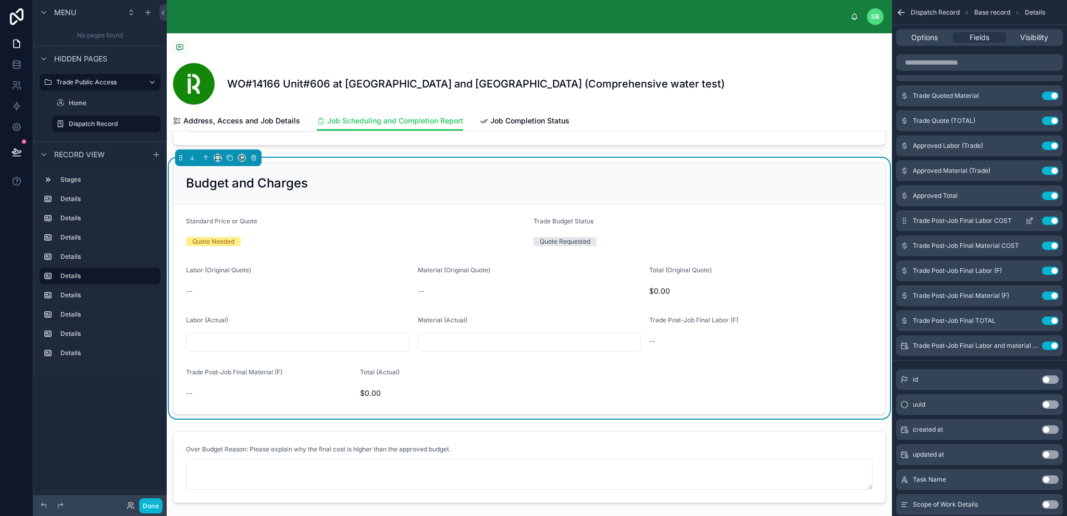
click at [1029, 218] on icon "scrollable content" at bounding box center [1030, 221] width 8 height 8
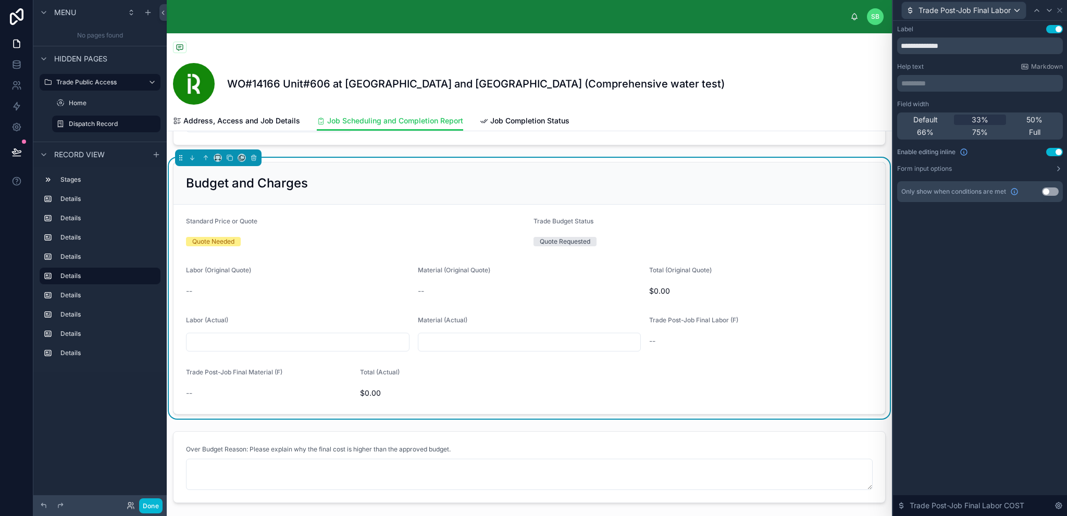
click at [1050, 191] on button "Use setting" at bounding box center [1050, 192] width 17 height 8
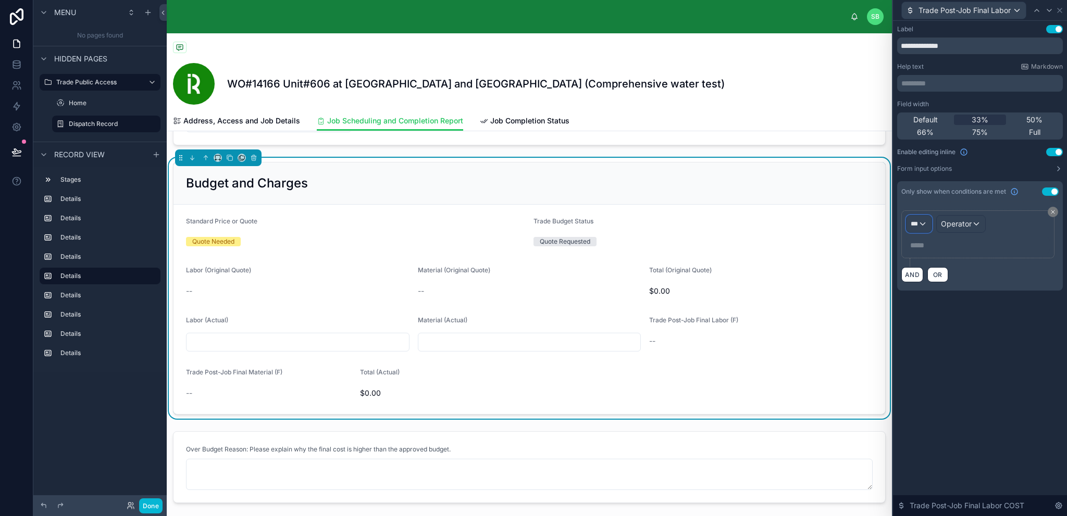
click at [918, 225] on div "***" at bounding box center [919, 224] width 25 height 17
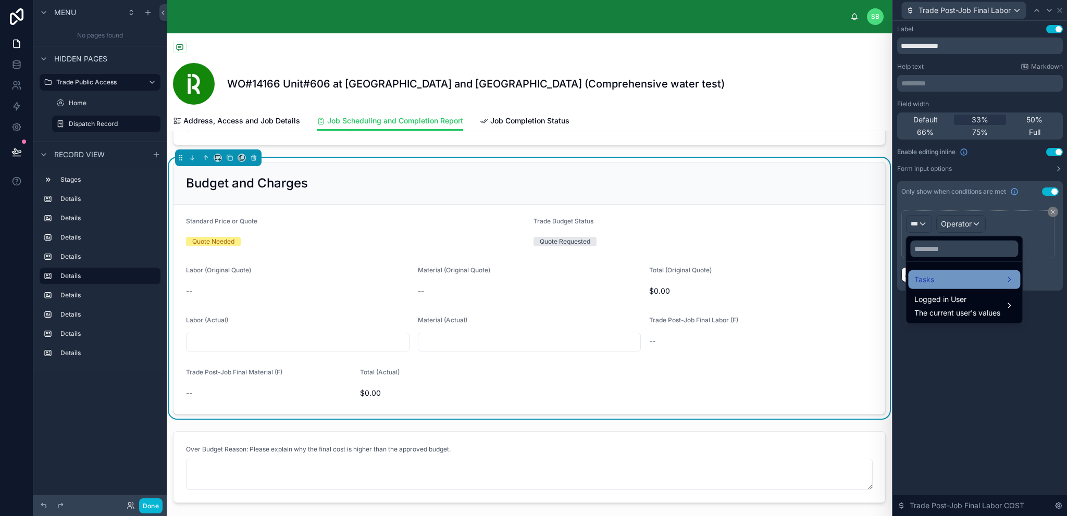
click at [952, 276] on div "Tasks" at bounding box center [965, 280] width 100 height 13
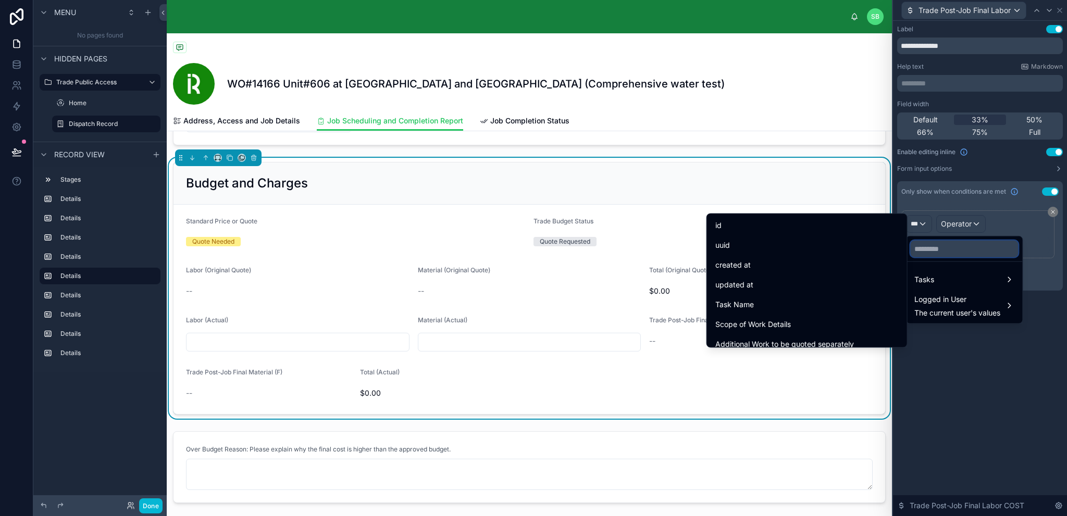
click at [955, 249] on input "text" at bounding box center [964, 249] width 108 height 17
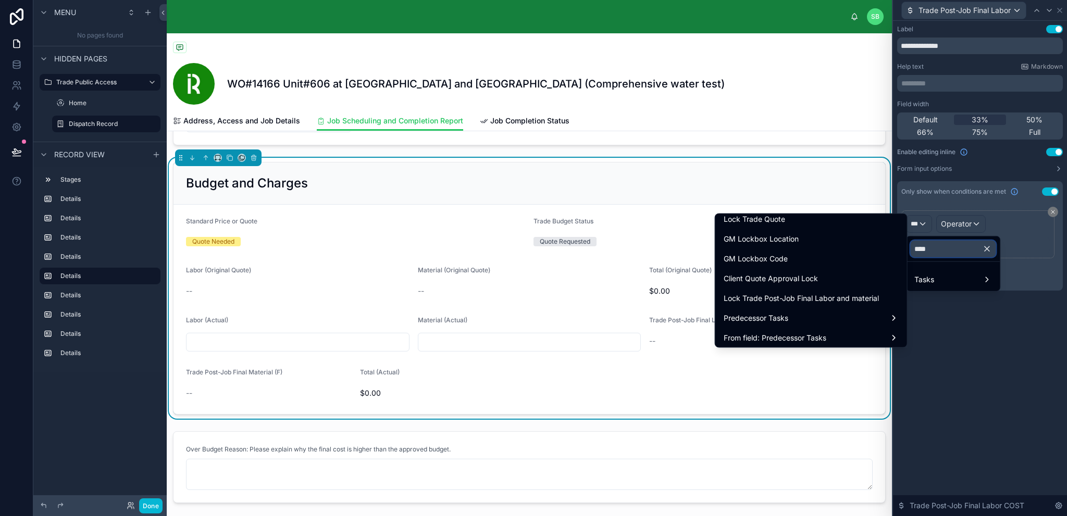
scroll to position [104, 0]
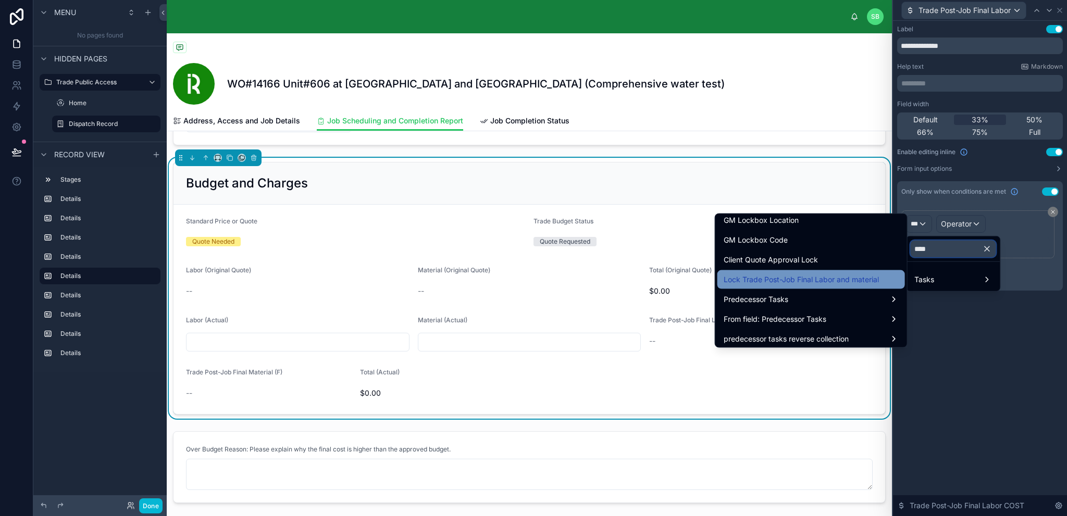
type input "****"
click at [804, 279] on span "Lock Trade Post-Job Final Labor and material" at bounding box center [801, 280] width 155 height 13
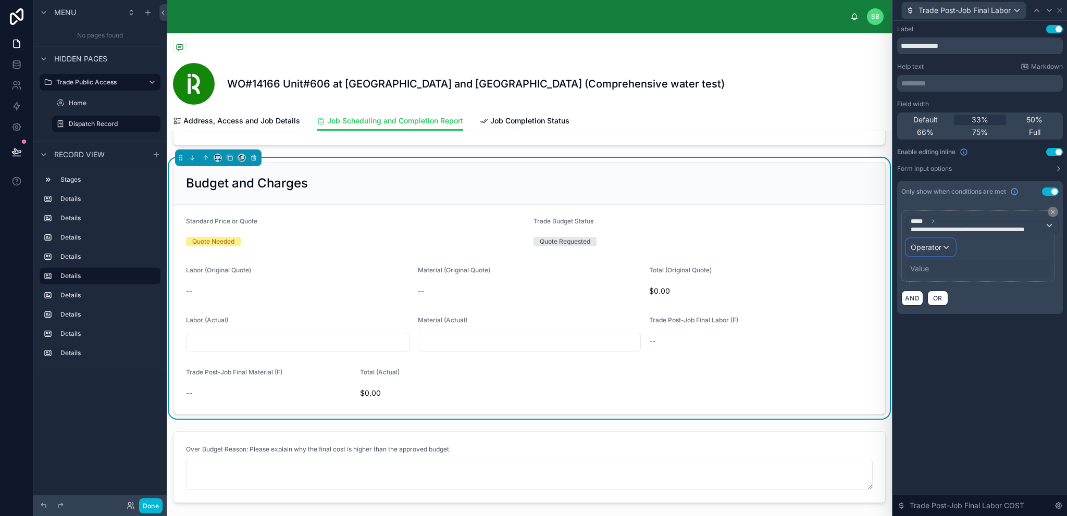
click at [940, 246] on span "Operator" at bounding box center [926, 247] width 31 height 9
click at [943, 317] on div "Is false" at bounding box center [953, 322] width 77 height 13
click at [965, 323] on div "**********" at bounding box center [980, 269] width 174 height 496
click at [1048, 10] on icon at bounding box center [1049, 10] width 4 height 2
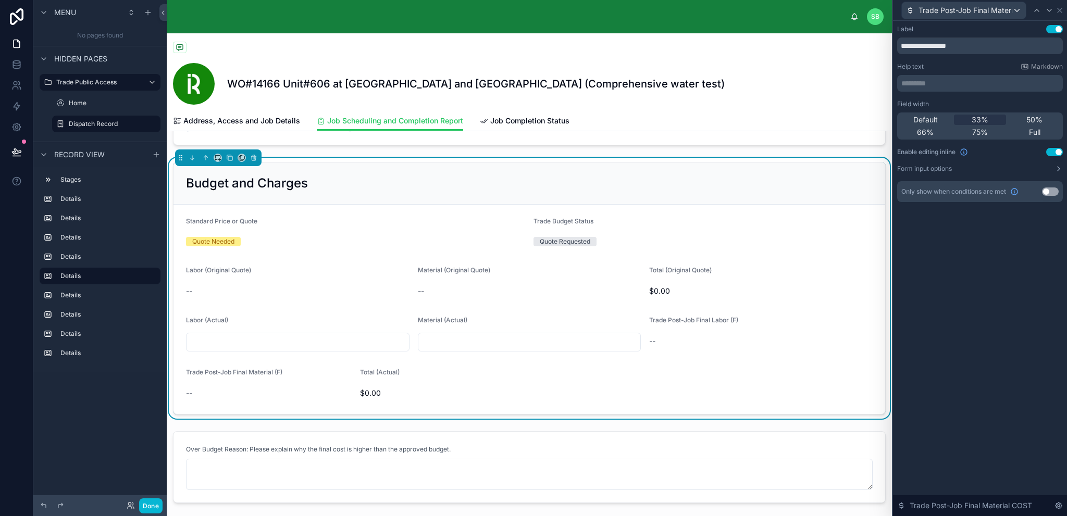
click at [1046, 191] on button "Use setting" at bounding box center [1050, 192] width 17 height 8
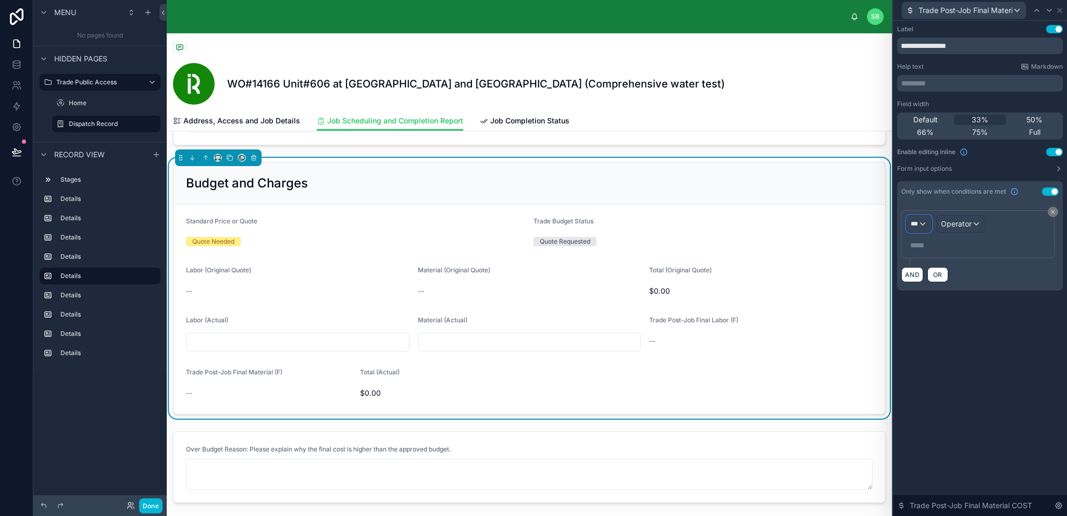
click at [924, 221] on div "***" at bounding box center [919, 224] width 25 height 17
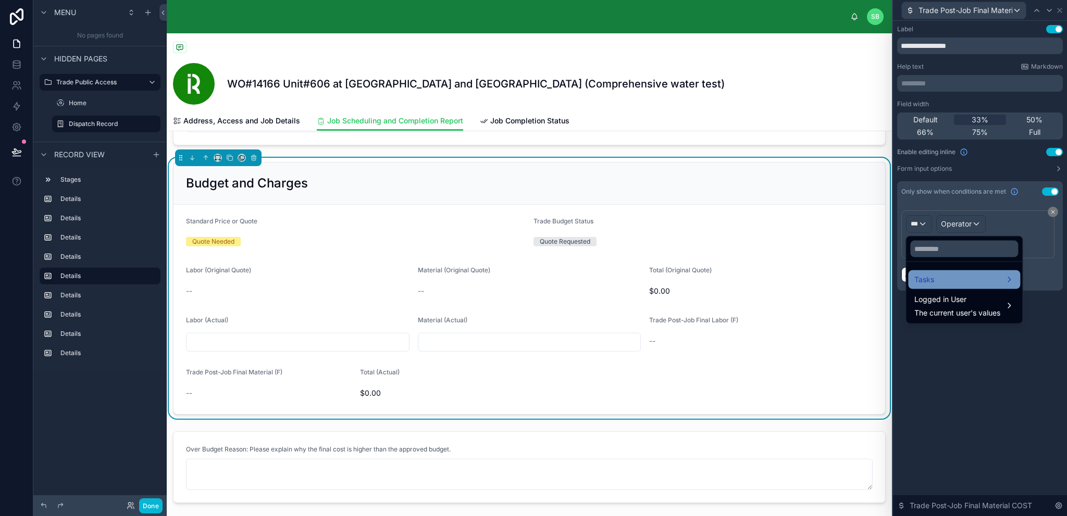
click at [941, 279] on div "Tasks" at bounding box center [965, 280] width 100 height 13
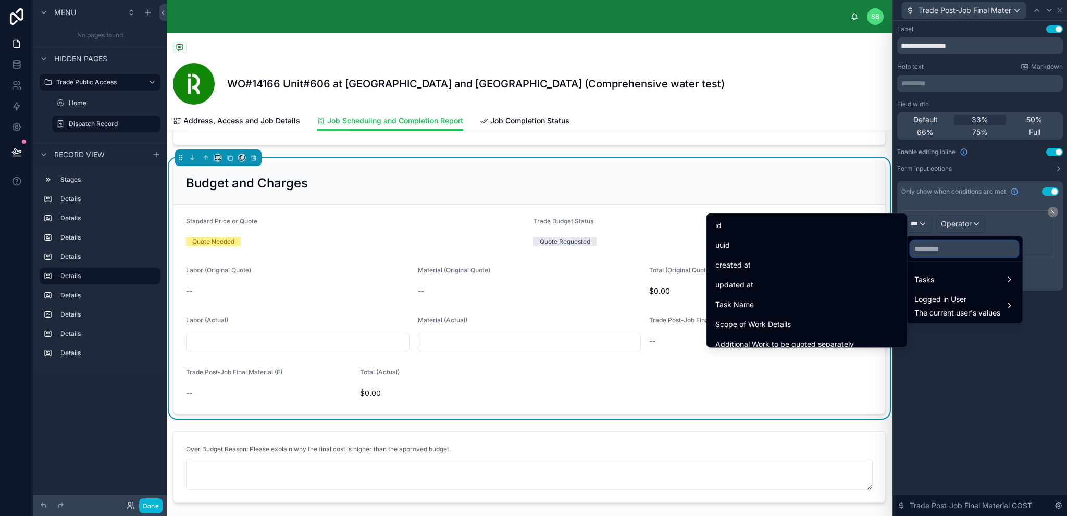
click at [952, 246] on input "text" at bounding box center [964, 249] width 108 height 17
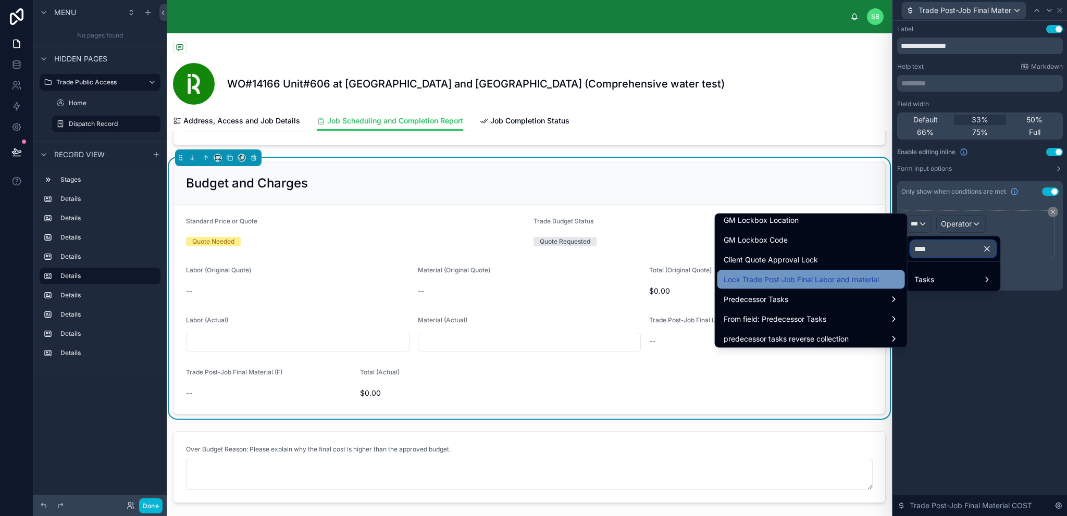
type input "****"
click at [804, 283] on span "Lock Trade Post-Job Final Labor and material" at bounding box center [801, 280] width 155 height 13
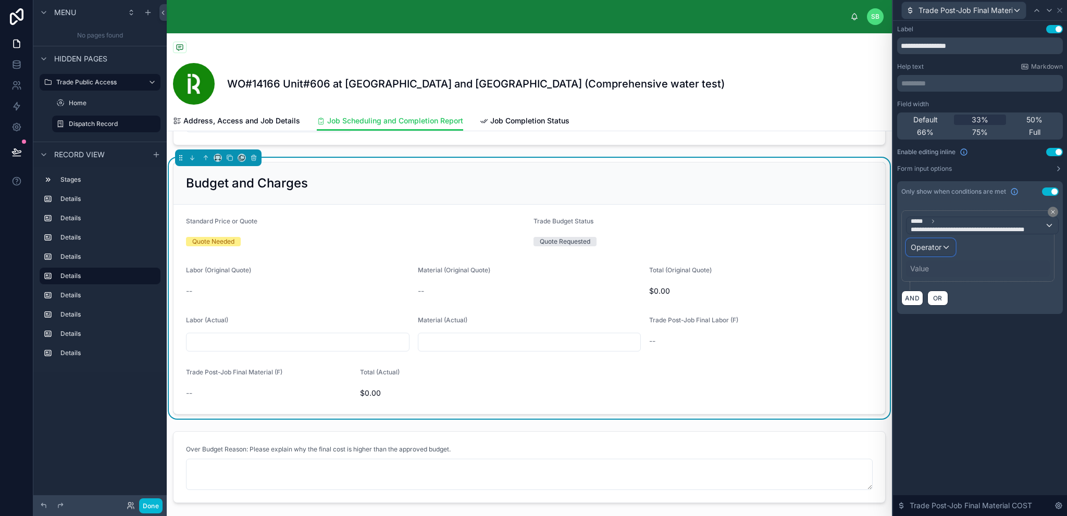
click at [939, 245] on span "Operator" at bounding box center [926, 247] width 31 height 9
click at [934, 320] on span "Is false" at bounding box center [927, 322] width 24 height 13
click at [992, 329] on div "**********" at bounding box center [980, 269] width 174 height 496
click at [1050, 10] on icon at bounding box center [1049, 10] width 4 height 2
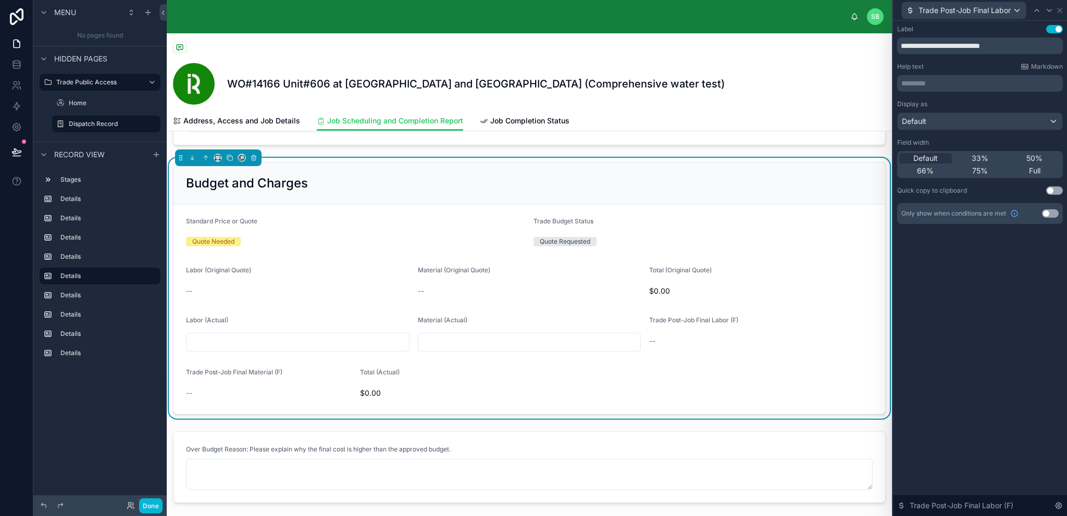
click at [1053, 214] on button "Use setting" at bounding box center [1050, 213] width 17 height 8
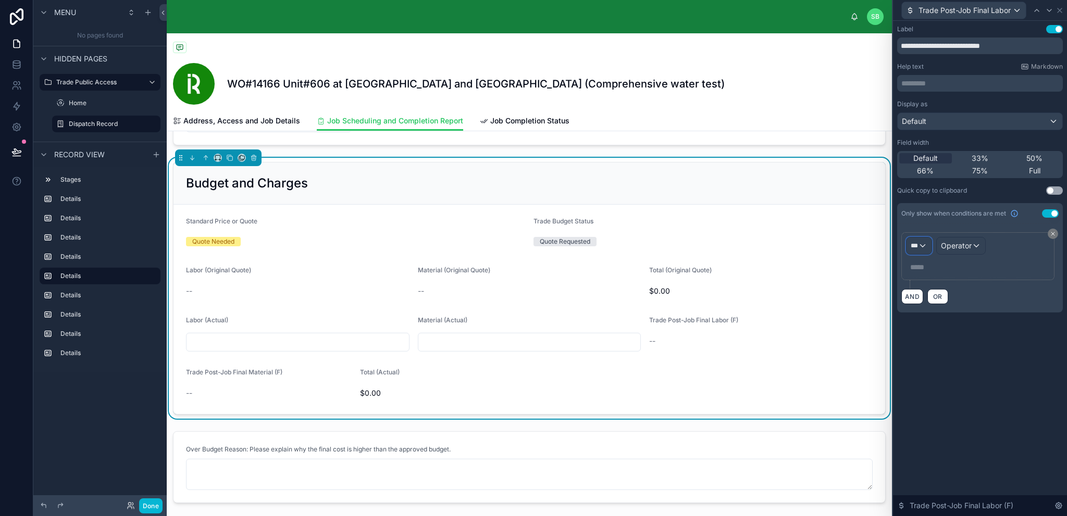
click at [912, 244] on span "***" at bounding box center [914, 246] width 7 height 8
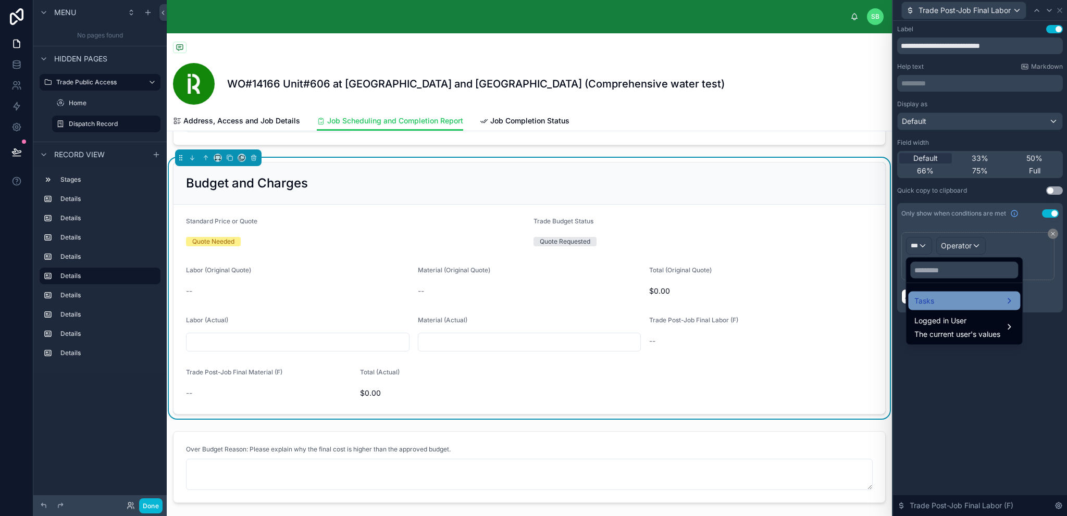
click at [940, 298] on div "Tasks" at bounding box center [965, 301] width 100 height 13
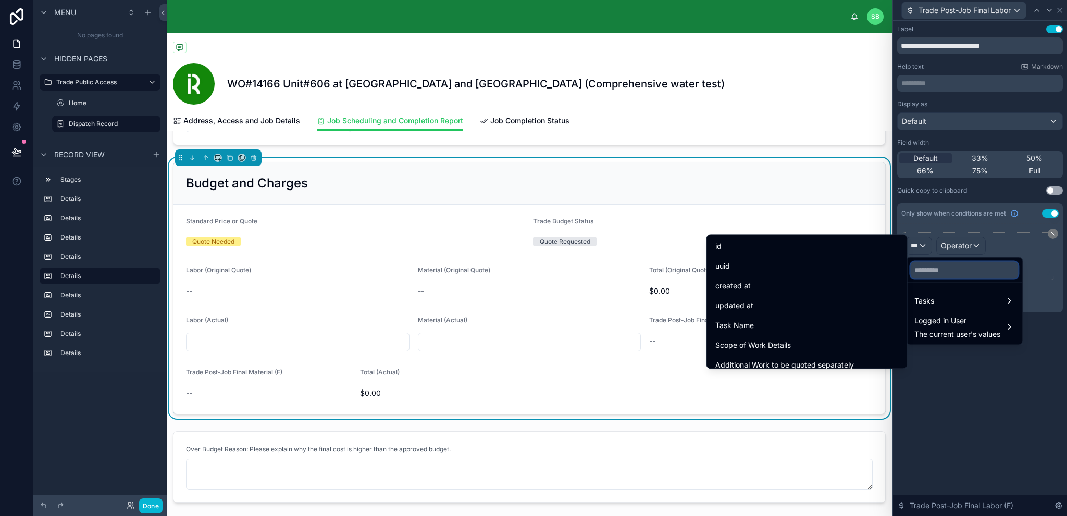
click at [955, 270] on input "text" at bounding box center [964, 270] width 108 height 17
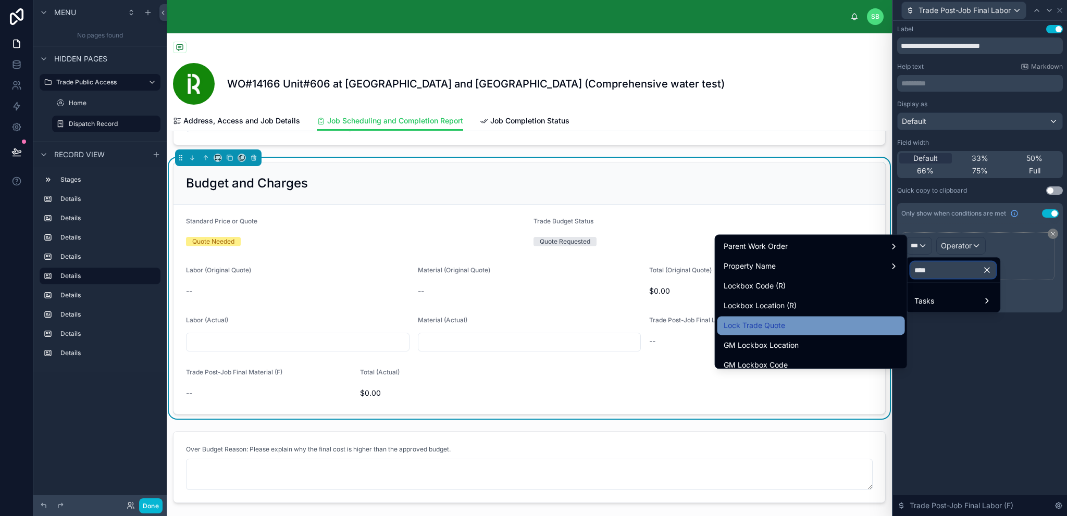
type input "****"
click at [783, 329] on div "Lock Trade Quote" at bounding box center [811, 325] width 175 height 13
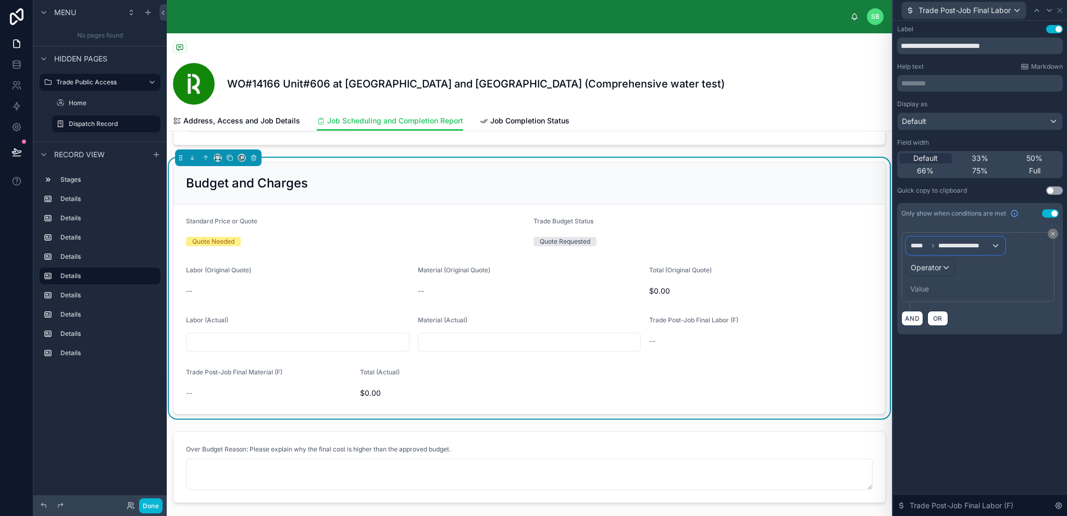
click at [991, 243] on div "**********" at bounding box center [956, 246] width 98 height 17
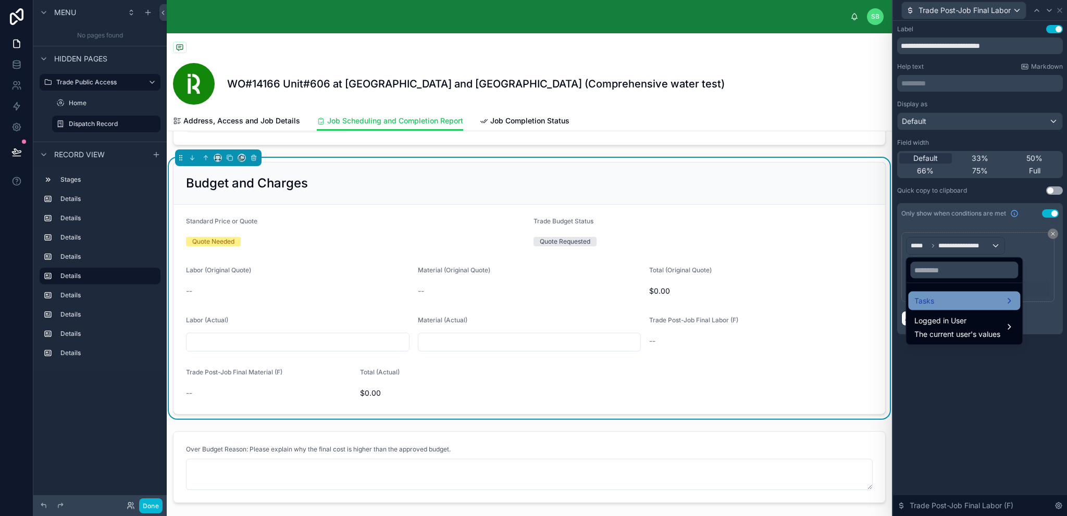
click at [940, 301] on div "Tasks" at bounding box center [965, 301] width 100 height 13
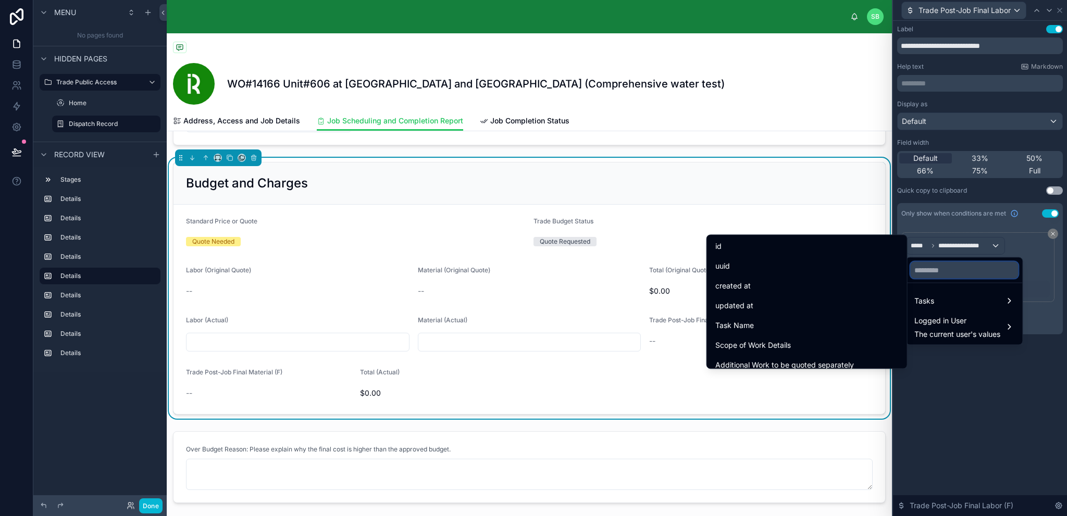
click at [959, 271] on input "text" at bounding box center [964, 270] width 108 height 17
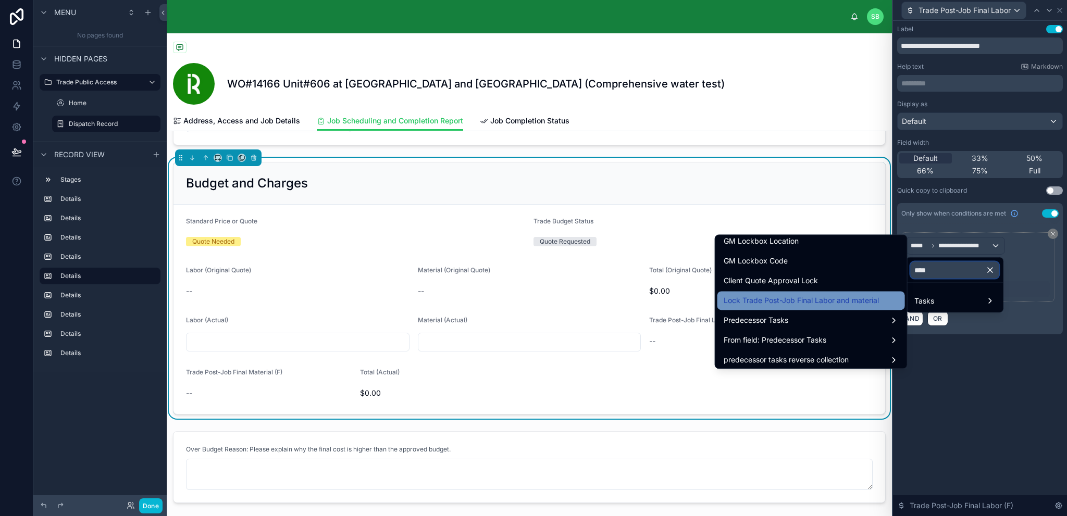
type input "****"
click at [801, 303] on span "Lock Trade Post-Job Final Labor and material" at bounding box center [801, 300] width 155 height 13
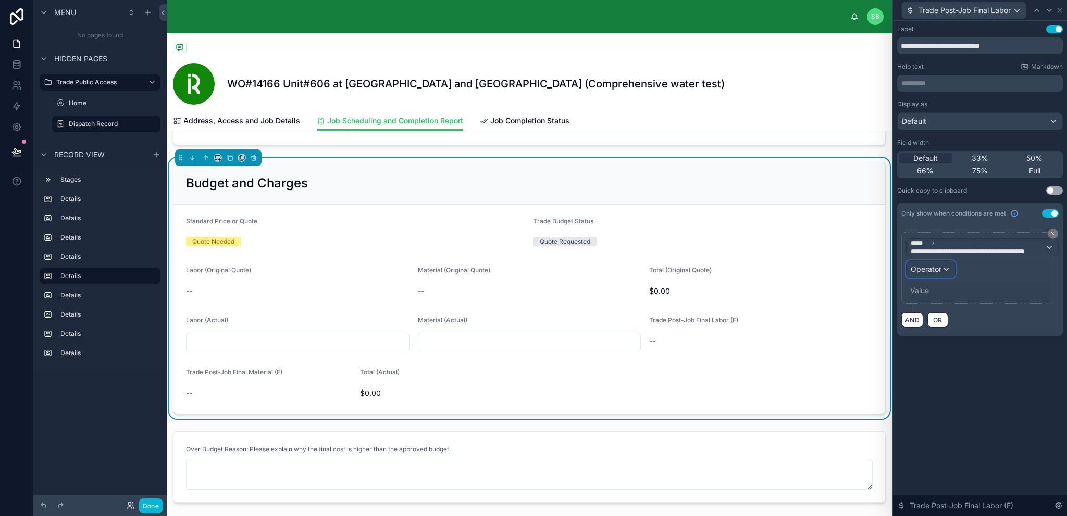
click at [942, 271] on div "Operator" at bounding box center [931, 269] width 48 height 17
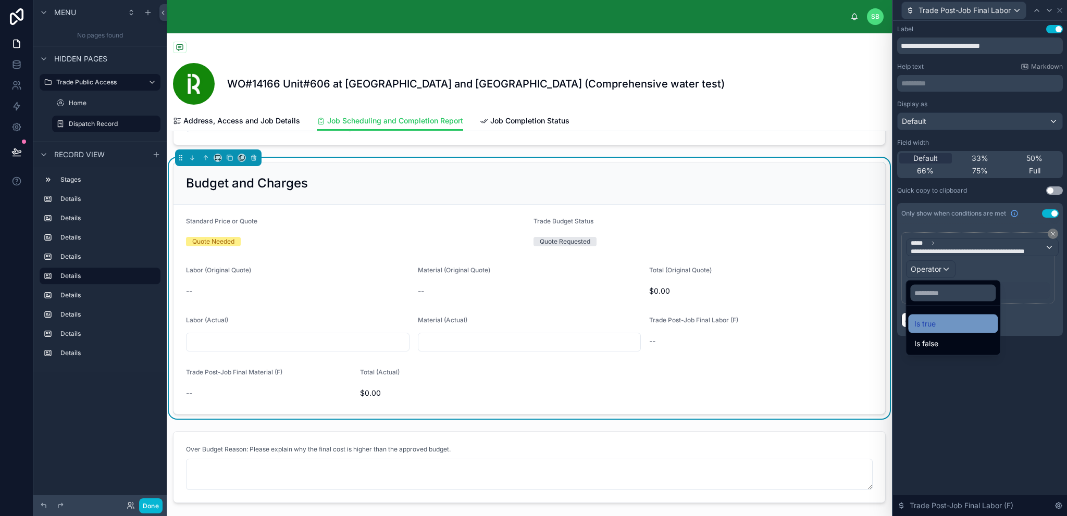
click at [937, 323] on div "Is true" at bounding box center [953, 324] width 77 height 13
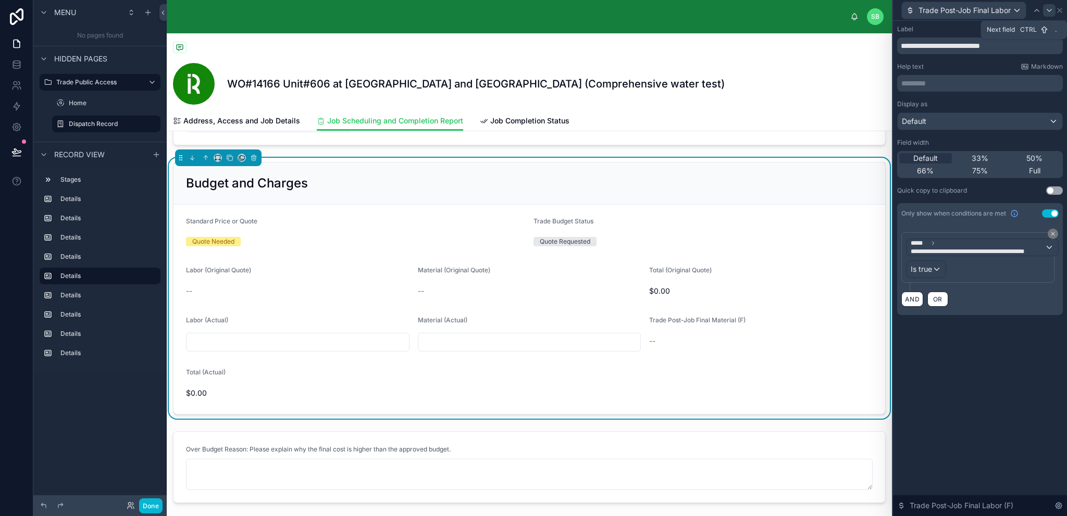
click at [1052, 8] on icon at bounding box center [1049, 10] width 8 height 8
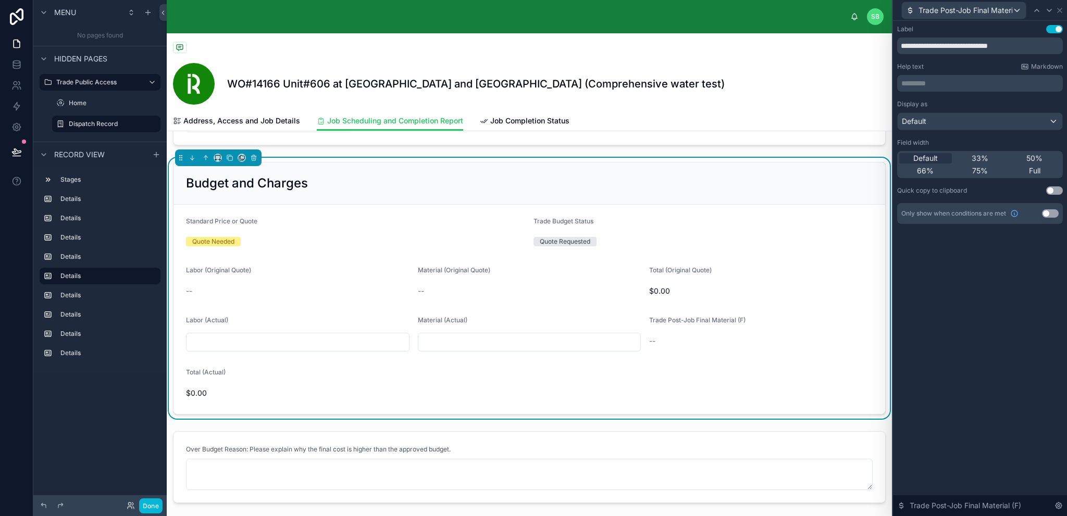
click at [1055, 213] on button "Use setting" at bounding box center [1050, 213] width 17 height 8
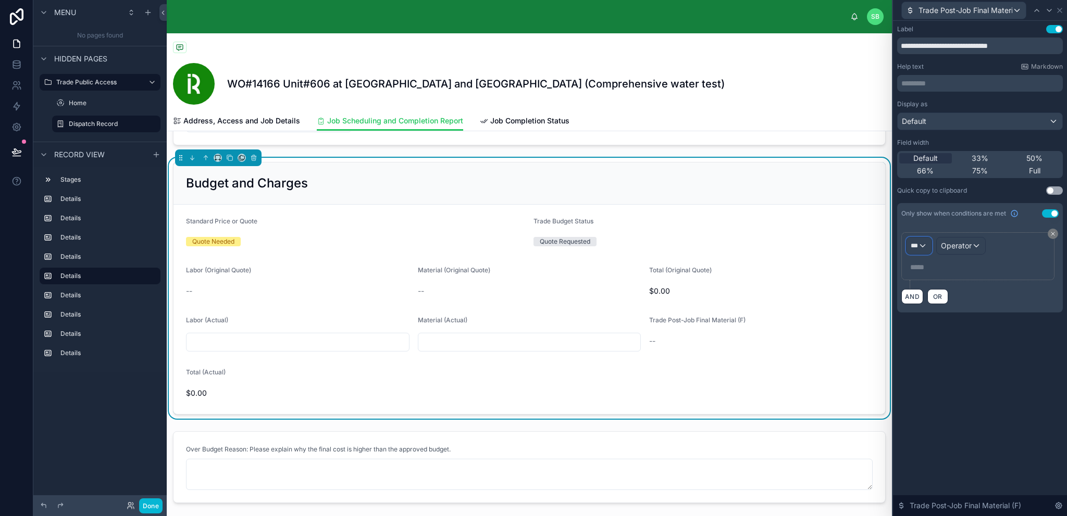
click at [922, 243] on div "***" at bounding box center [919, 246] width 25 height 17
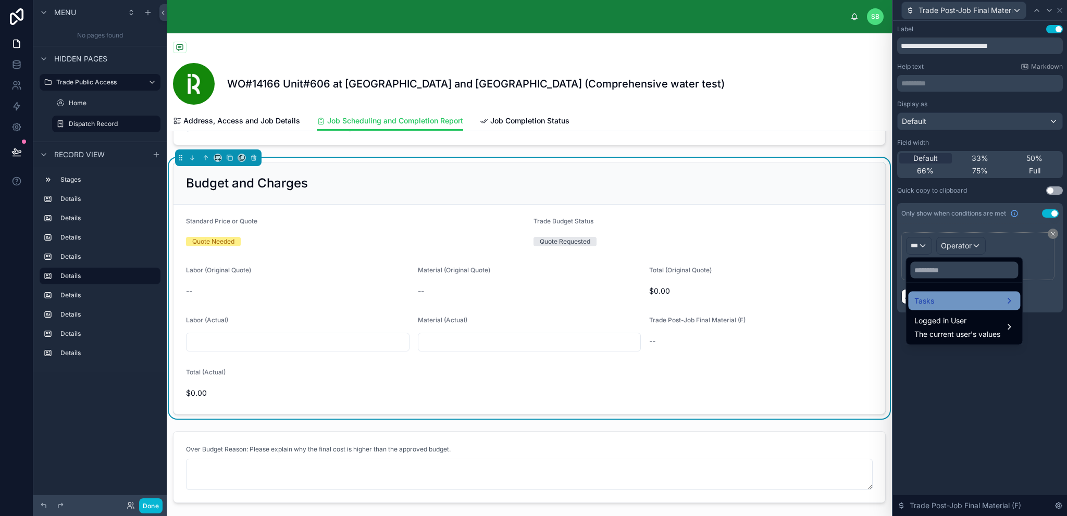
click at [932, 300] on span "Tasks" at bounding box center [925, 301] width 20 height 13
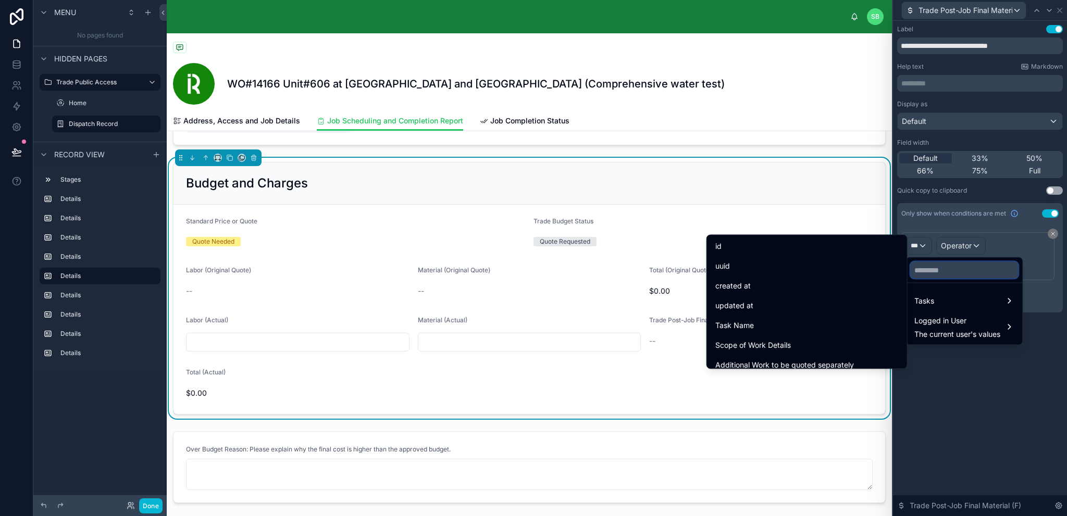
click at [970, 274] on input "text" at bounding box center [964, 270] width 108 height 17
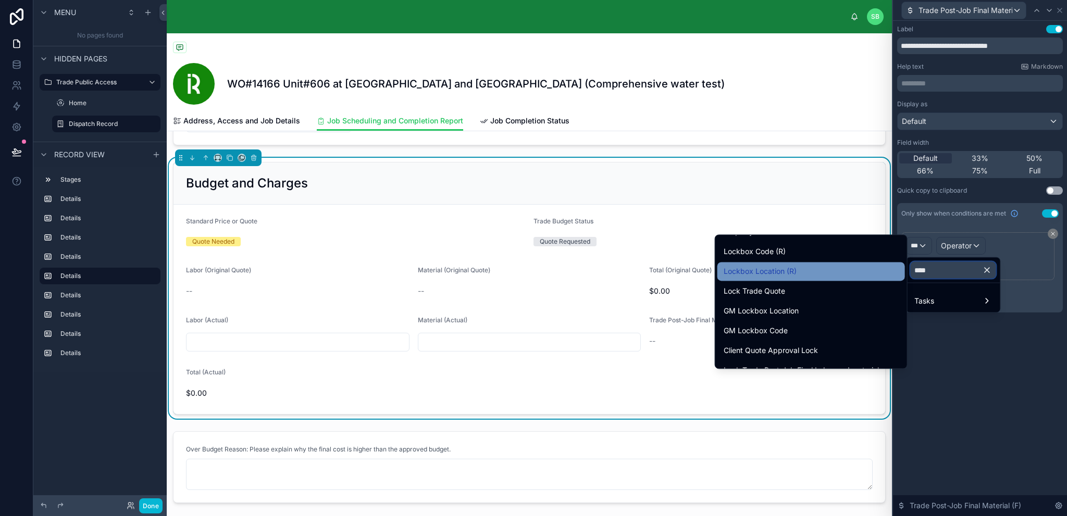
scroll to position [52, 0]
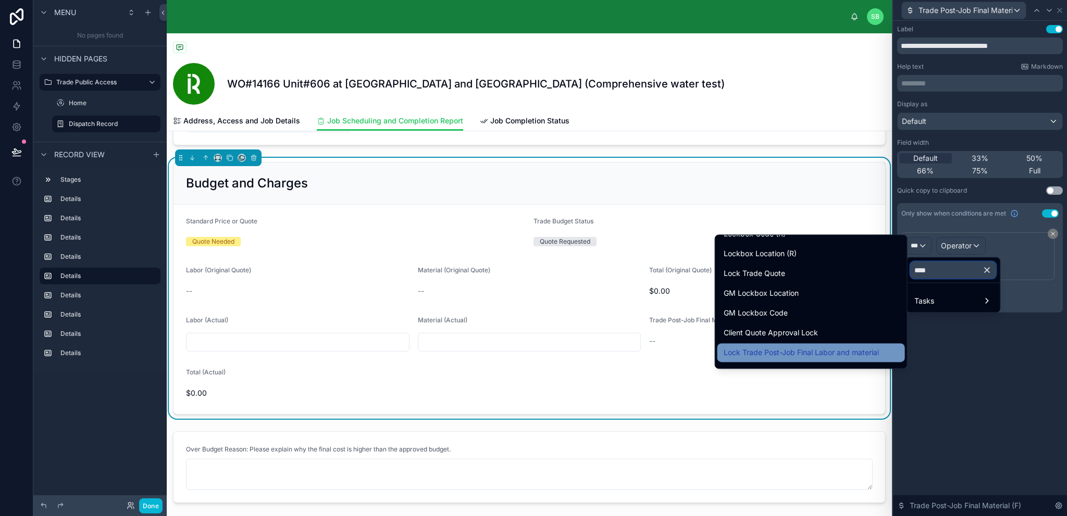
type input "****"
click at [809, 348] on span "Lock Trade Post-Job Final Labor and material" at bounding box center [801, 353] width 155 height 13
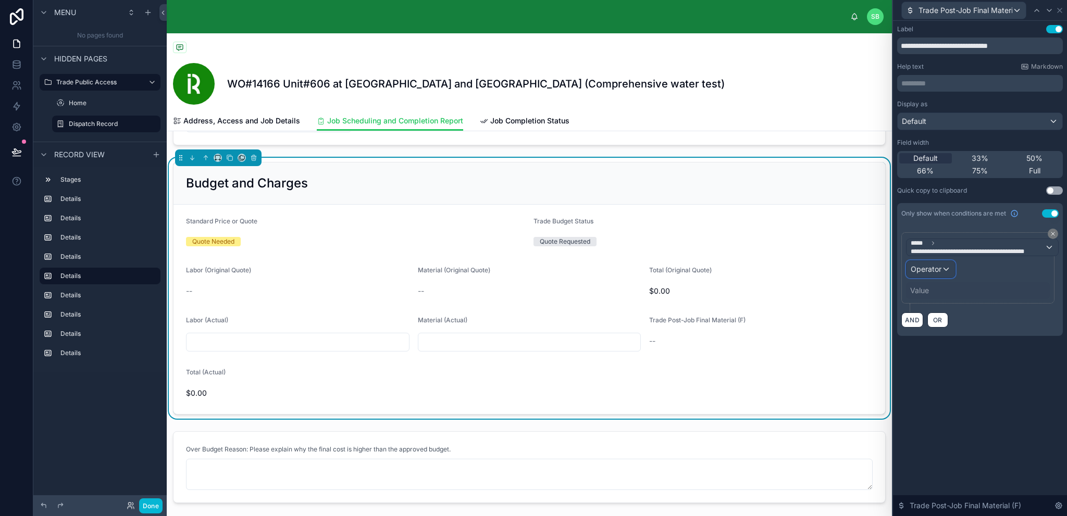
click at [941, 270] on span "Operator" at bounding box center [926, 269] width 31 height 9
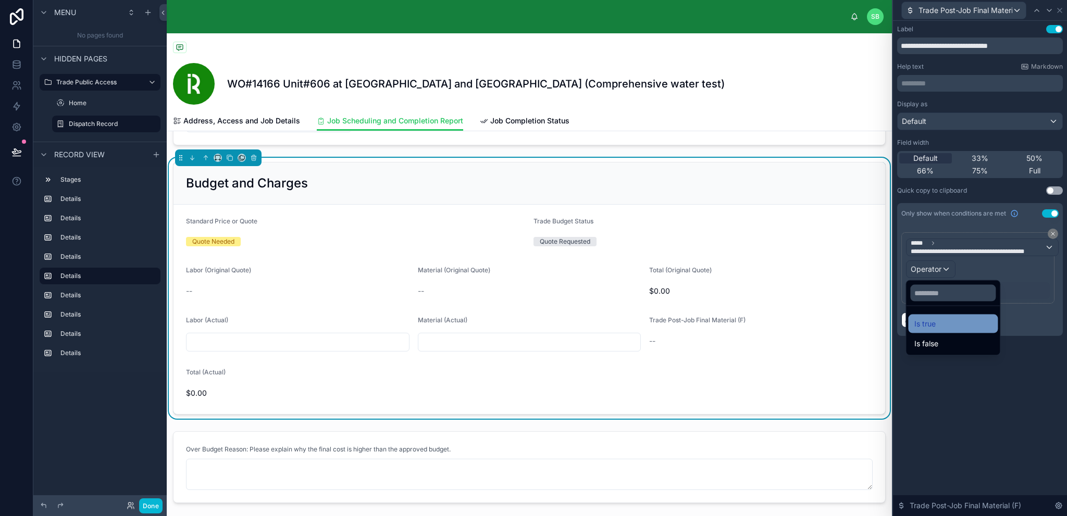
click at [935, 325] on span "Is true" at bounding box center [925, 324] width 21 height 13
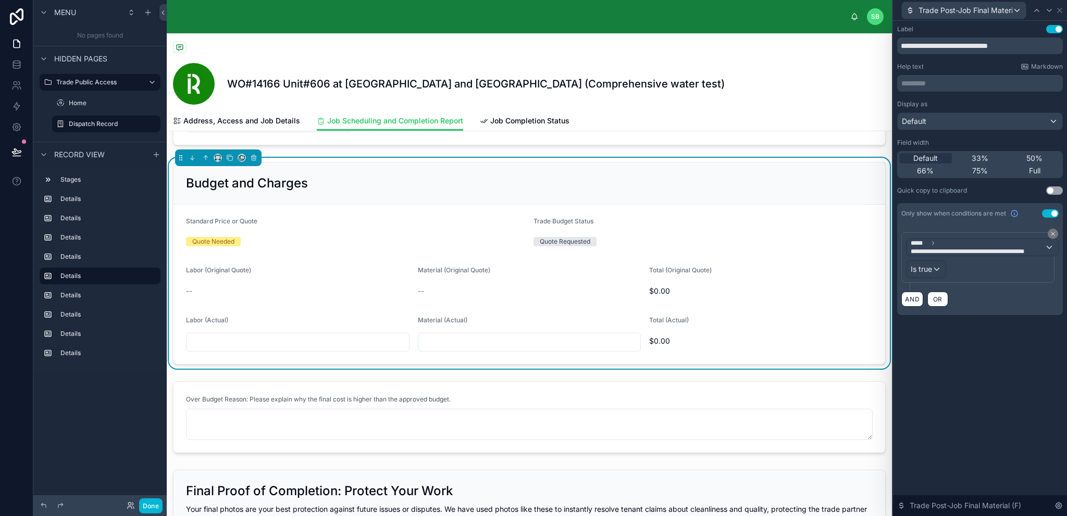
click at [986, 354] on div "**********" at bounding box center [980, 269] width 174 height 496
click at [17, 151] on icon at bounding box center [16, 151] width 9 height 5
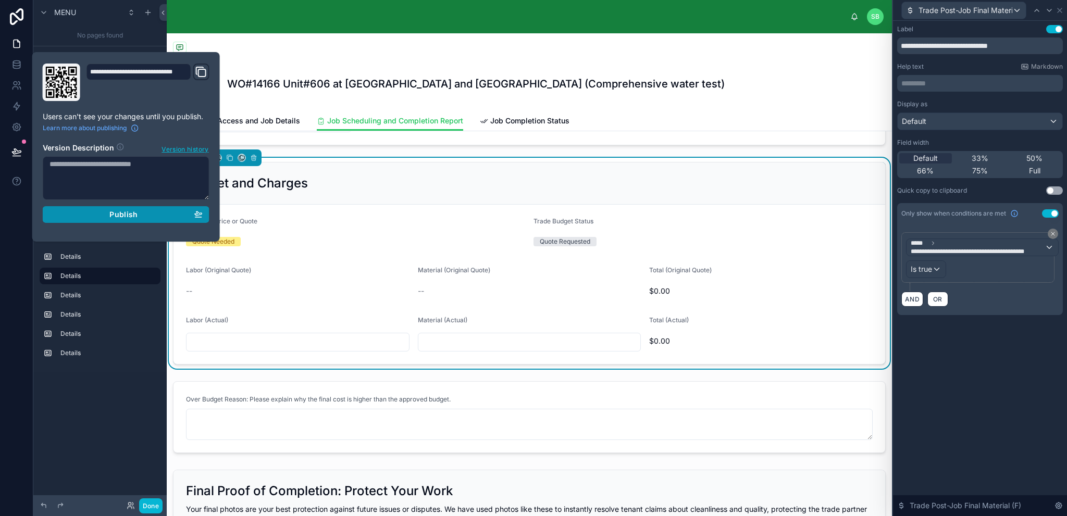
click at [138, 217] on div "Publish" at bounding box center [126, 214] width 153 height 9
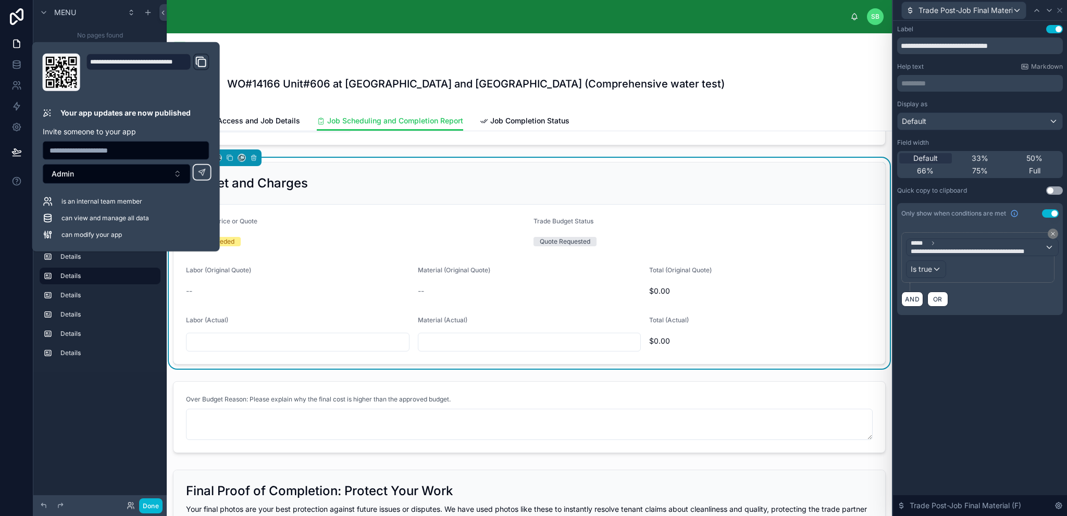
click at [460, 188] on div "Budget and Charges" at bounding box center [529, 183] width 687 height 17
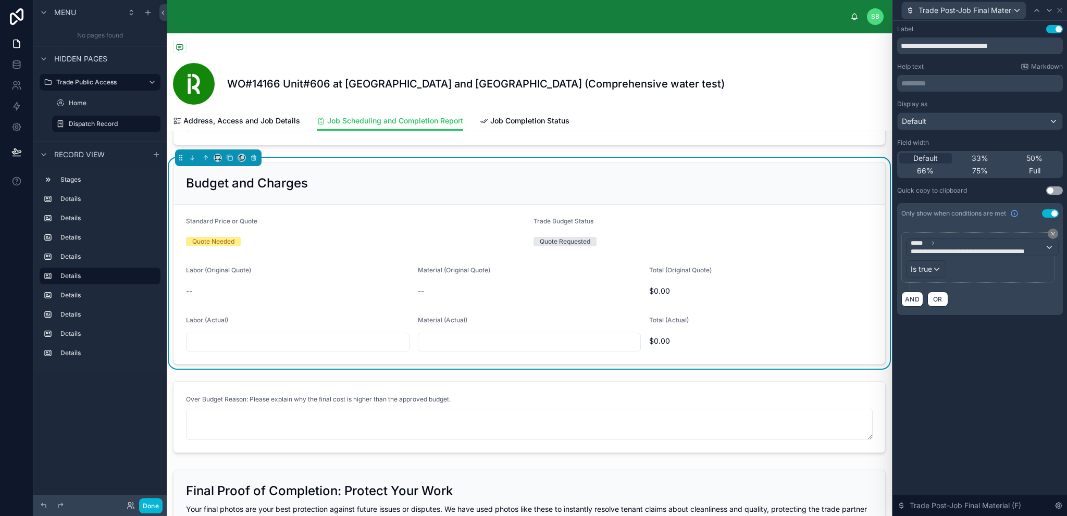
click at [389, 195] on div "Budget and Charges" at bounding box center [530, 184] width 712 height 42
click at [1059, 13] on icon at bounding box center [1060, 10] width 8 height 8
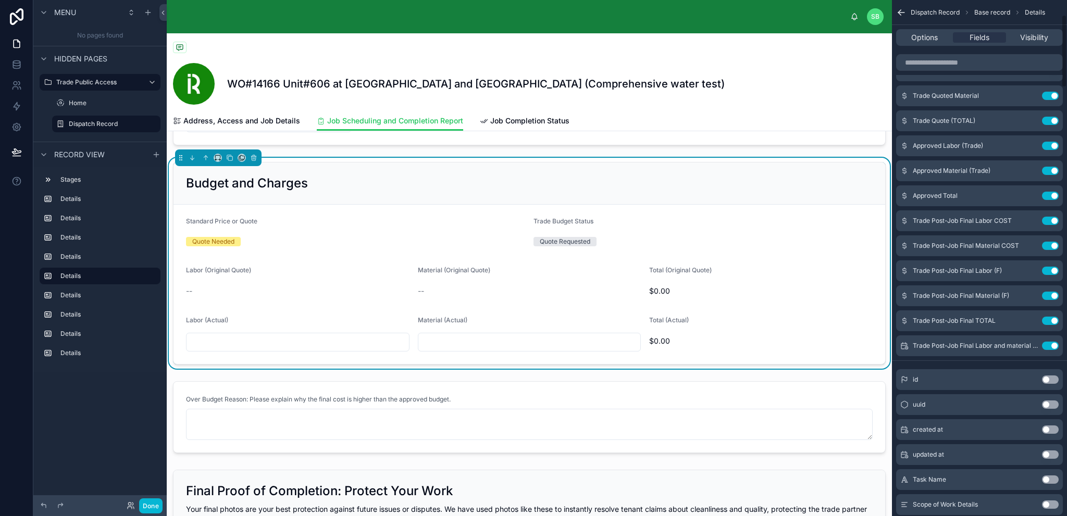
click at [923, 43] on div "Options Fields Visibility" at bounding box center [979, 37] width 167 height 17
click at [925, 41] on span "Options" at bounding box center [924, 37] width 27 height 10
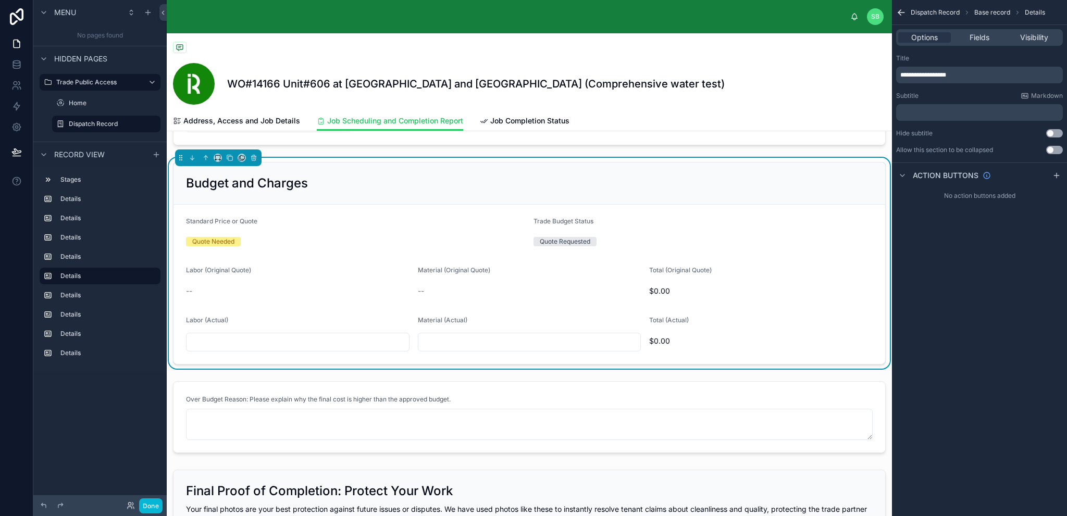
click at [946, 114] on p "﻿" at bounding box center [980, 112] width 161 height 8
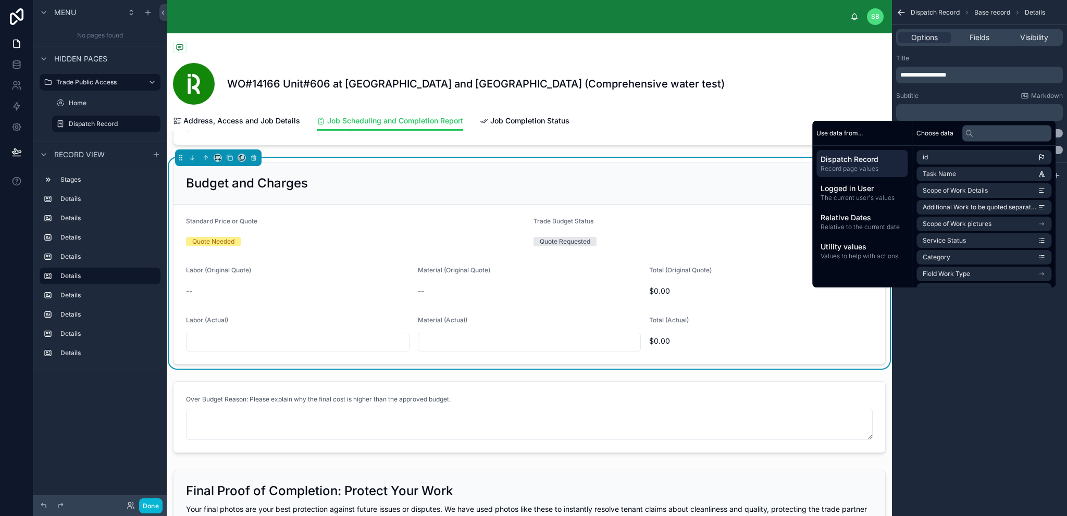
click at [950, 110] on p "﻿" at bounding box center [980, 112] width 161 height 8
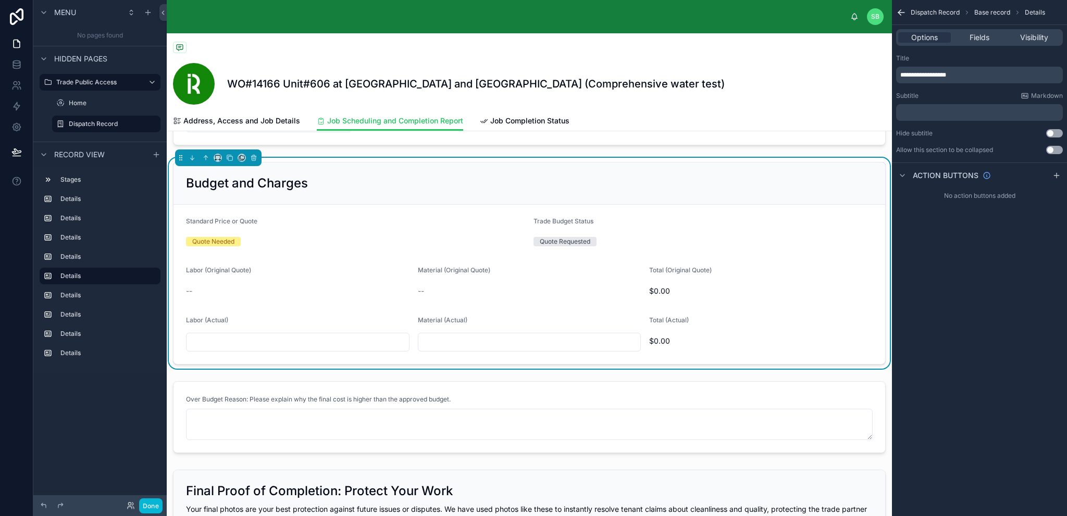
click at [949, 110] on p "﻿" at bounding box center [980, 112] width 161 height 8
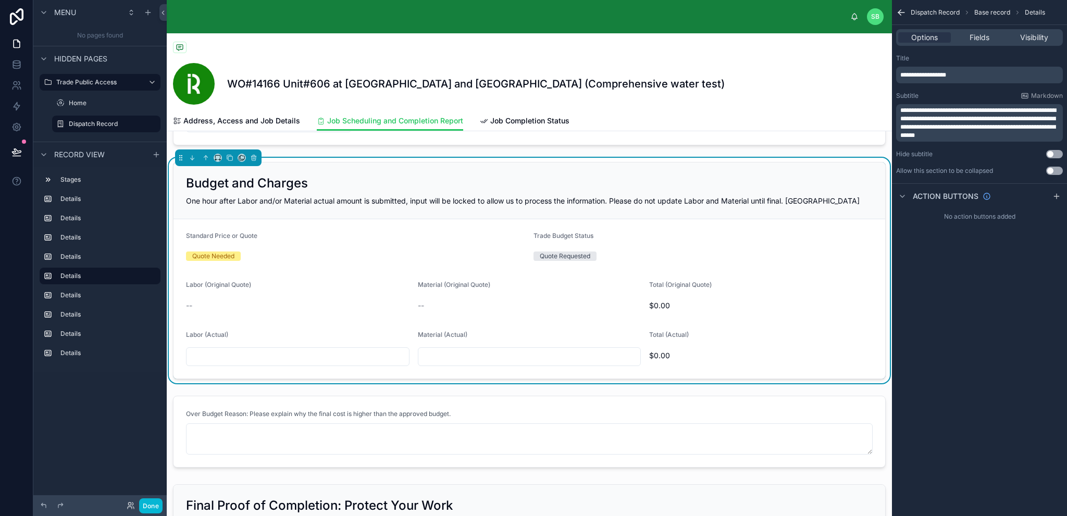
click at [971, 110] on span "**********" at bounding box center [978, 122] width 156 height 31
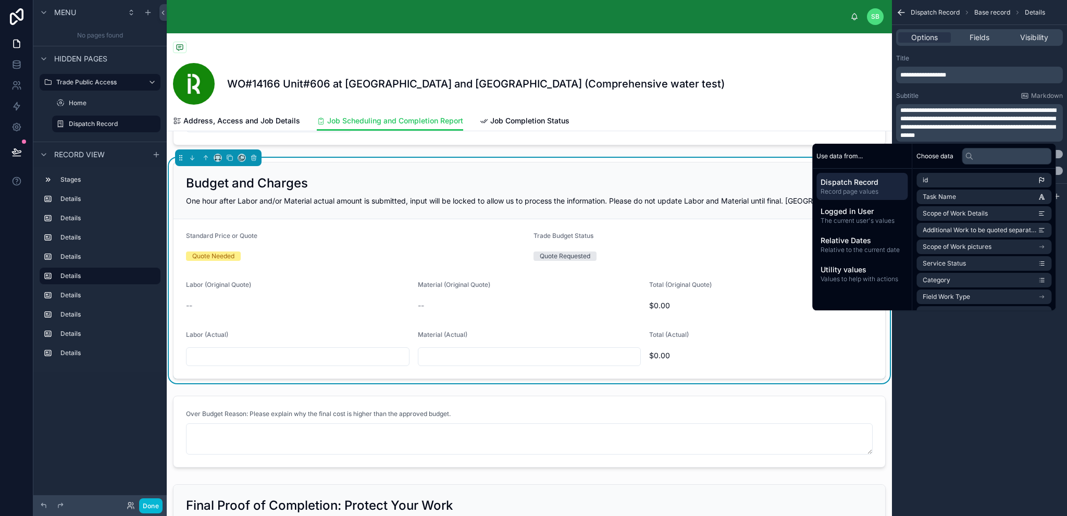
click at [992, 135] on p "**********" at bounding box center [980, 122] width 161 height 33
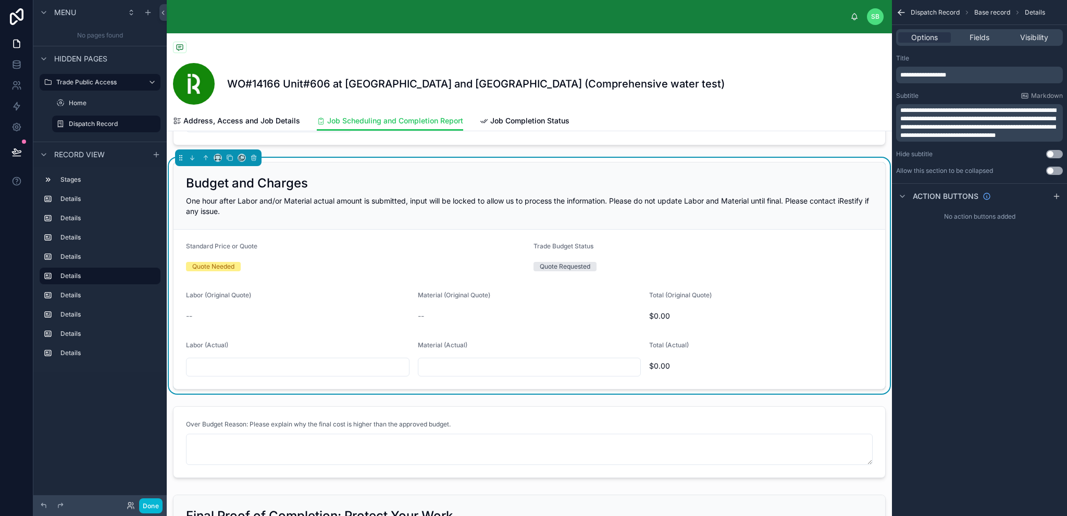
click at [956, 123] on span "**********" at bounding box center [978, 122] width 156 height 31
drag, startPoint x: 901, startPoint y: 109, endPoint x: 1064, endPoint y: 137, distance: 164.9
click at [1064, 137] on div "**********" at bounding box center [979, 114] width 175 height 129
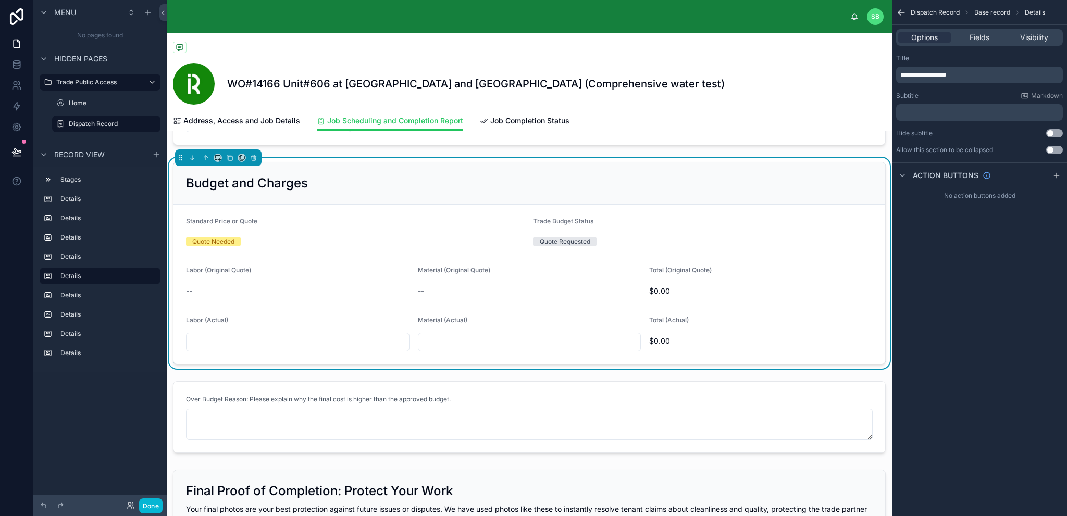
click at [658, 187] on div "Budget and Charges" at bounding box center [529, 183] width 687 height 17
click at [959, 107] on div "﻿" at bounding box center [979, 112] width 167 height 17
click at [956, 111] on p "﻿" at bounding box center [980, 112] width 161 height 8
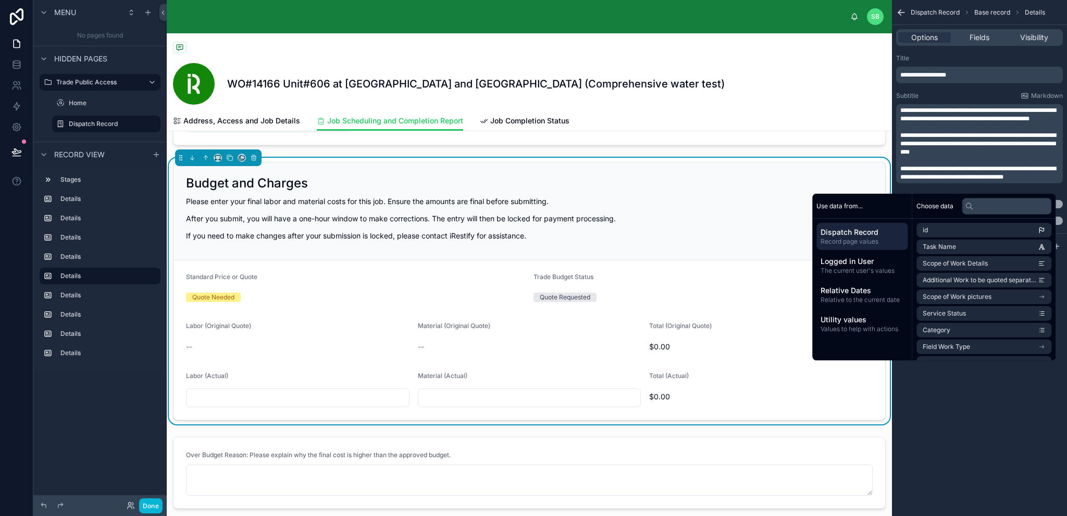
click at [993, 123] on p "**********" at bounding box center [980, 114] width 161 height 17
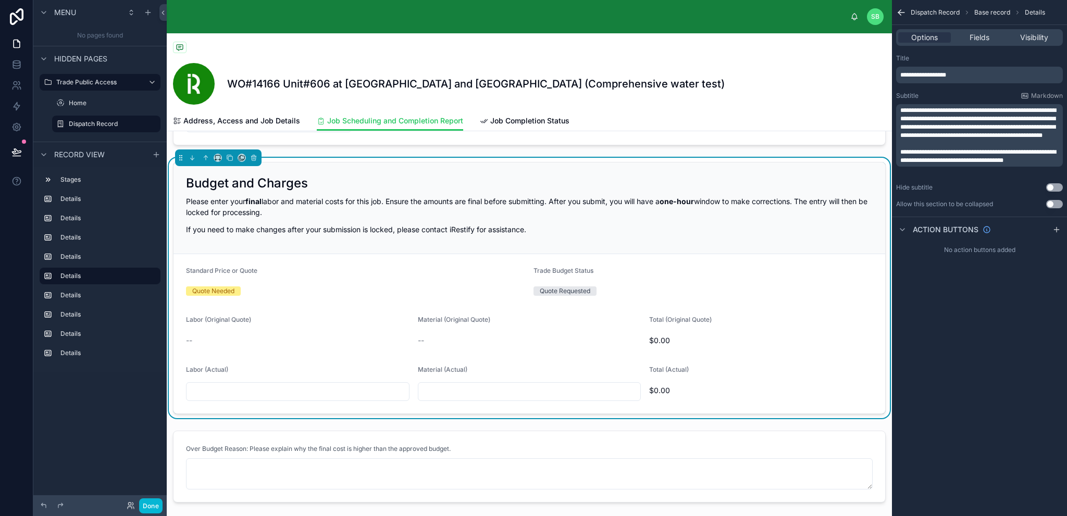
click at [976, 94] on div "Subtitle Markdown" at bounding box center [979, 96] width 167 height 8
click at [982, 35] on span "Fields" at bounding box center [980, 37] width 20 height 10
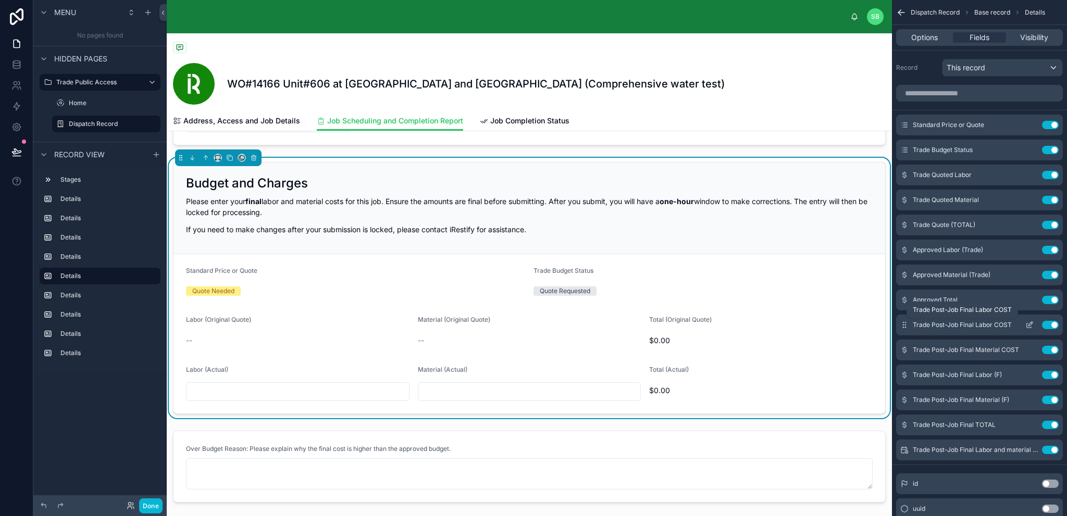
click at [996, 327] on span "Trade Post-Job Final Labor COST" at bounding box center [962, 325] width 99 height 8
click at [1035, 326] on button "scrollable content" at bounding box center [1029, 325] width 17 height 8
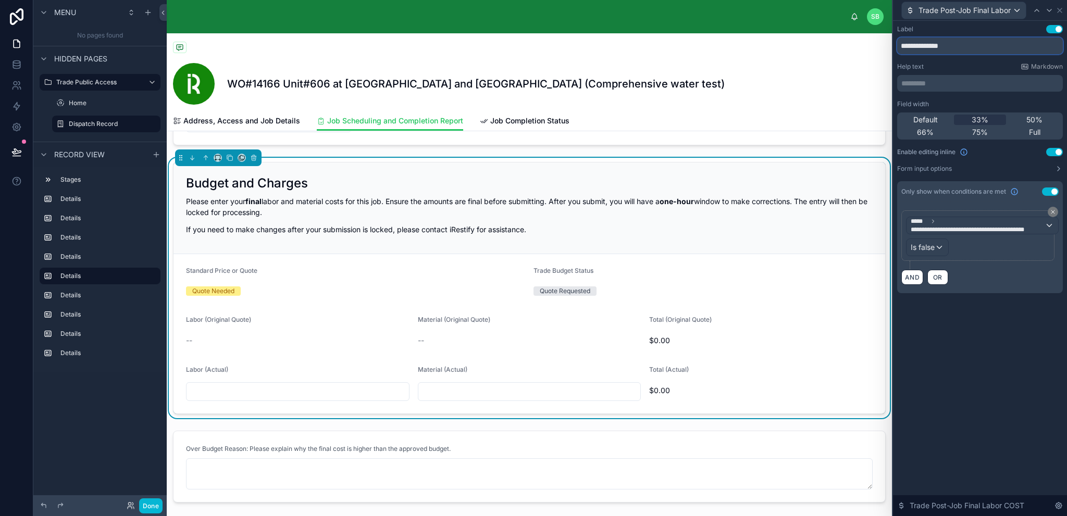
click at [962, 46] on input "**********" at bounding box center [980, 46] width 166 height 17
click at [949, 45] on input "**********" at bounding box center [980, 46] width 166 height 17
type input "**********"
click at [451, 368] on span "Material (Actual)" at bounding box center [443, 370] width 50 height 8
click at [1048, 8] on icon at bounding box center [1049, 10] width 8 height 8
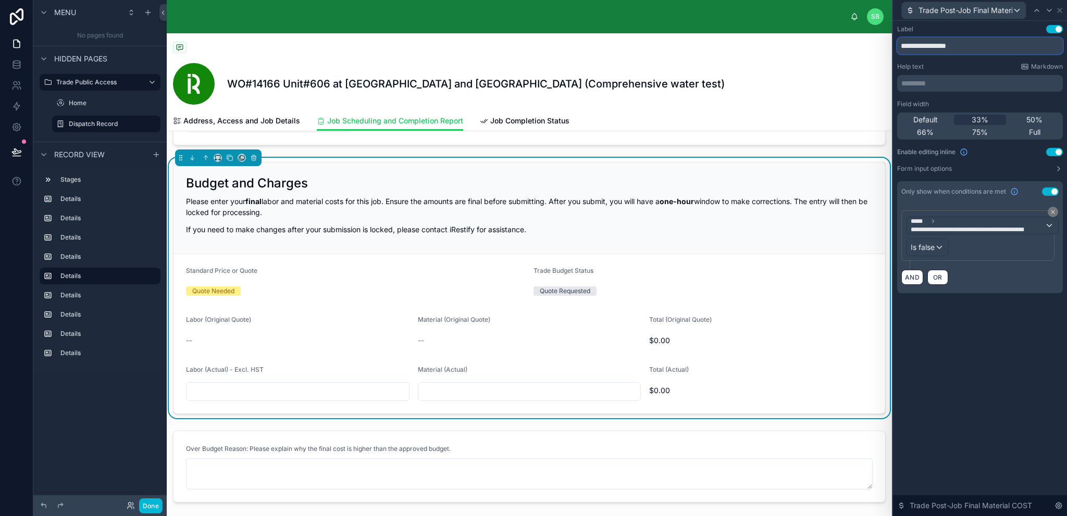
click at [999, 48] on input "**********" at bounding box center [980, 46] width 166 height 17
paste input "**********"
type input "**********"
click at [1047, 11] on icon at bounding box center [1049, 10] width 8 height 8
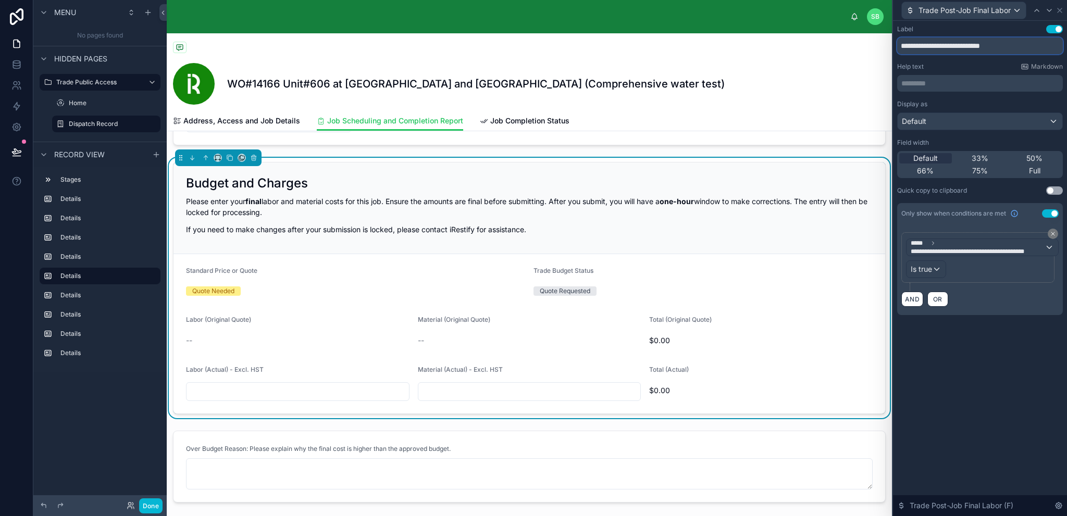
drag, startPoint x: 1015, startPoint y: 45, endPoint x: 890, endPoint y: 51, distance: 125.2
click at [890, 51] on div "**********" at bounding box center [533, 258] width 1067 height 516
click at [1035, 9] on icon at bounding box center [1037, 10] width 8 height 8
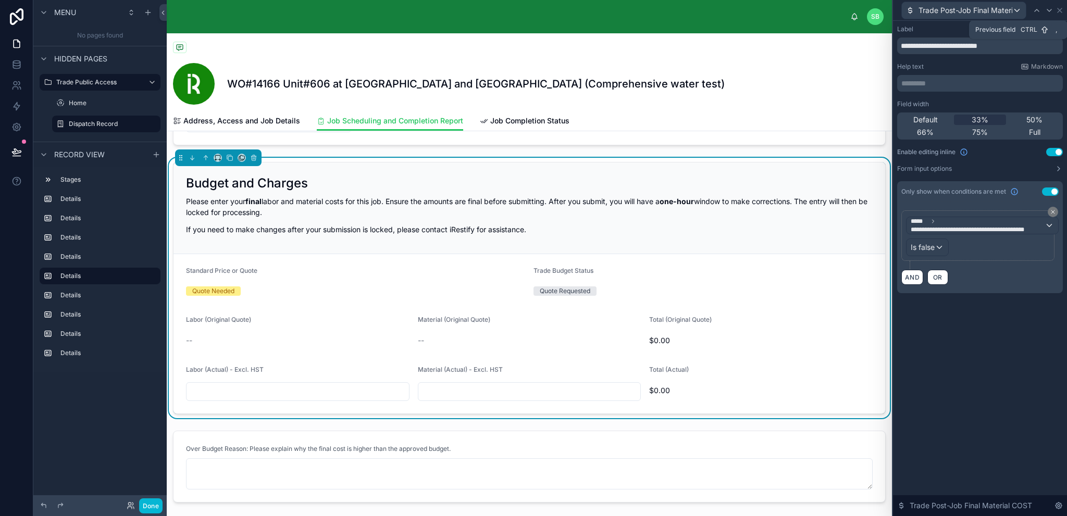
click at [1035, 9] on icon at bounding box center [1037, 10] width 8 height 8
drag, startPoint x: 999, startPoint y: 46, endPoint x: 870, endPoint y: 47, distance: 129.2
click at [870, 46] on div "**********" at bounding box center [533, 258] width 1067 height 516
click at [1051, 8] on icon at bounding box center [1049, 10] width 8 height 8
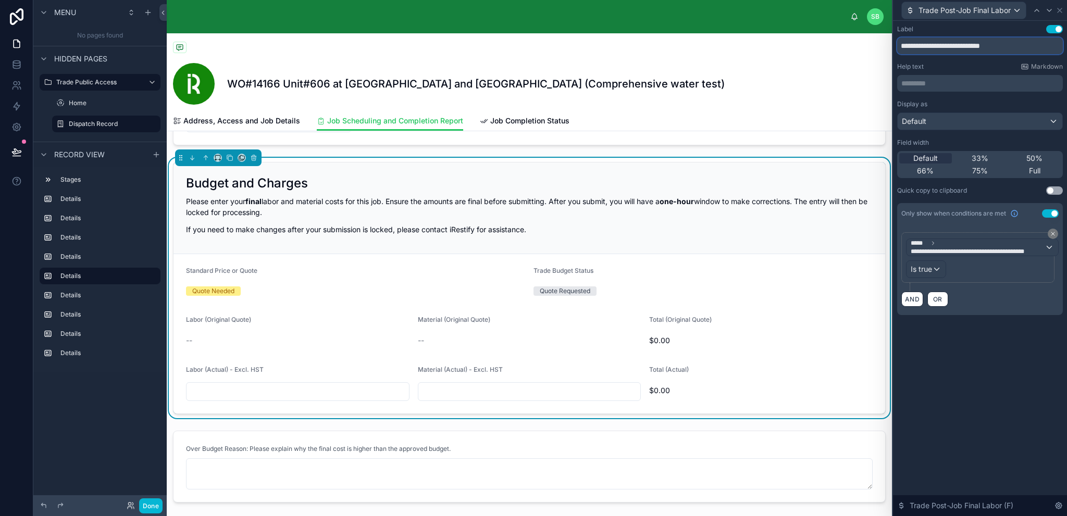
drag, startPoint x: 1019, startPoint y: 44, endPoint x: 885, endPoint y: 48, distance: 134.0
click at [885, 47] on div "**********" at bounding box center [533, 258] width 1067 height 516
paste input "text"
type input "**********"
click at [1035, 9] on icon at bounding box center [1037, 10] width 8 height 8
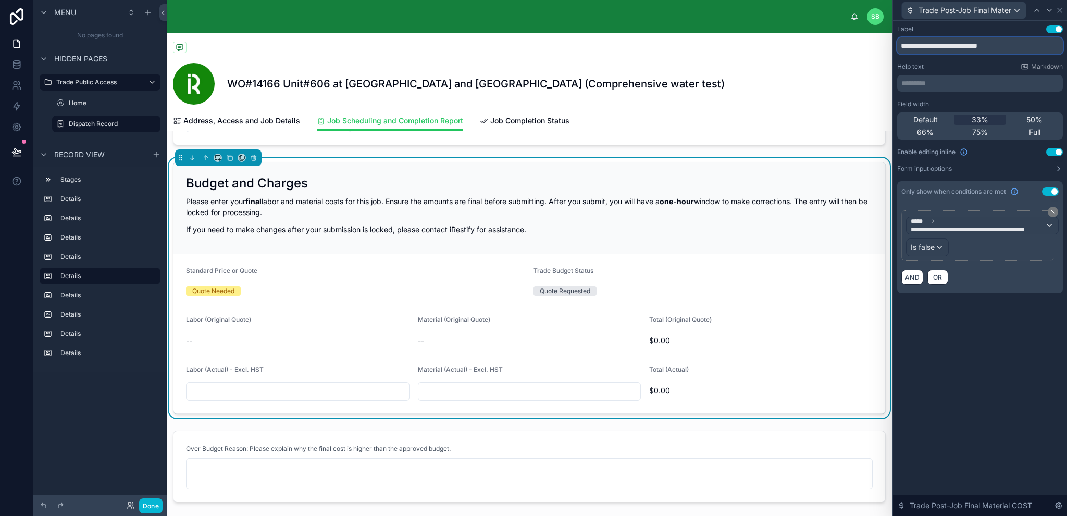
drag, startPoint x: 1015, startPoint y: 46, endPoint x: 862, endPoint y: 50, distance: 152.2
click at [862, 50] on div "**********" at bounding box center [533, 258] width 1067 height 516
click at [1048, 7] on icon at bounding box center [1049, 10] width 8 height 8
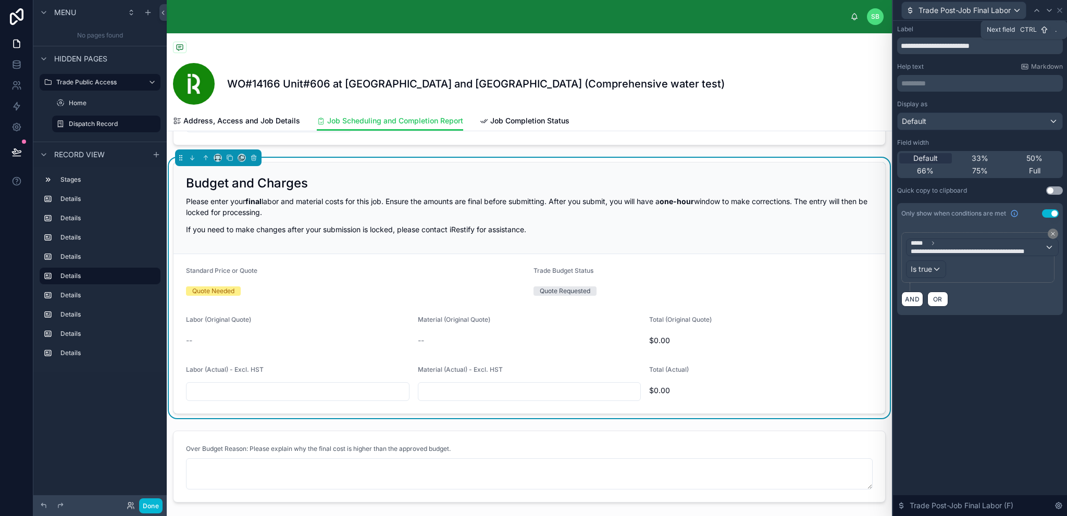
click at [1048, 7] on icon at bounding box center [1049, 10] width 8 height 8
drag, startPoint x: 1022, startPoint y: 45, endPoint x: 861, endPoint y: 57, distance: 161.4
click at [861, 57] on div "**********" at bounding box center [533, 258] width 1067 height 516
paste input "text"
type input "**********"
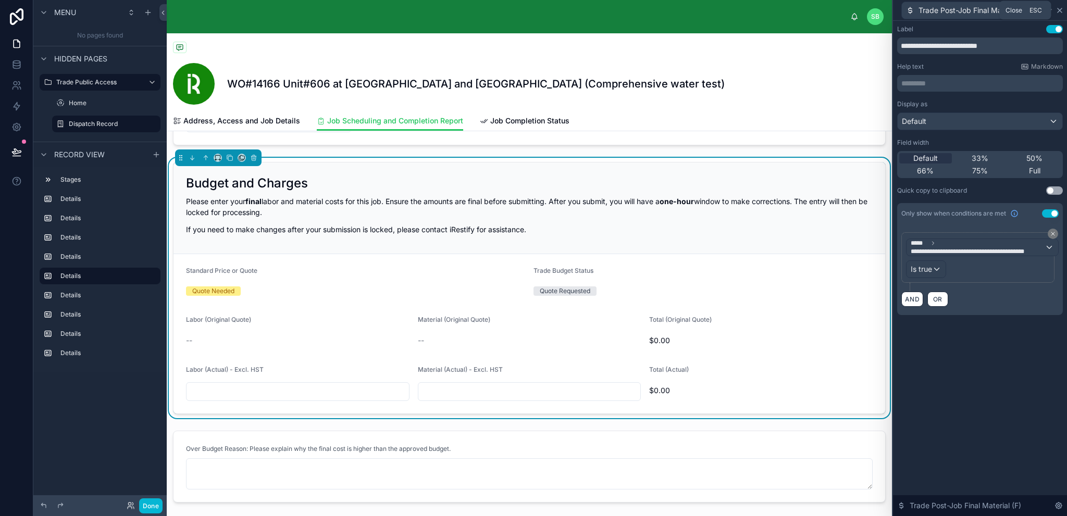
click at [1061, 12] on icon at bounding box center [1060, 10] width 8 height 8
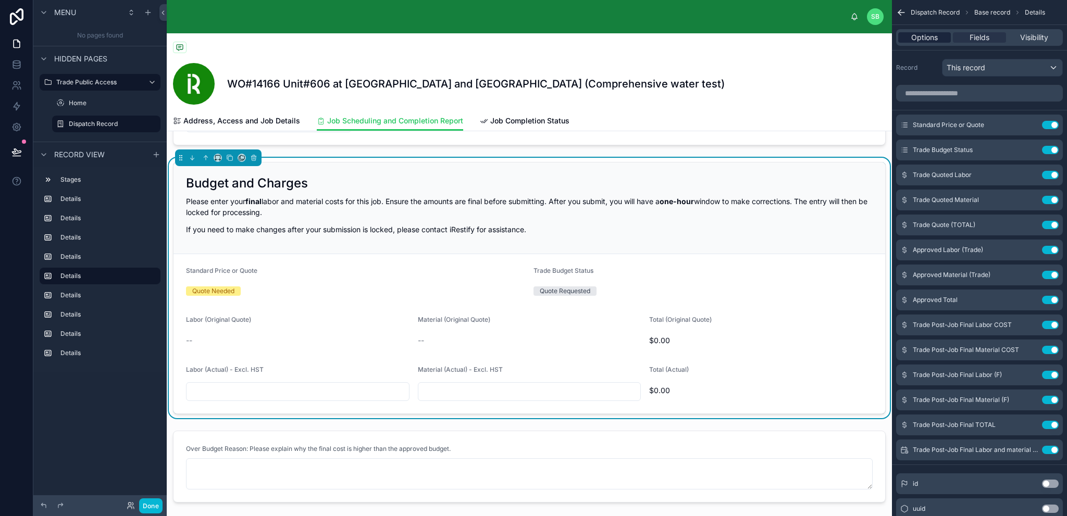
click at [937, 38] on span "Options" at bounding box center [924, 37] width 27 height 10
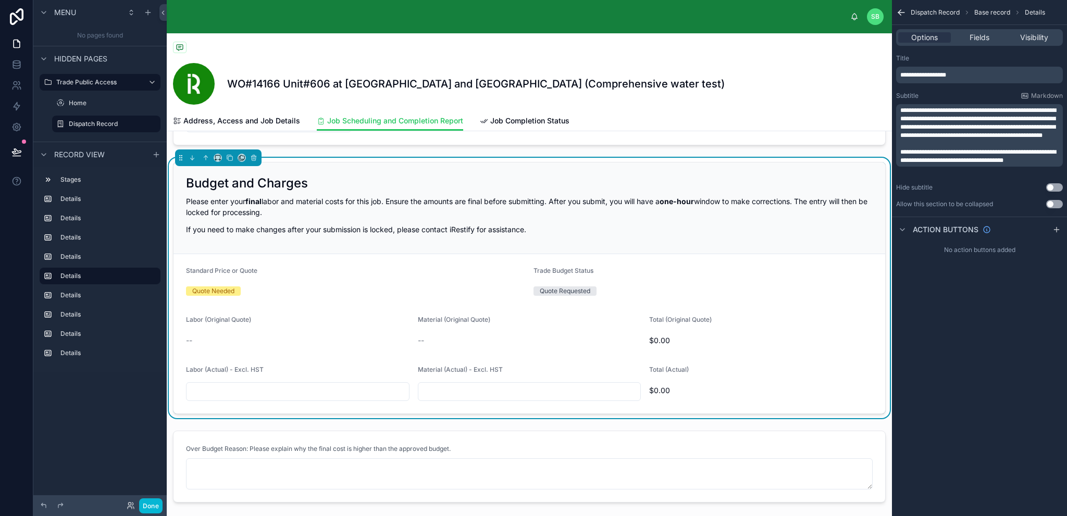
click at [932, 118] on span "**********" at bounding box center [978, 122] width 156 height 31
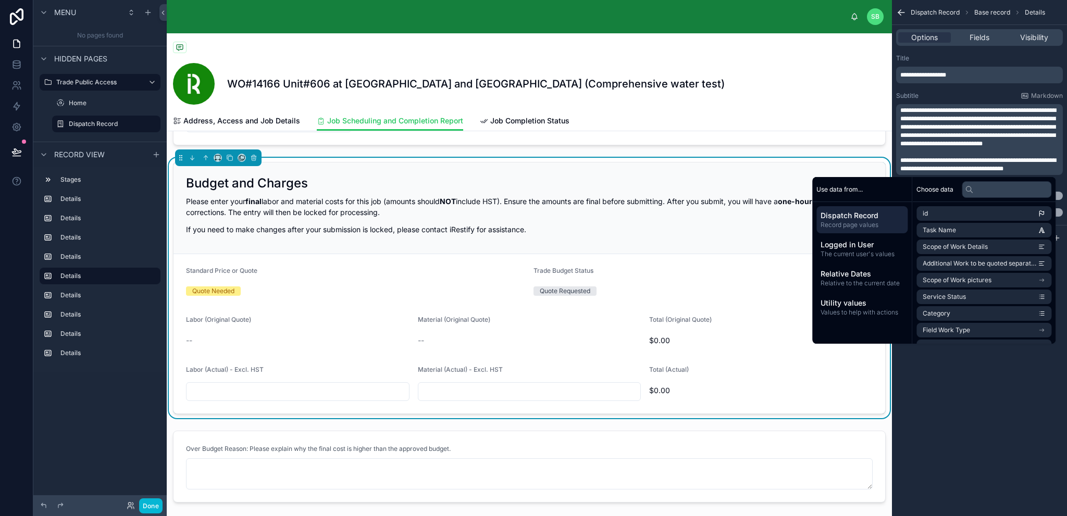
click at [957, 91] on div "**********" at bounding box center [979, 135] width 175 height 171
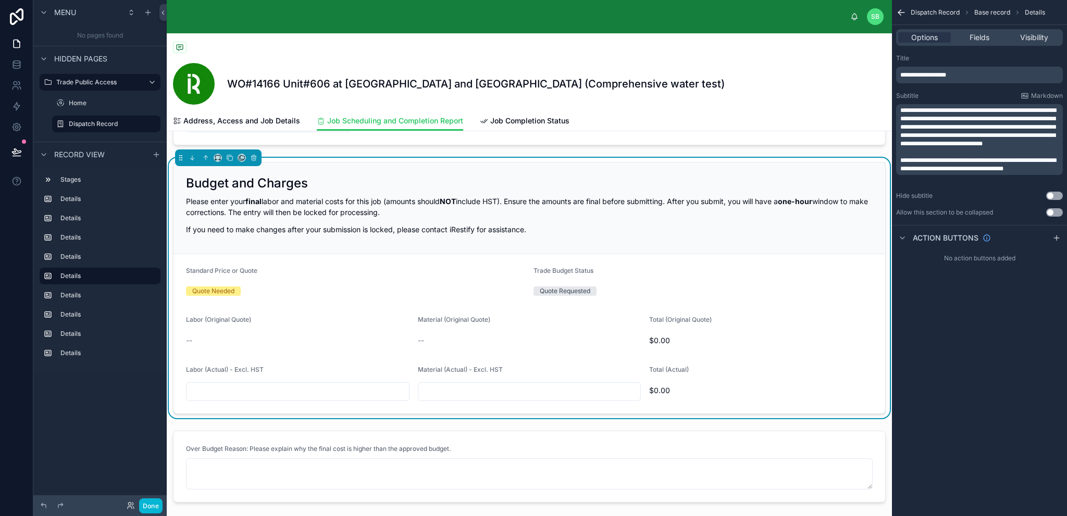
click at [985, 277] on div "**********" at bounding box center [979, 141] width 175 height 283
click at [13, 154] on icon at bounding box center [16, 151] width 9 height 5
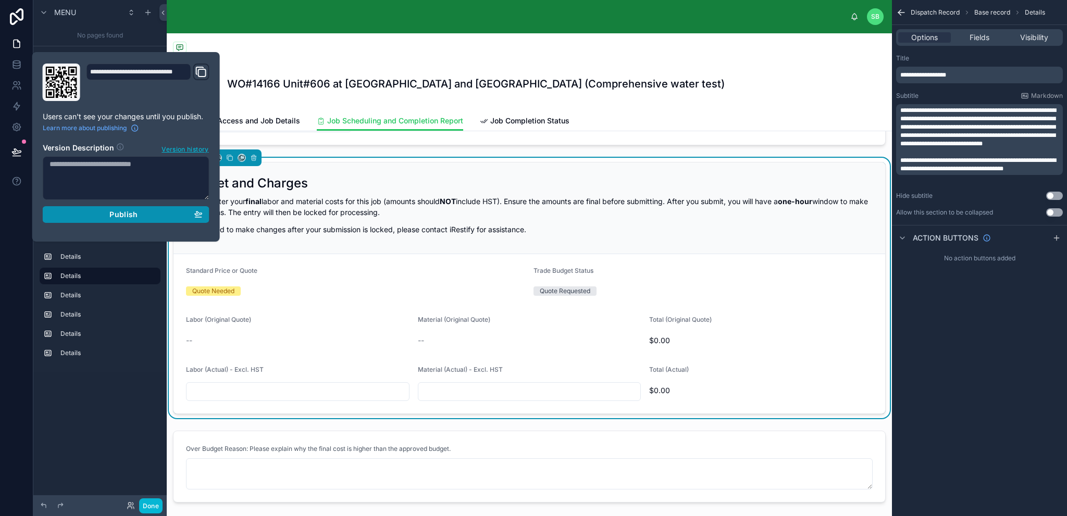
click at [108, 215] on div "Publish" at bounding box center [126, 214] width 153 height 9
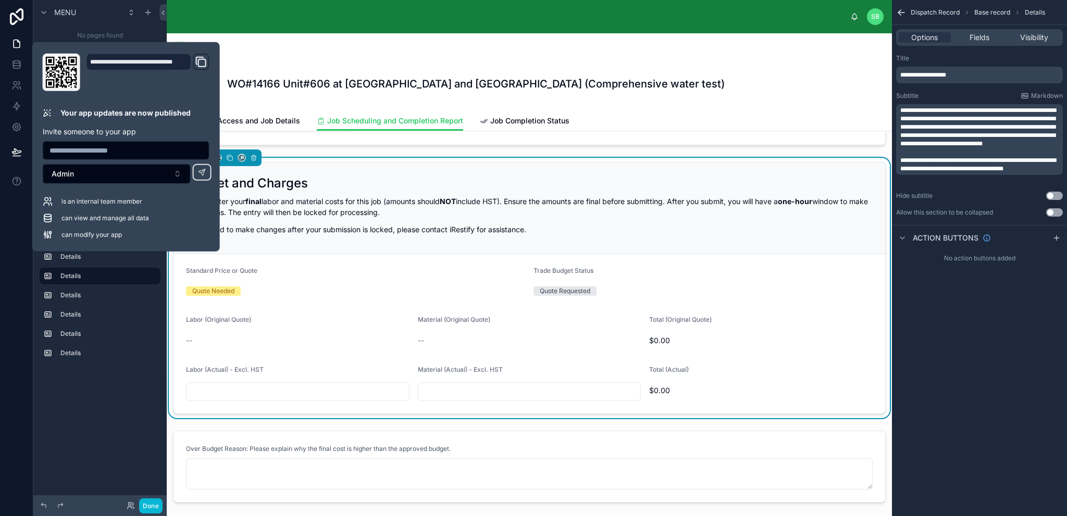
click at [488, 225] on p "If you need to make changes after your submission is locked, please contact iRe…" at bounding box center [529, 229] width 687 height 11
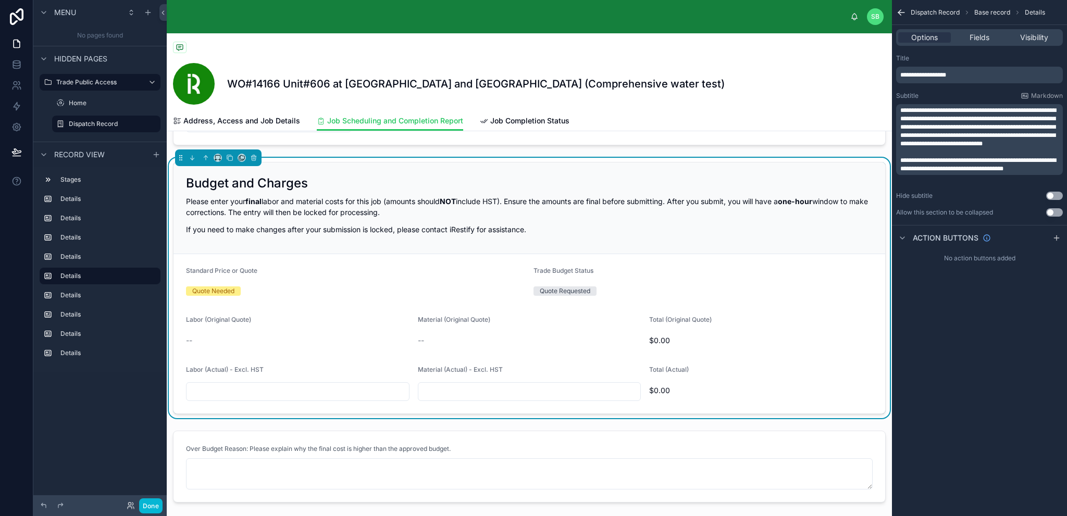
click at [900, 10] on icon "scrollable content" at bounding box center [899, 11] width 3 height 3
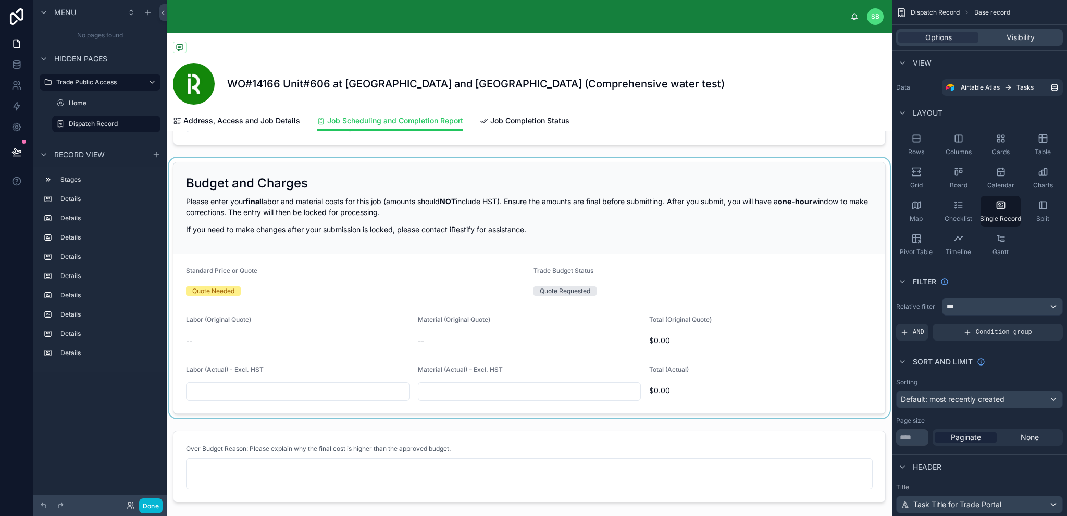
click at [751, 285] on div at bounding box center [529, 288] width 725 height 261
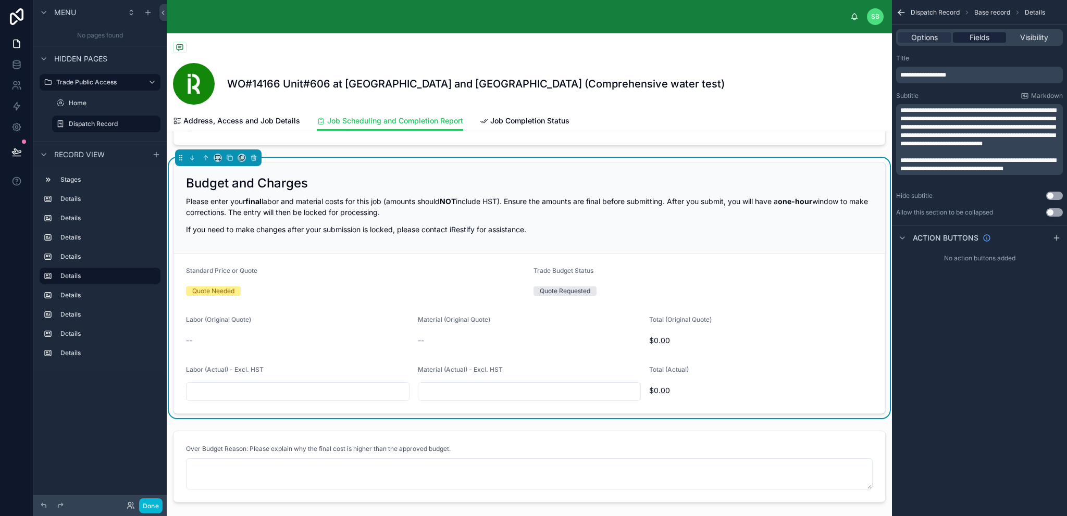
click at [988, 38] on span "Fields" at bounding box center [980, 37] width 20 height 10
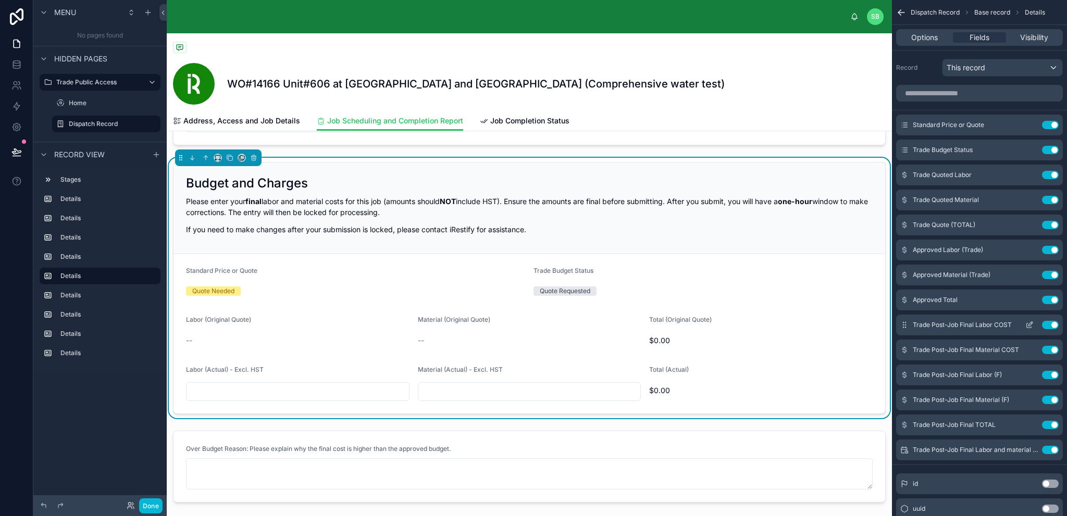
click at [1031, 324] on icon "scrollable content" at bounding box center [1030, 325] width 8 height 8
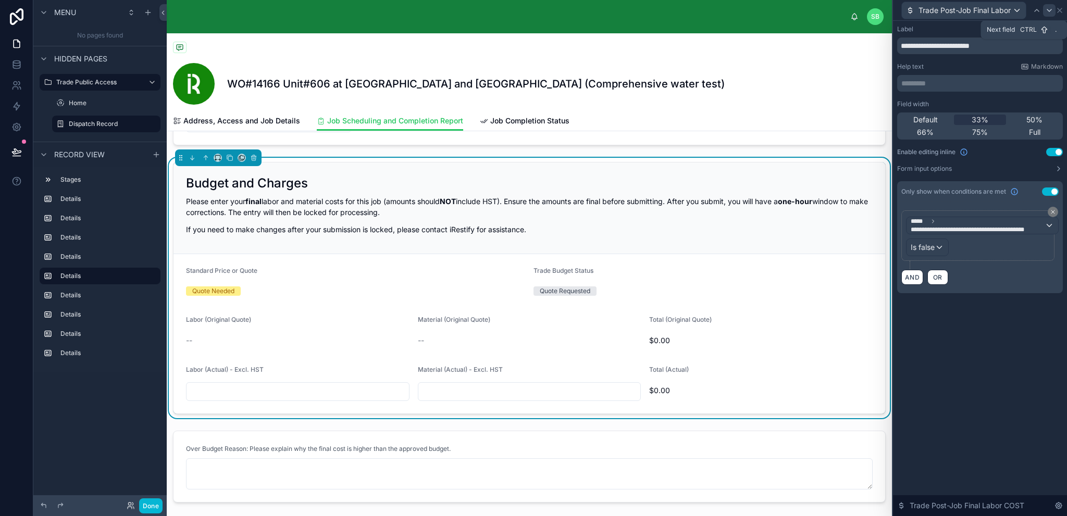
click at [1051, 9] on icon at bounding box center [1049, 10] width 4 height 2
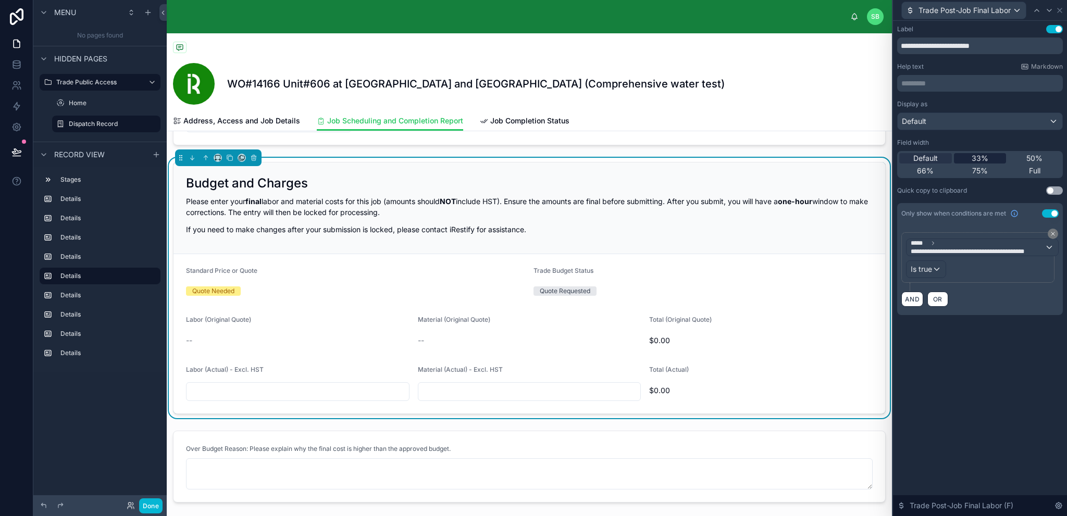
click at [982, 153] on span "33%" at bounding box center [980, 158] width 17 height 10
click at [1048, 11] on icon at bounding box center [1049, 10] width 8 height 8
click at [978, 159] on span "33%" at bounding box center [980, 158] width 17 height 10
click at [1048, 9] on icon at bounding box center [1049, 10] width 8 height 8
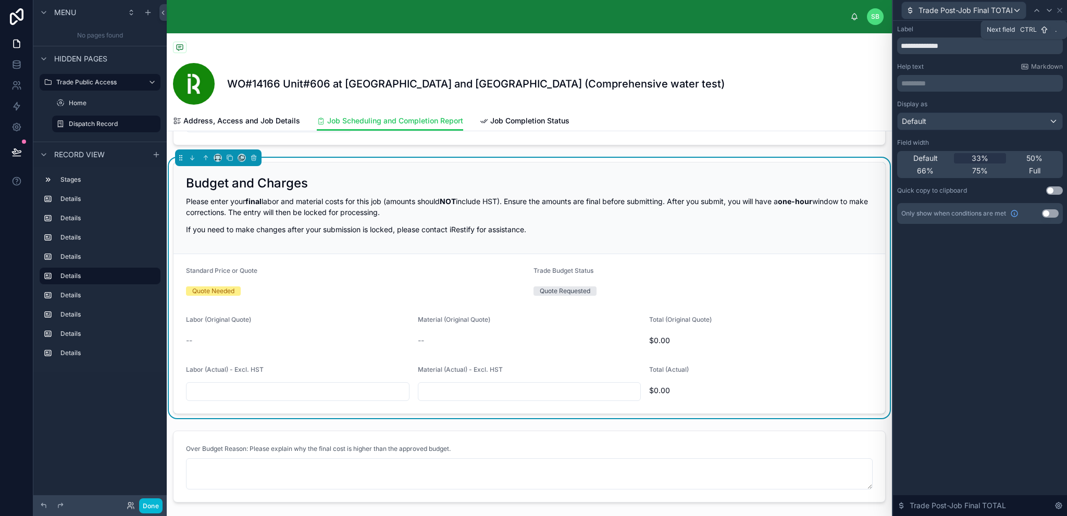
click at [1048, 9] on icon at bounding box center [1049, 10] width 8 height 8
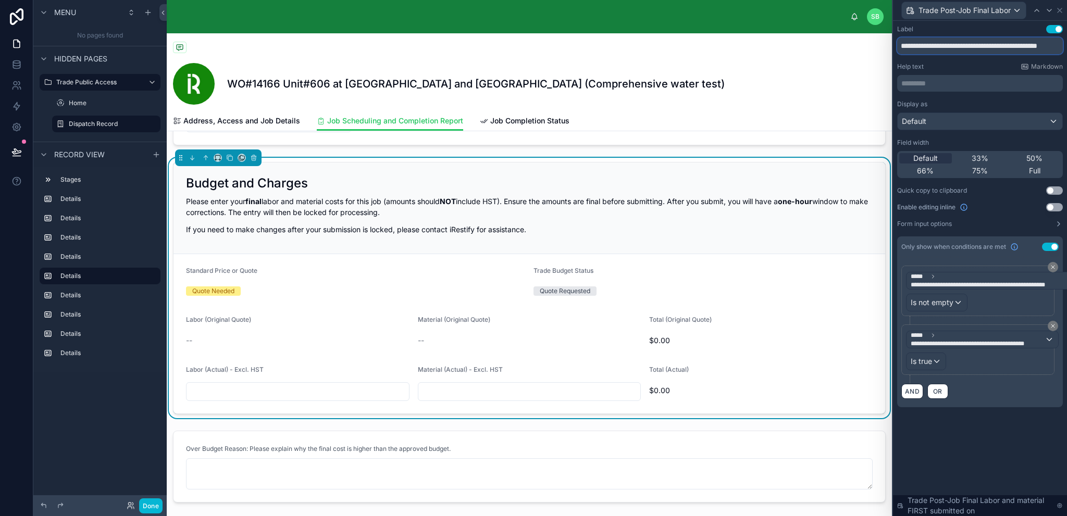
click at [972, 45] on input "**********" at bounding box center [980, 46] width 166 height 17
click at [956, 44] on input "**********" at bounding box center [980, 46] width 166 height 17
type input "**********"
click at [976, 105] on div "Display as" at bounding box center [980, 104] width 166 height 8
click at [16, 153] on icon at bounding box center [16, 152] width 10 height 10
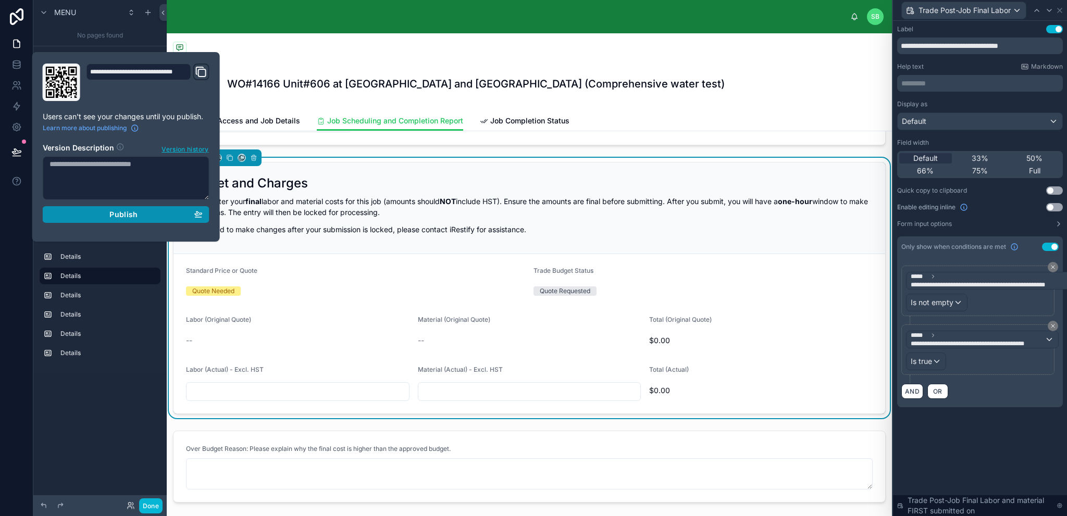
click at [119, 216] on span "Publish" at bounding box center [123, 214] width 28 height 9
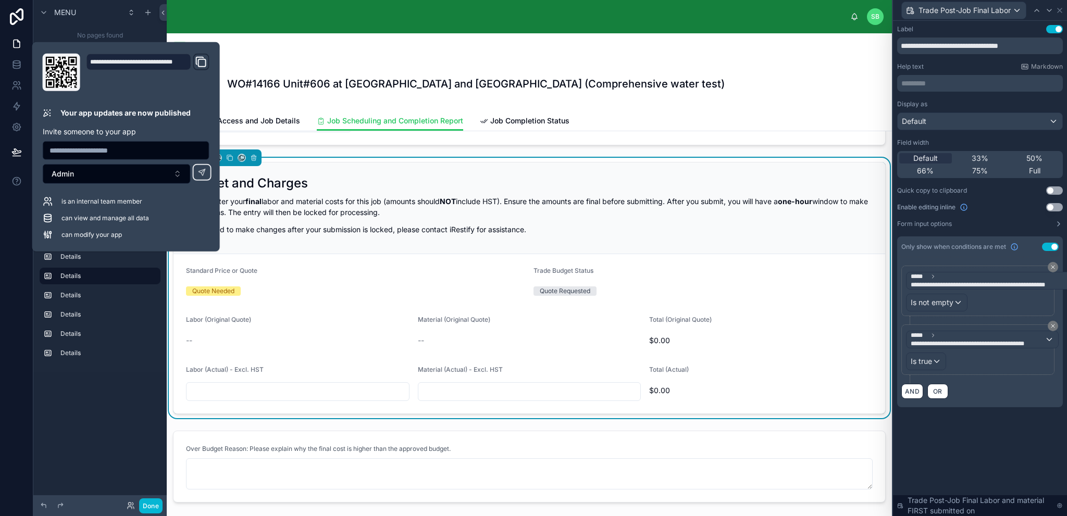
click at [290, 220] on div "Please enter your final labor and material costs for this job (amounts should N…" at bounding box center [529, 215] width 687 height 39
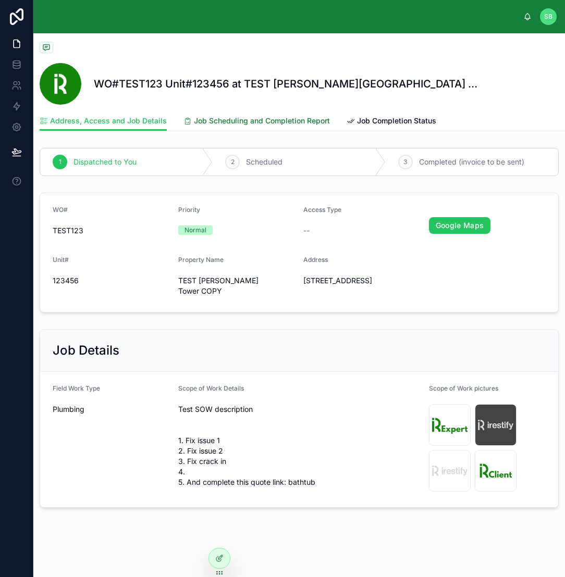
click at [267, 121] on span "Job Scheduling and Completion Report" at bounding box center [262, 121] width 136 height 10
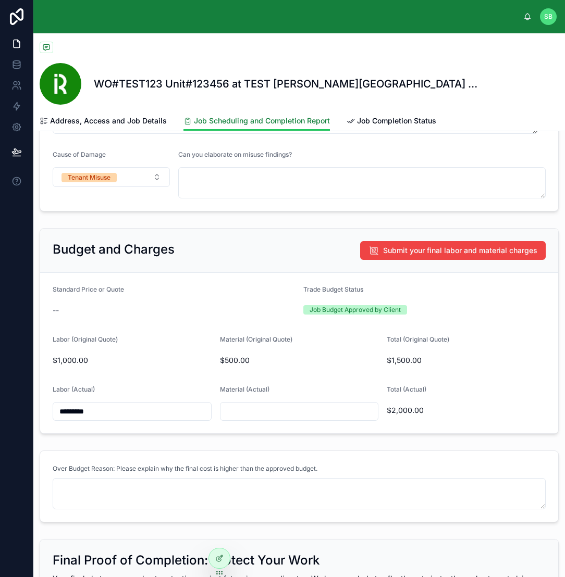
scroll to position [417, 0]
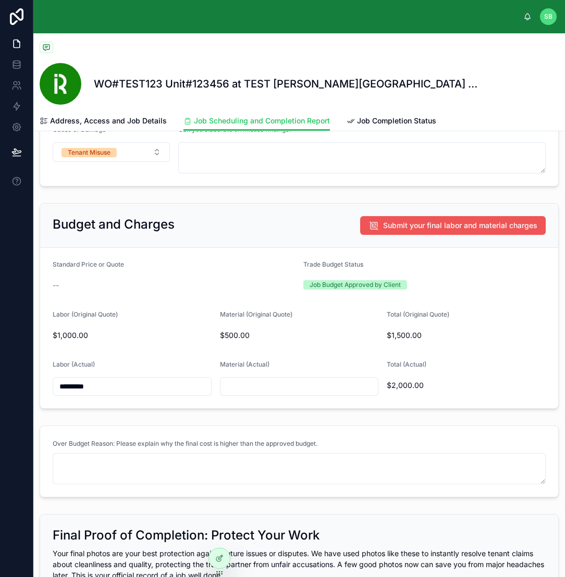
click at [446, 221] on span "Submit your final labor and material charges" at bounding box center [460, 225] width 154 height 10
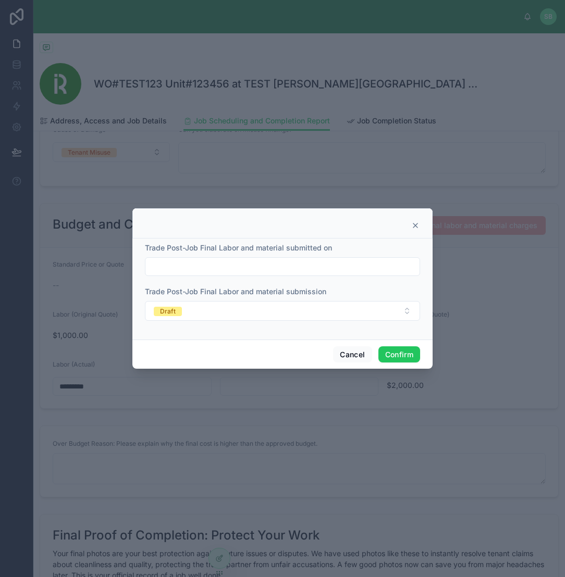
click at [327, 270] on input "text" at bounding box center [282, 267] width 274 height 15
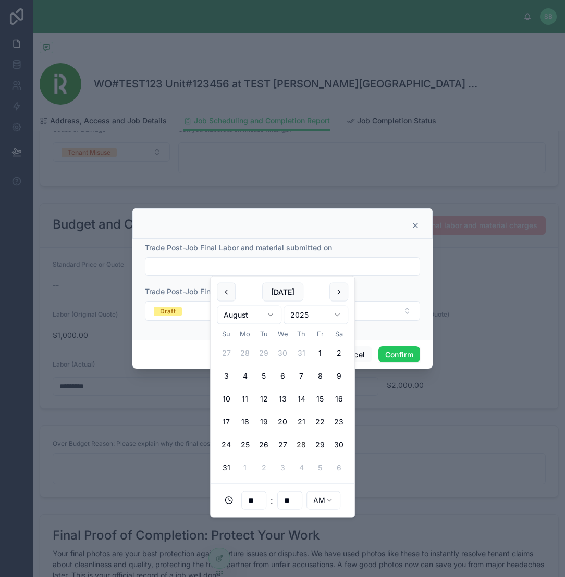
click at [351, 243] on div "Trade Post-Job Final Labor and material submitted on" at bounding box center [282, 248] width 275 height 10
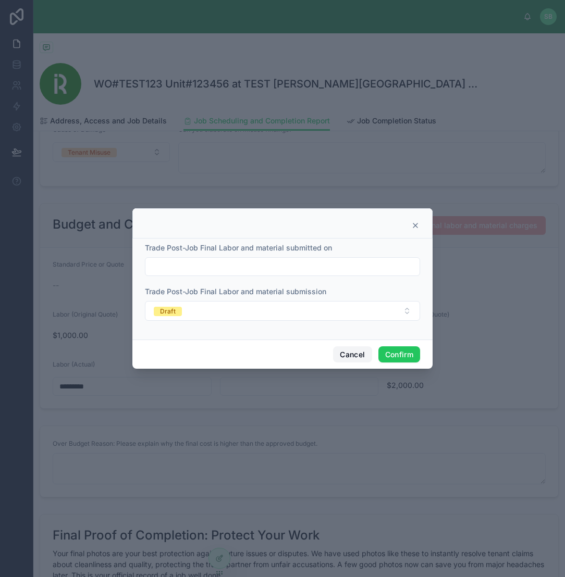
click at [352, 354] on button "Cancel" at bounding box center [352, 355] width 39 height 17
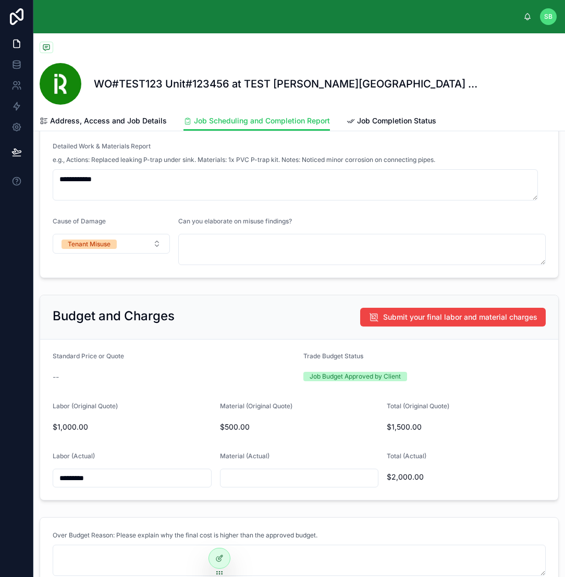
scroll to position [365, 0]
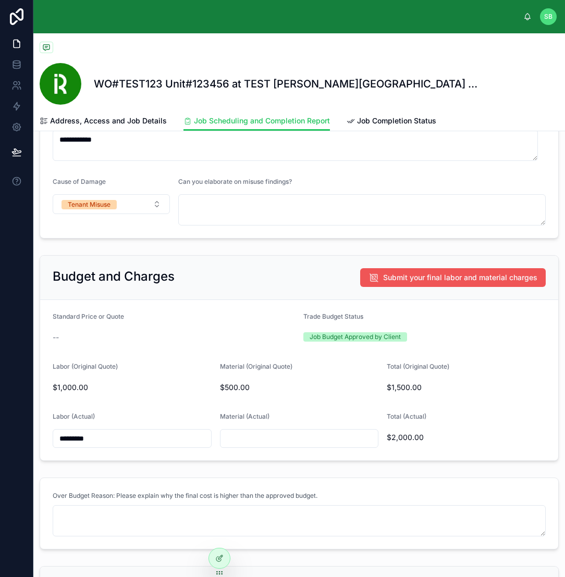
click at [455, 276] on span "Submit your final labor and material charges" at bounding box center [460, 278] width 154 height 10
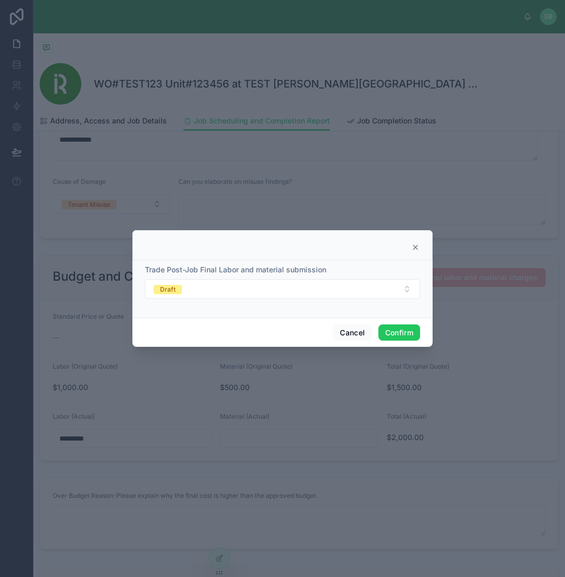
click at [415, 246] on icon at bounding box center [415, 247] width 4 height 4
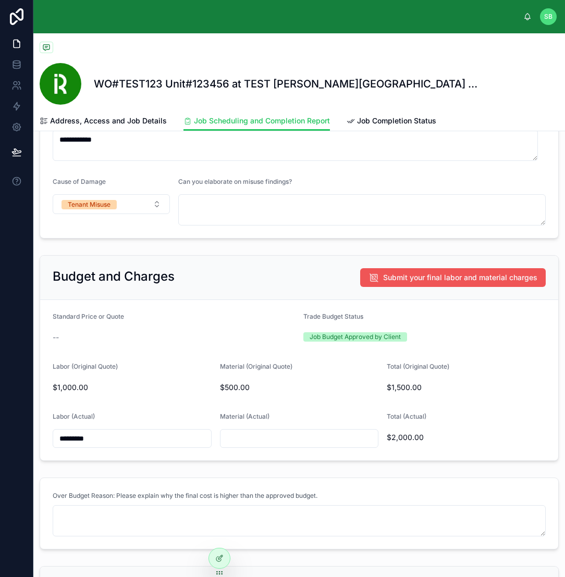
click at [433, 277] on span "Submit your final labor and material charges" at bounding box center [460, 278] width 154 height 10
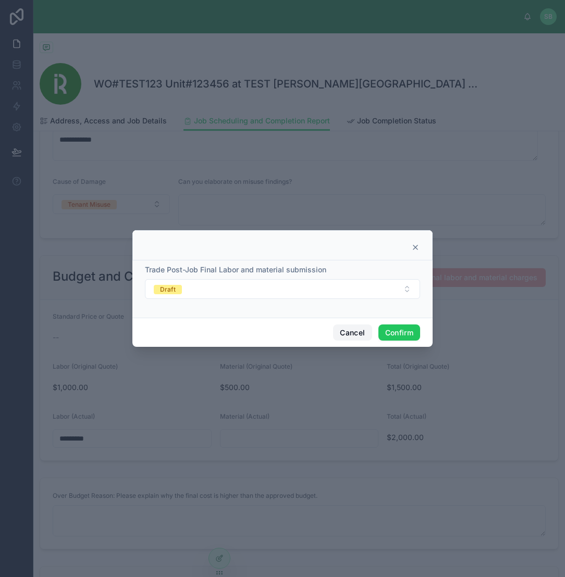
click at [350, 330] on button "Cancel" at bounding box center [352, 333] width 39 height 17
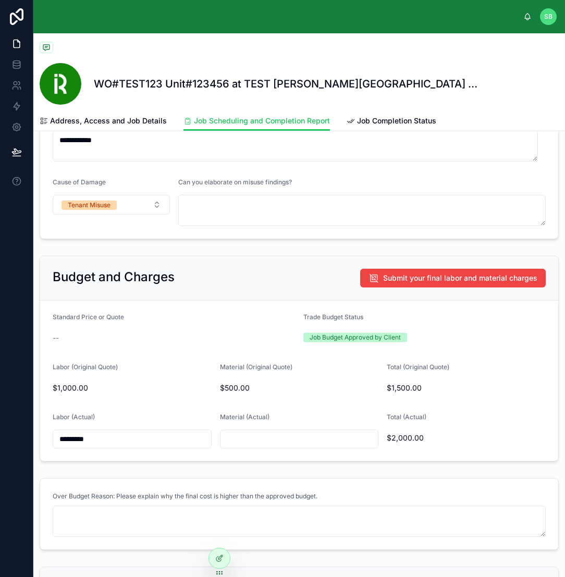
scroll to position [365, 0]
click at [443, 274] on span "Submit your final labor and material charges" at bounding box center [460, 278] width 154 height 10
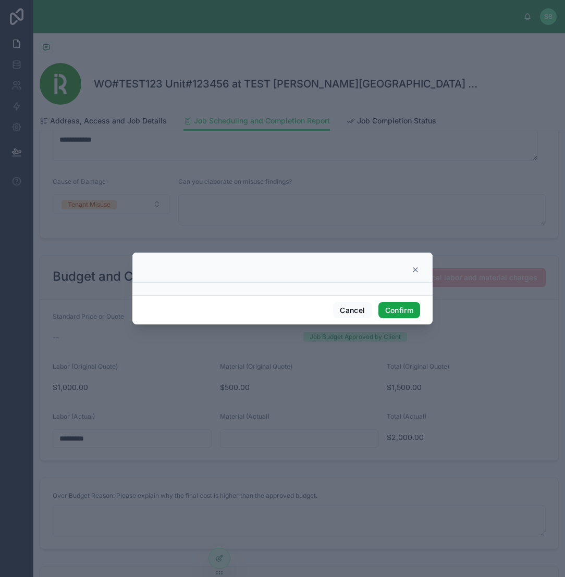
click at [403, 307] on button "Confirm" at bounding box center [399, 310] width 42 height 17
click at [401, 307] on button "Confirm" at bounding box center [399, 310] width 42 height 17
click at [403, 312] on button "Confirm" at bounding box center [399, 310] width 42 height 17
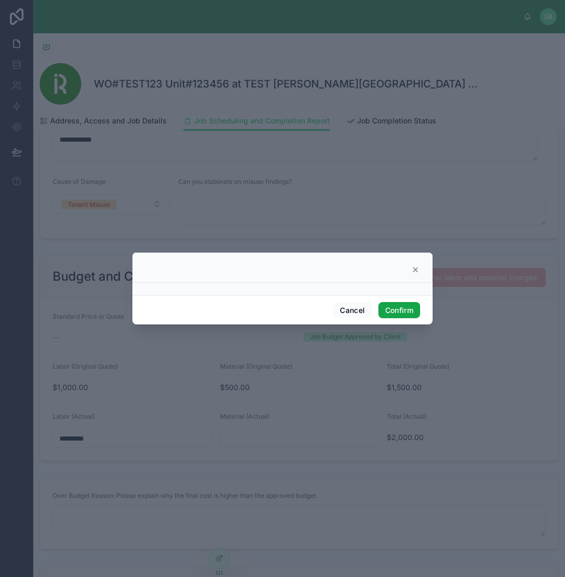
click at [403, 312] on button "Confirm" at bounding box center [399, 310] width 42 height 17
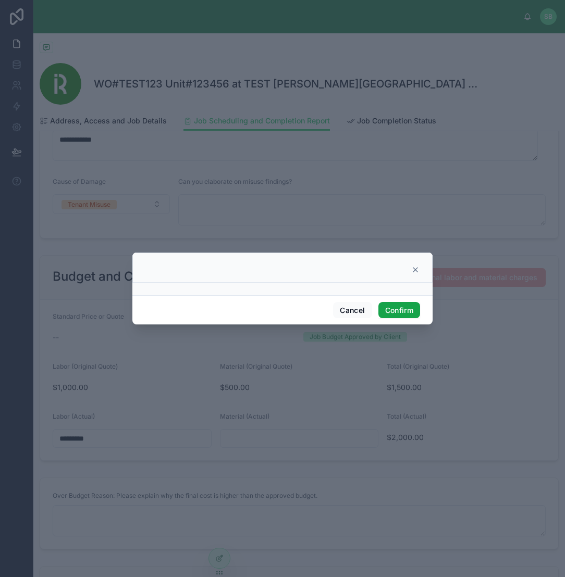
click at [403, 312] on button "Confirm" at bounding box center [399, 310] width 42 height 17
click at [416, 269] on icon at bounding box center [415, 270] width 8 height 8
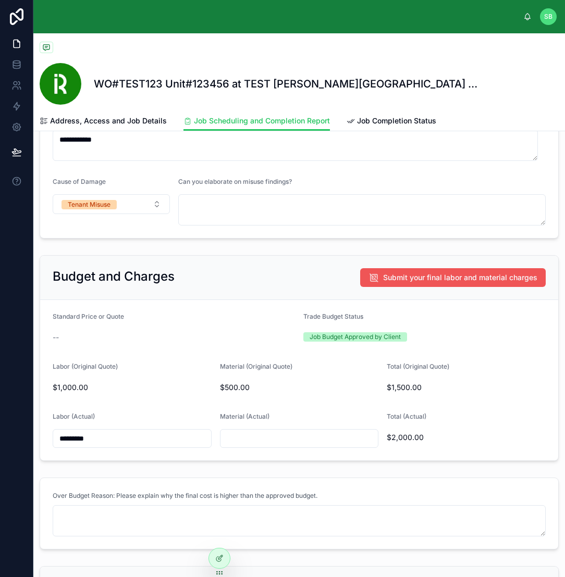
click at [421, 284] on button "Submit your final labor and material charges" at bounding box center [453, 277] width 186 height 19
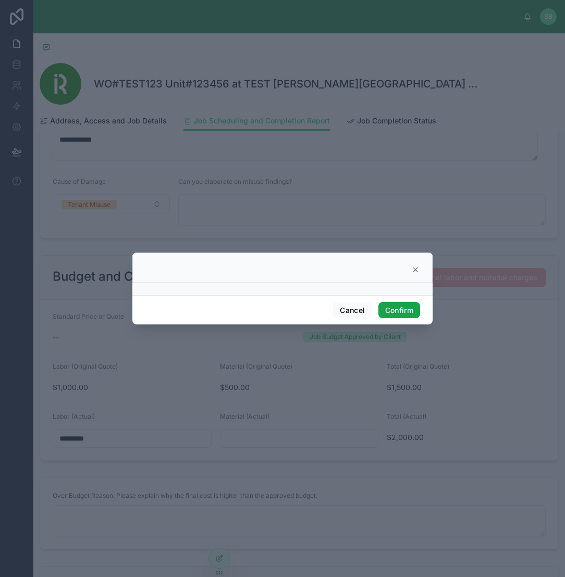
click at [402, 309] on button "Confirm" at bounding box center [399, 310] width 42 height 17
click at [419, 265] on div at bounding box center [282, 268] width 300 height 30
click at [414, 271] on icon at bounding box center [415, 270] width 8 height 8
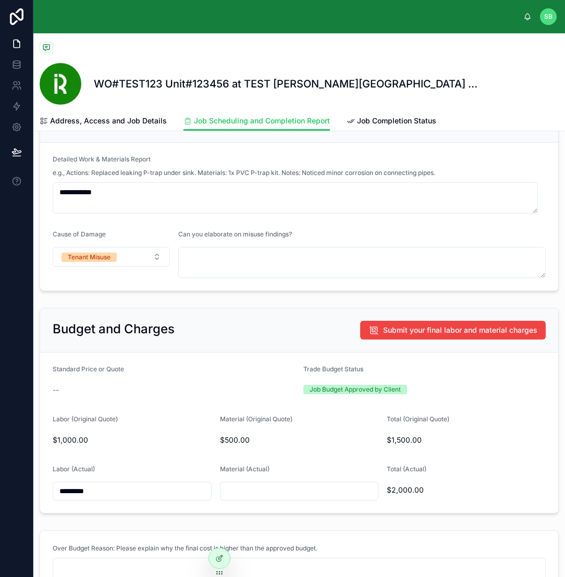
scroll to position [313, 0]
click at [407, 330] on span "Submit your final labor and material charges" at bounding box center [460, 330] width 154 height 10
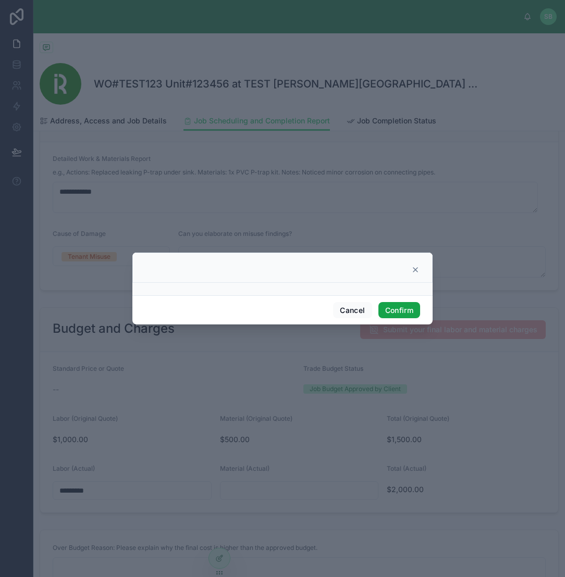
click at [408, 308] on button "Confirm" at bounding box center [399, 310] width 42 height 17
click at [404, 310] on button "Confirm" at bounding box center [399, 310] width 42 height 17
click at [415, 270] on icon at bounding box center [415, 270] width 4 height 4
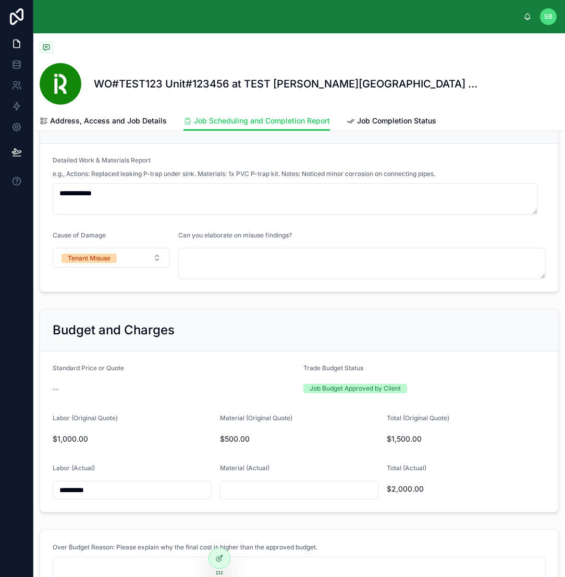
scroll to position [261, 0]
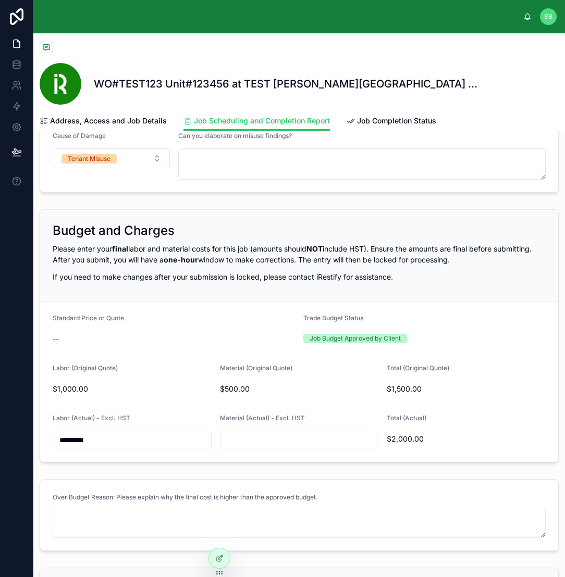
scroll to position [417, 0]
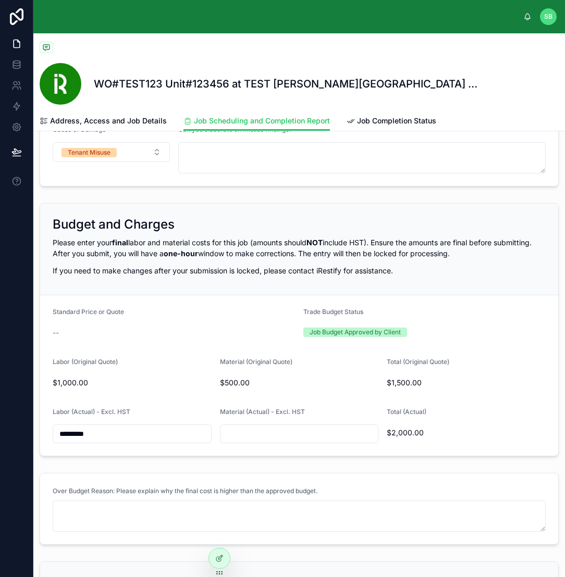
click at [291, 433] on input "text" at bounding box center [299, 434] width 158 height 15
click at [445, 378] on span "$1,500.00" at bounding box center [466, 383] width 159 height 10
drag, startPoint x: 132, startPoint y: 434, endPoint x: 3, endPoint y: 433, distance: 129.8
click at [3, 433] on div "**********" at bounding box center [282, 288] width 565 height 577
drag, startPoint x: 133, startPoint y: 439, endPoint x: 48, endPoint y: 431, distance: 85.3
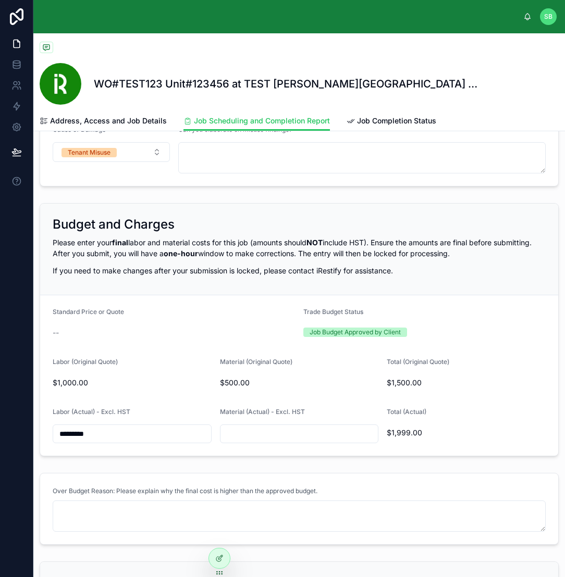
click at [48, 431] on form "Standard Price or Quote -- Trade Budget Status Job Budget Approved by Client La…" at bounding box center [299, 375] width 518 height 161
type input "*********"
click at [209, 408] on form "Standard Price or Quote -- Trade Budget Status Job Budget Approved by Client La…" at bounding box center [299, 375] width 518 height 161
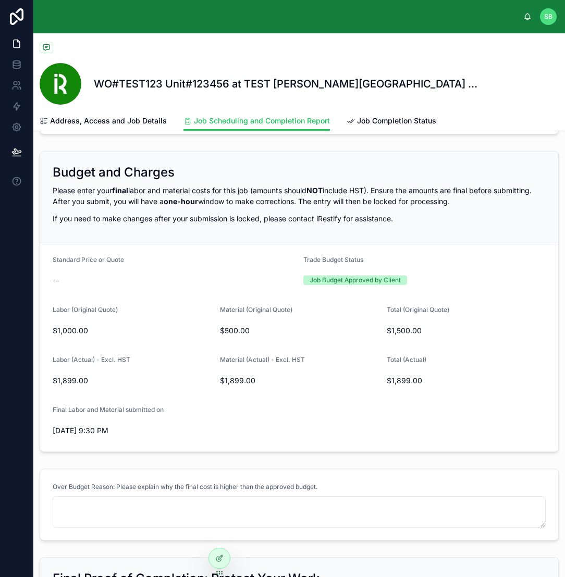
scroll to position [521, 0]
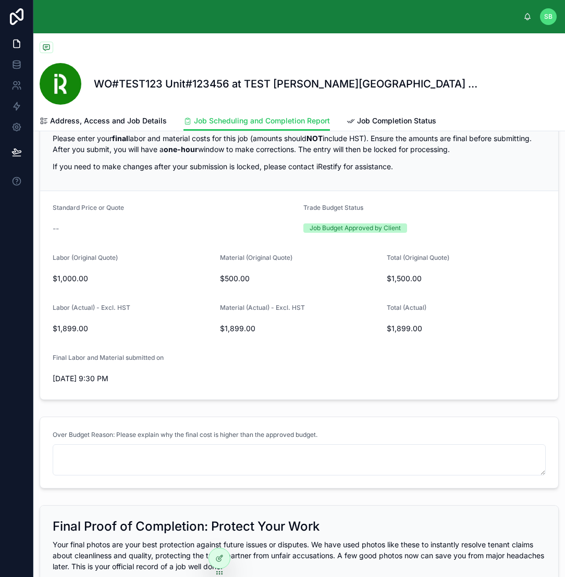
click at [261, 52] on div at bounding box center [299, 48] width 519 height 13
